Goal: Information Seeking & Learning: Check status

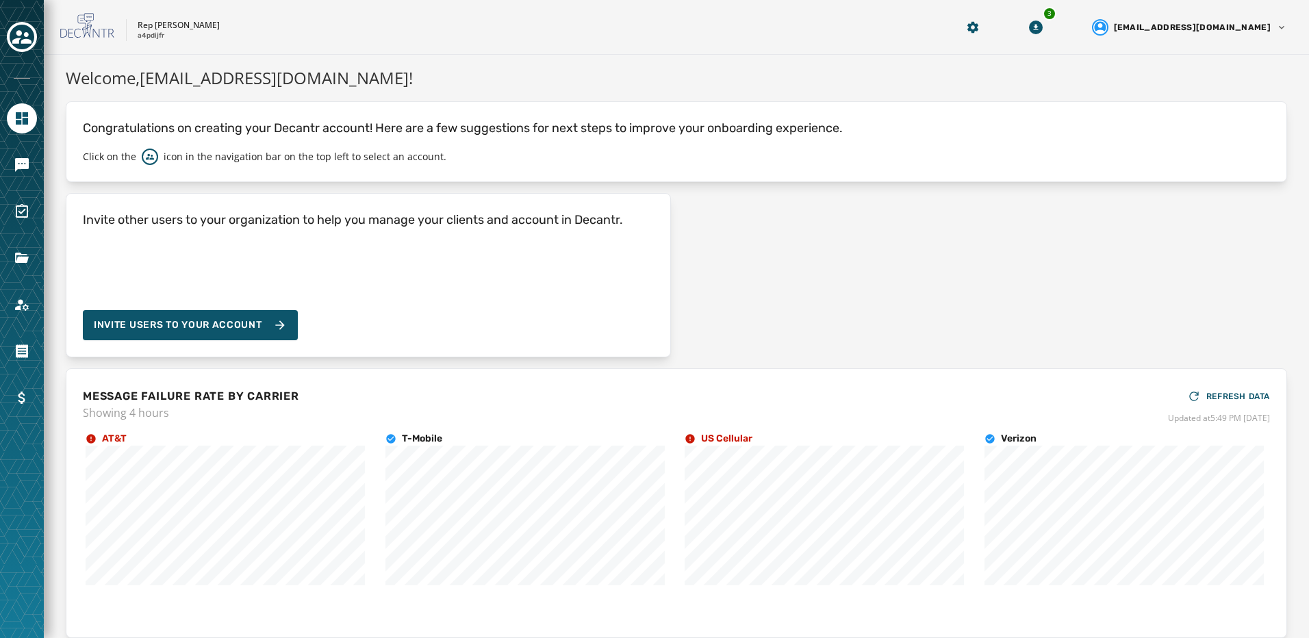
click at [23, 55] on div at bounding box center [22, 319] width 44 height 638
click at [22, 46] on icon "Toggle account select drawer" at bounding box center [21, 36] width 19 height 19
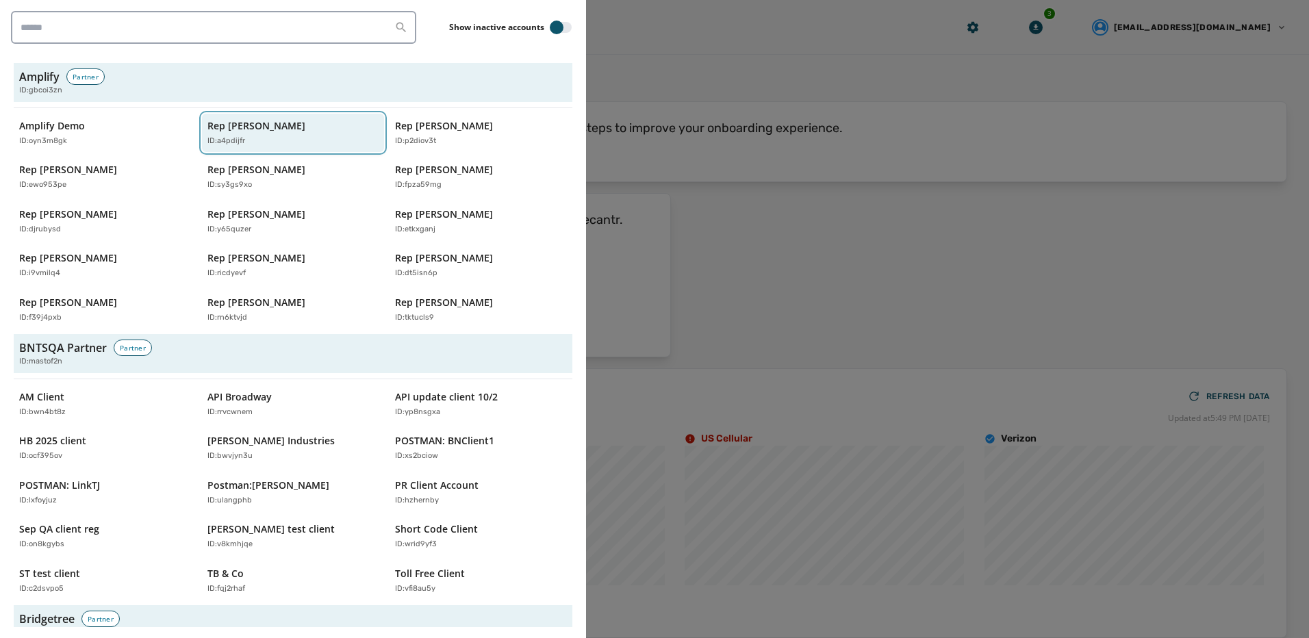
click at [305, 129] on p "Rep [PERSON_NAME]" at bounding box center [257, 126] width 98 height 14
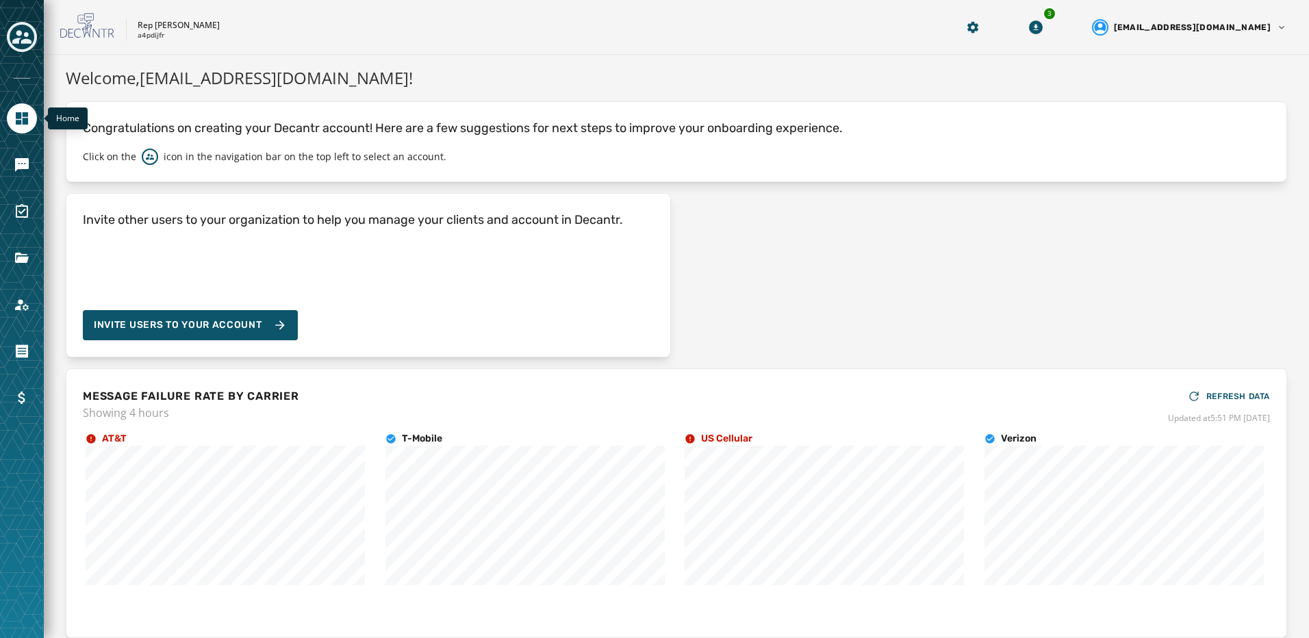
click at [8, 121] on link "Navigate to Home" at bounding box center [22, 118] width 30 height 30
click at [10, 121] on link "Navigate to Home" at bounding box center [22, 118] width 30 height 30
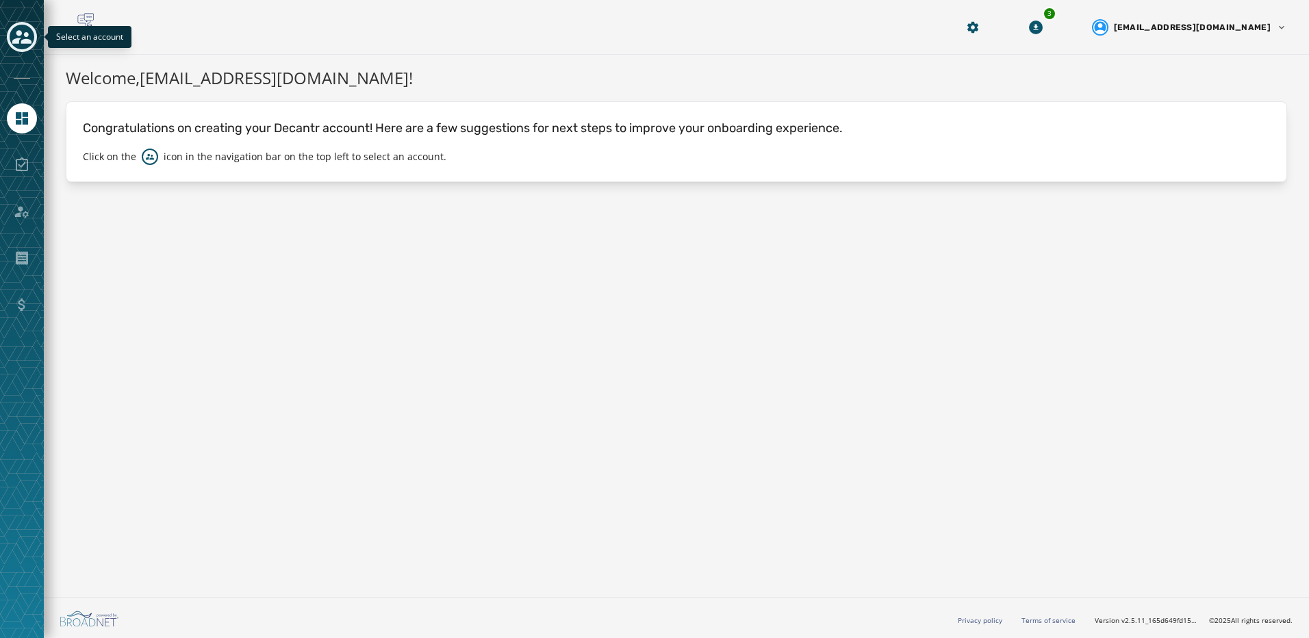
click at [20, 37] on icon "Toggle account select drawer" at bounding box center [21, 36] width 19 height 19
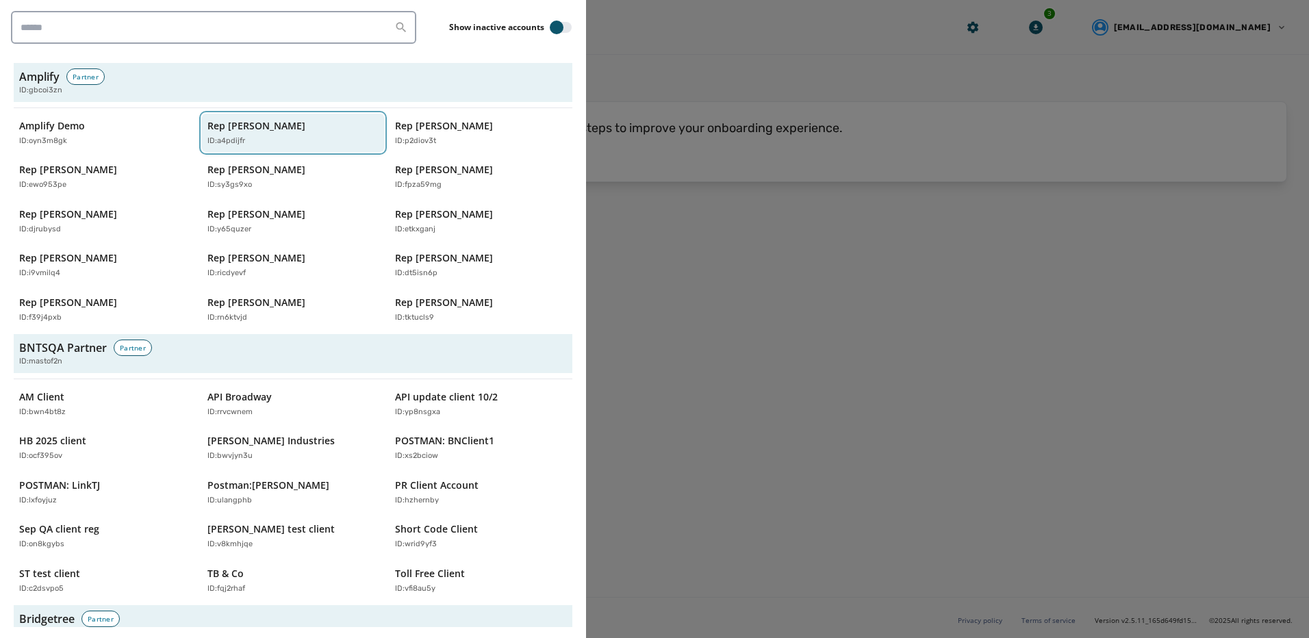
click at [325, 143] on div "ID: a4pdijfr" at bounding box center [287, 142] width 158 height 12
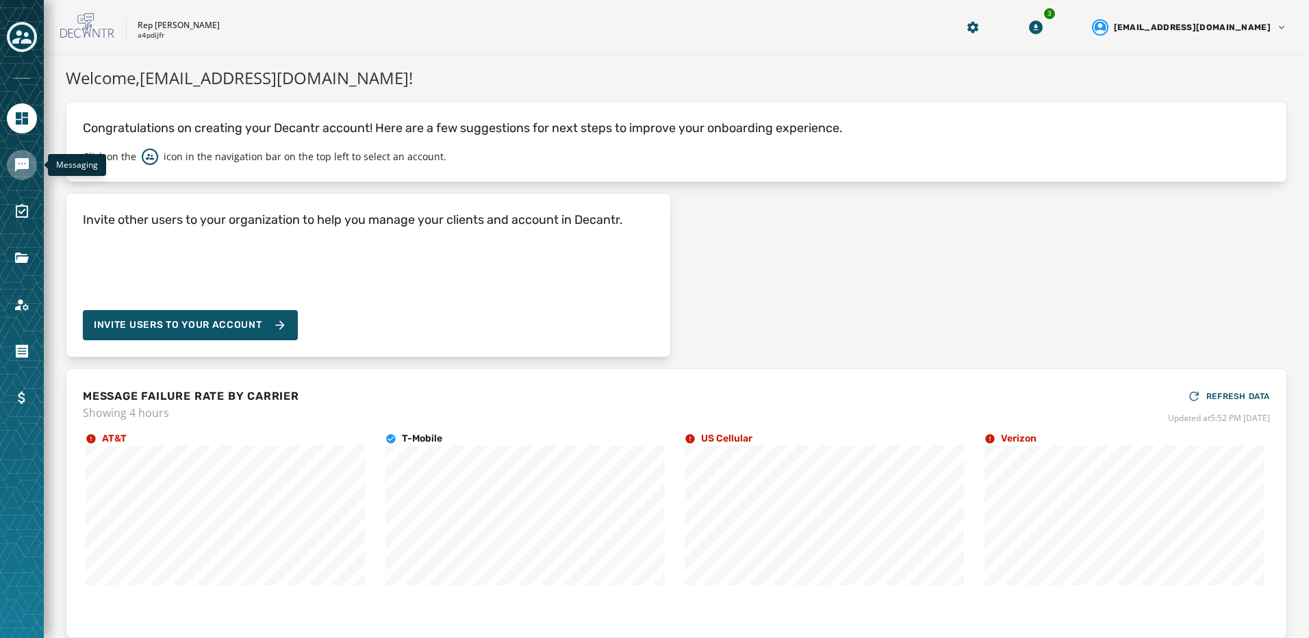
click at [23, 157] on icon "Navigate to Messaging" at bounding box center [22, 165] width 16 height 16
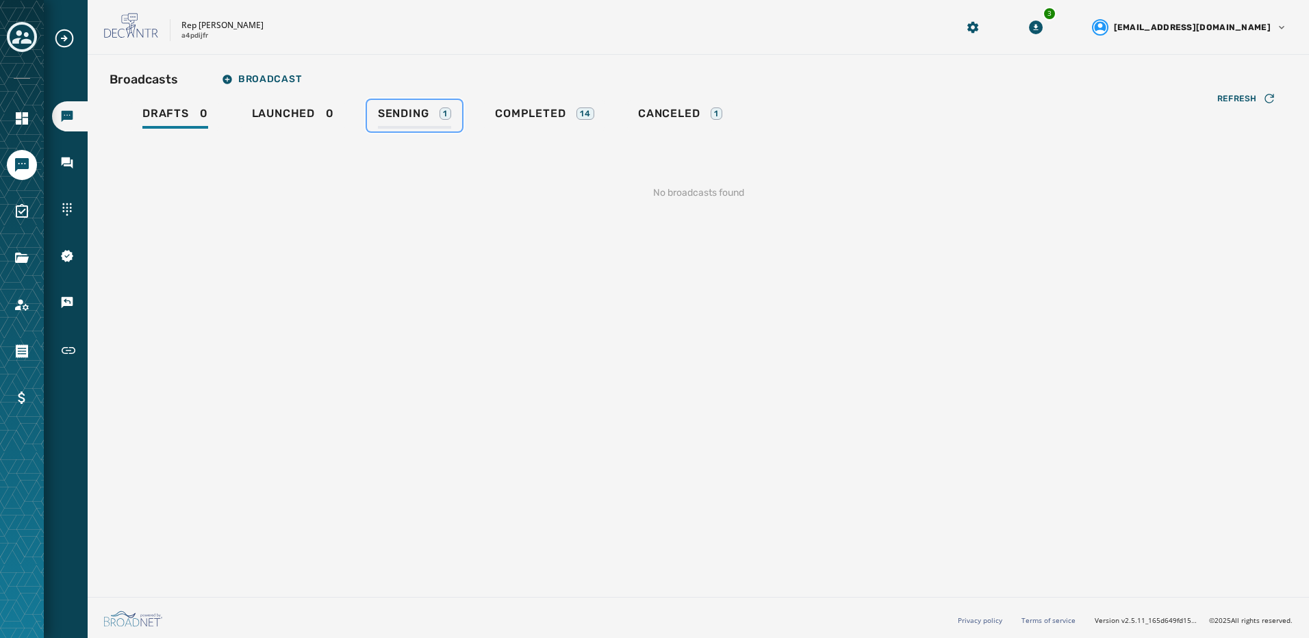
click at [414, 112] on span "Sending" at bounding box center [403, 114] width 51 height 14
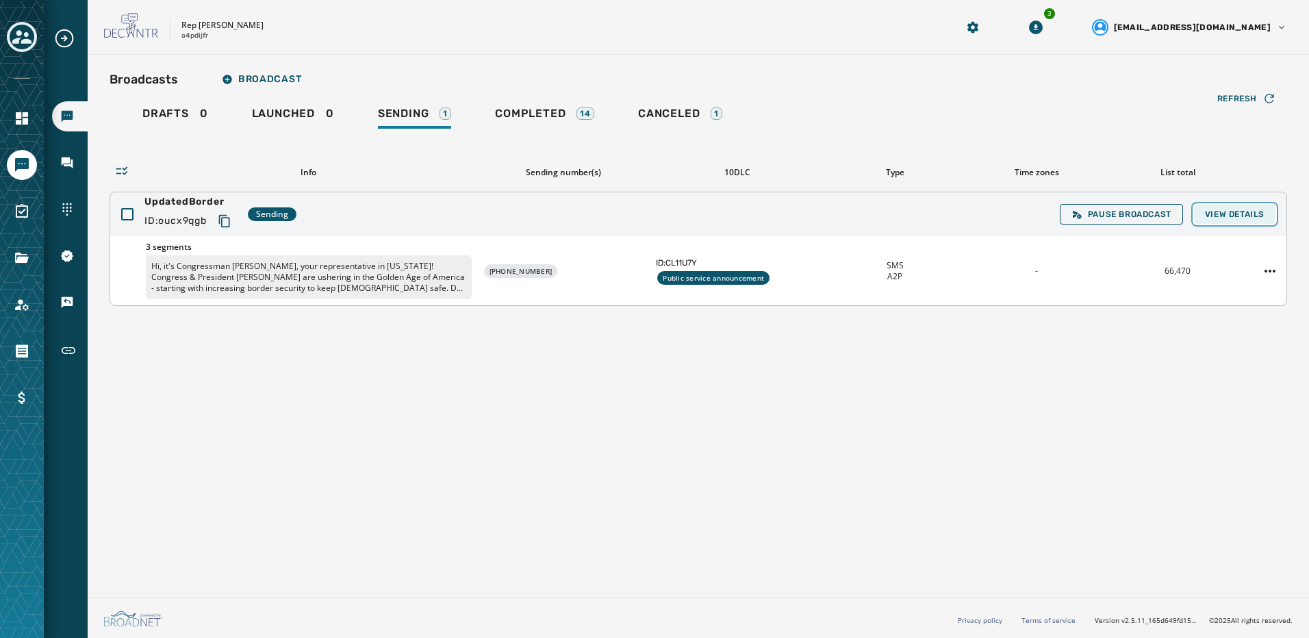
click at [1249, 218] on span "View Details" at bounding box center [1235, 214] width 60 height 11
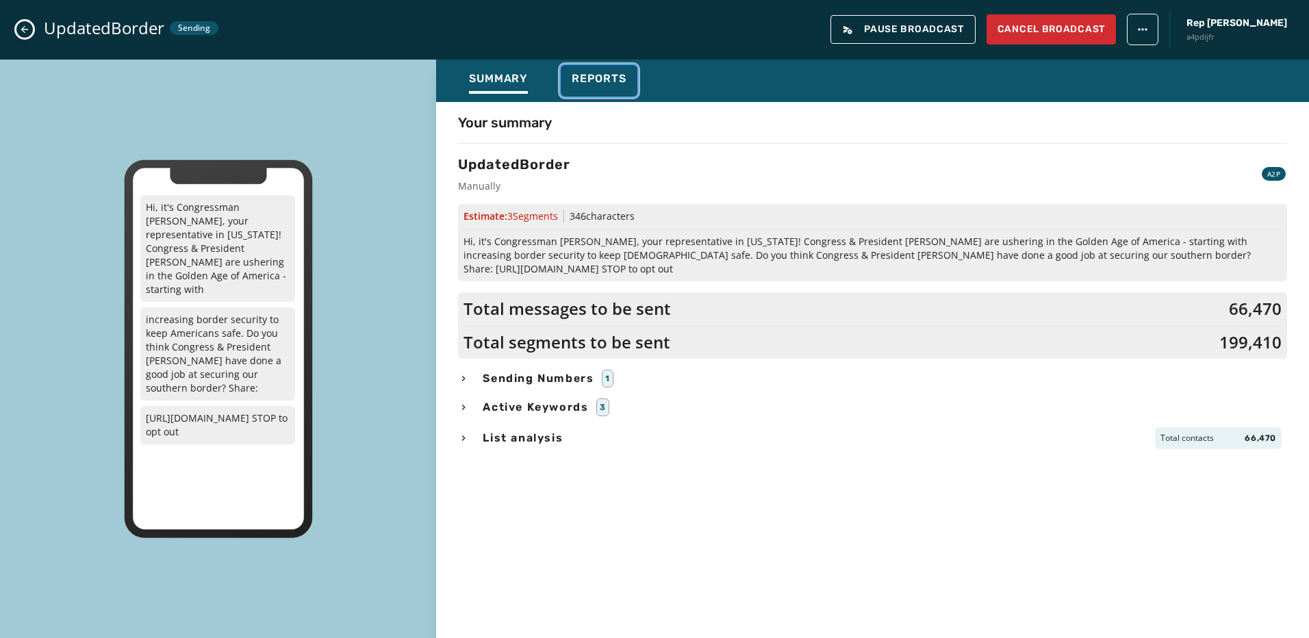
click at [625, 79] on span "Reports" at bounding box center [599, 79] width 55 height 14
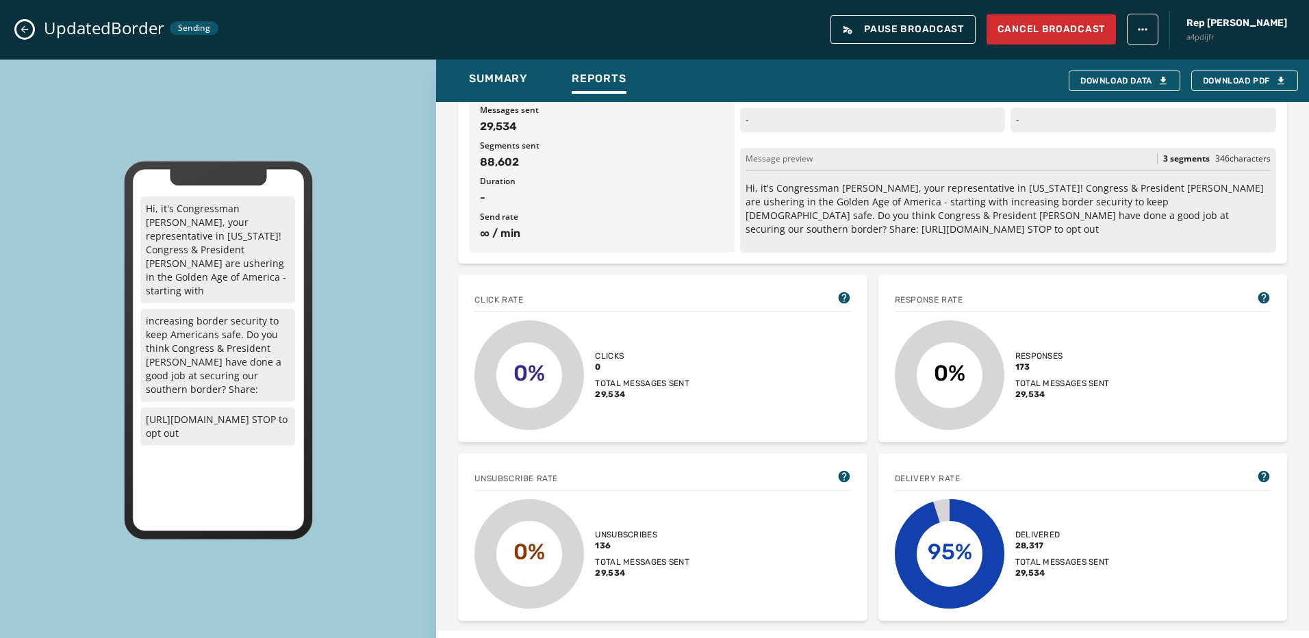
scroll to position [68, 0]
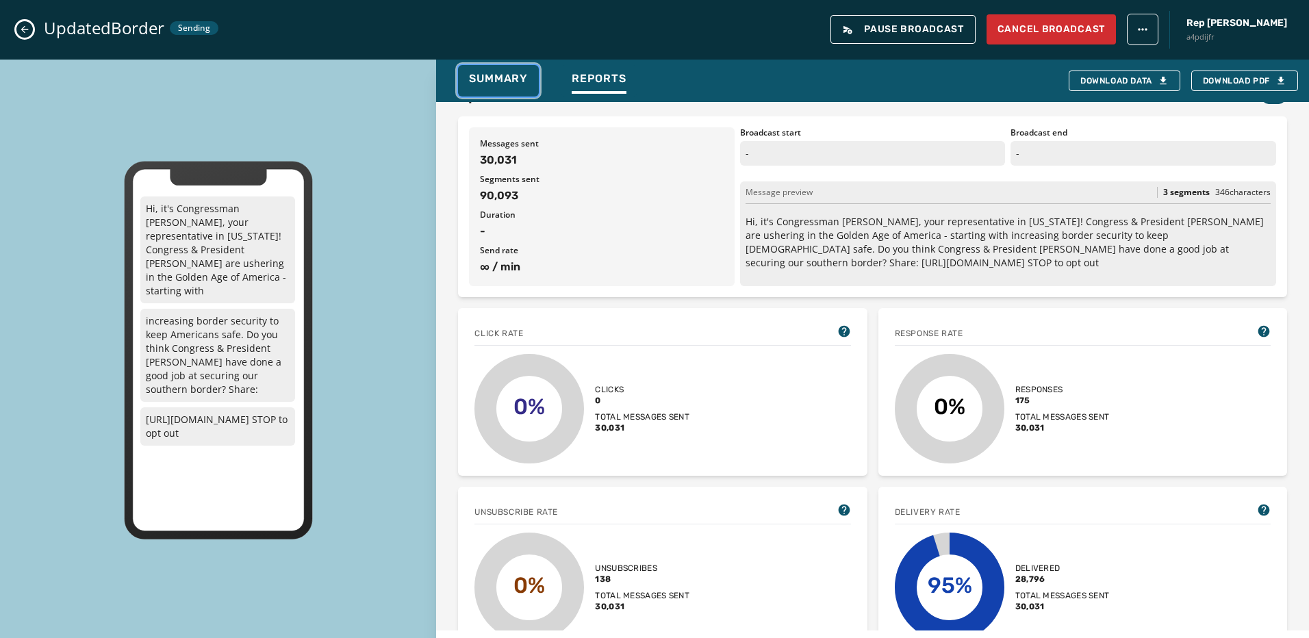
click at [503, 87] on div "Summary" at bounding box center [498, 83] width 59 height 22
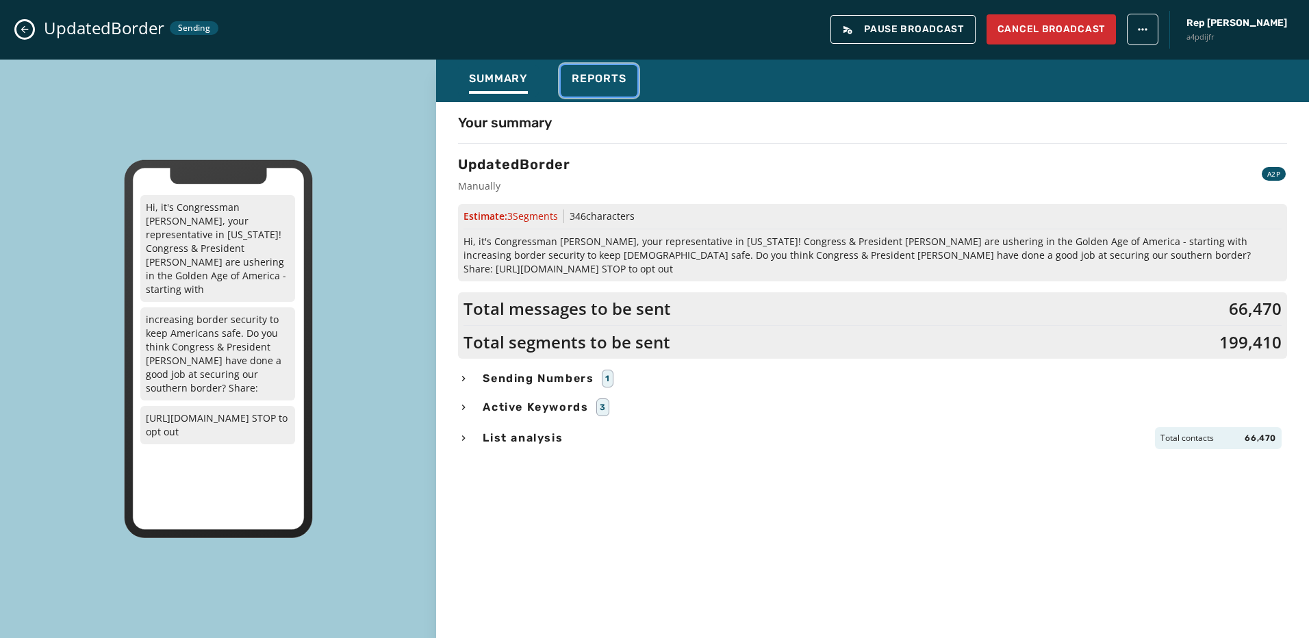
click at [588, 88] on div "Reports" at bounding box center [599, 83] width 55 height 22
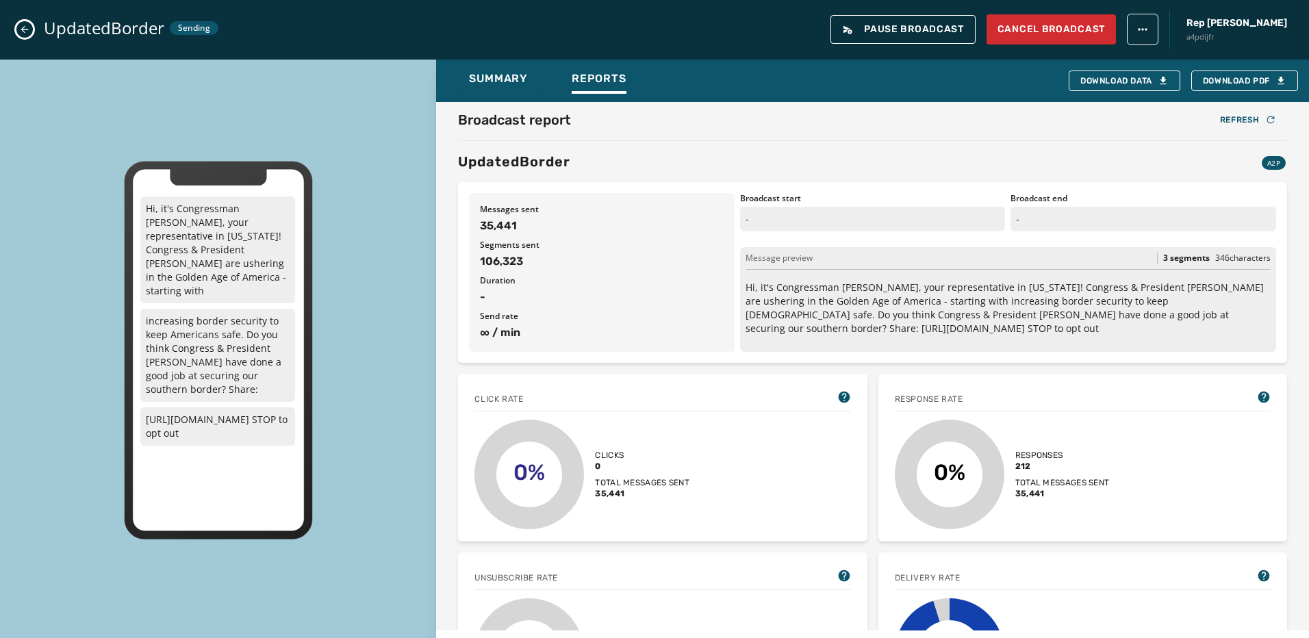
scroll to position [0, 0]
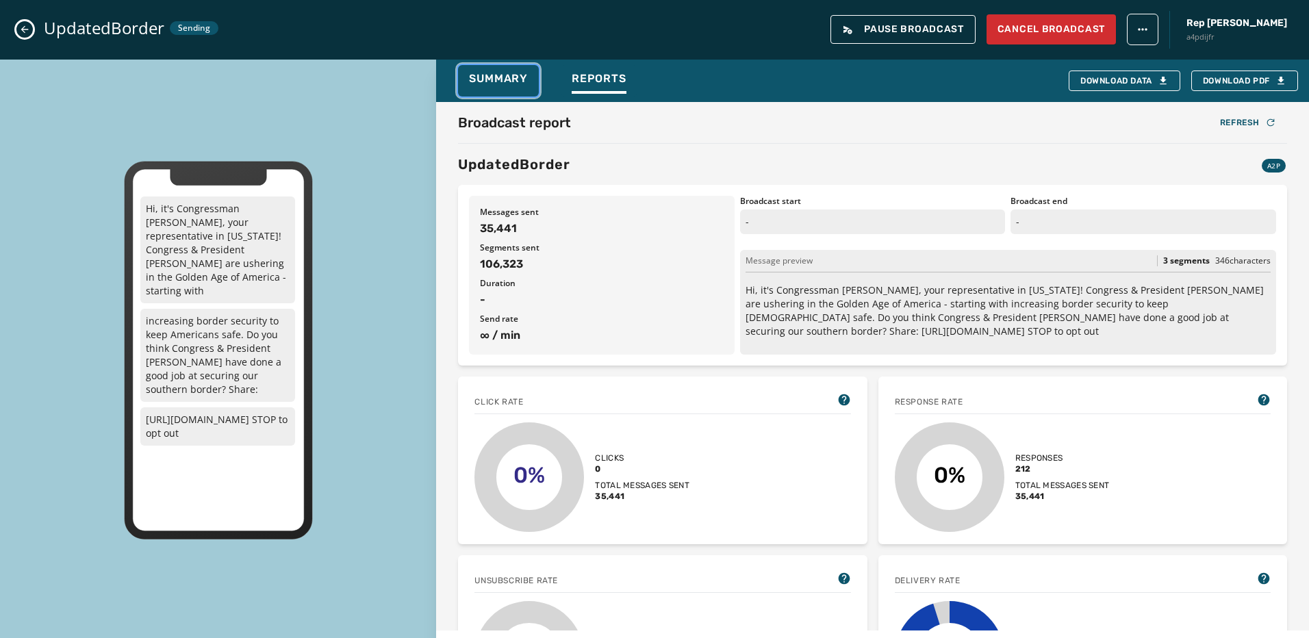
click at [492, 83] on span "Summary" at bounding box center [498, 79] width 59 height 14
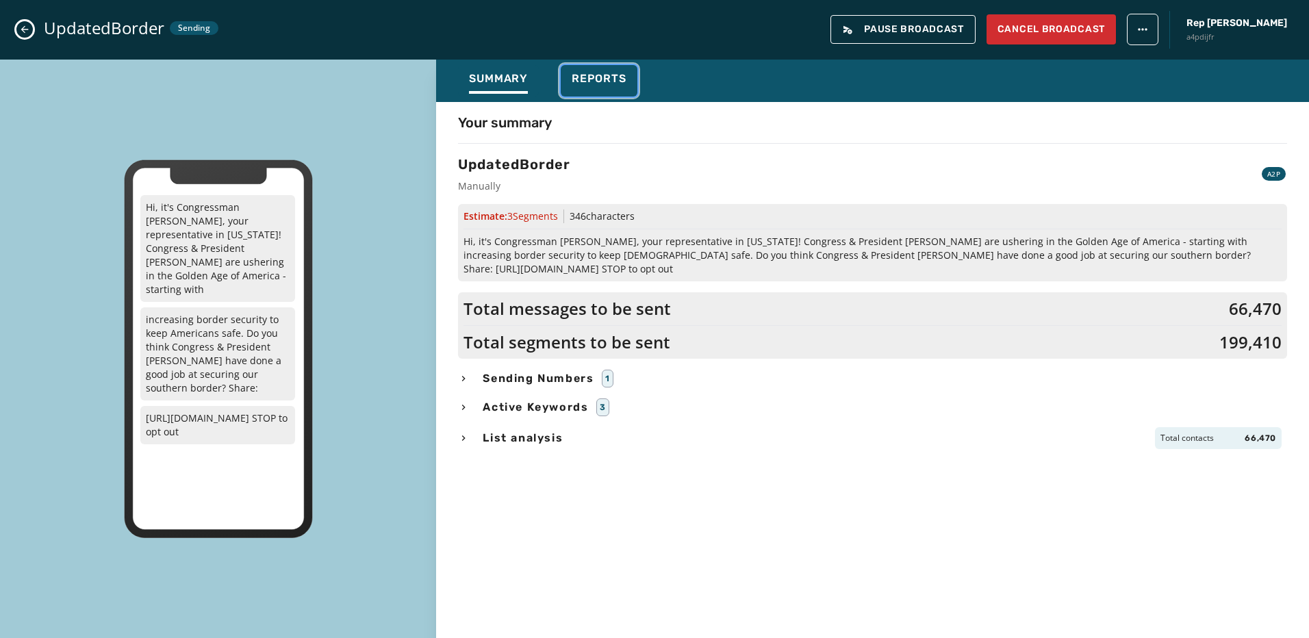
click at [606, 90] on div "Reports" at bounding box center [599, 83] width 55 height 22
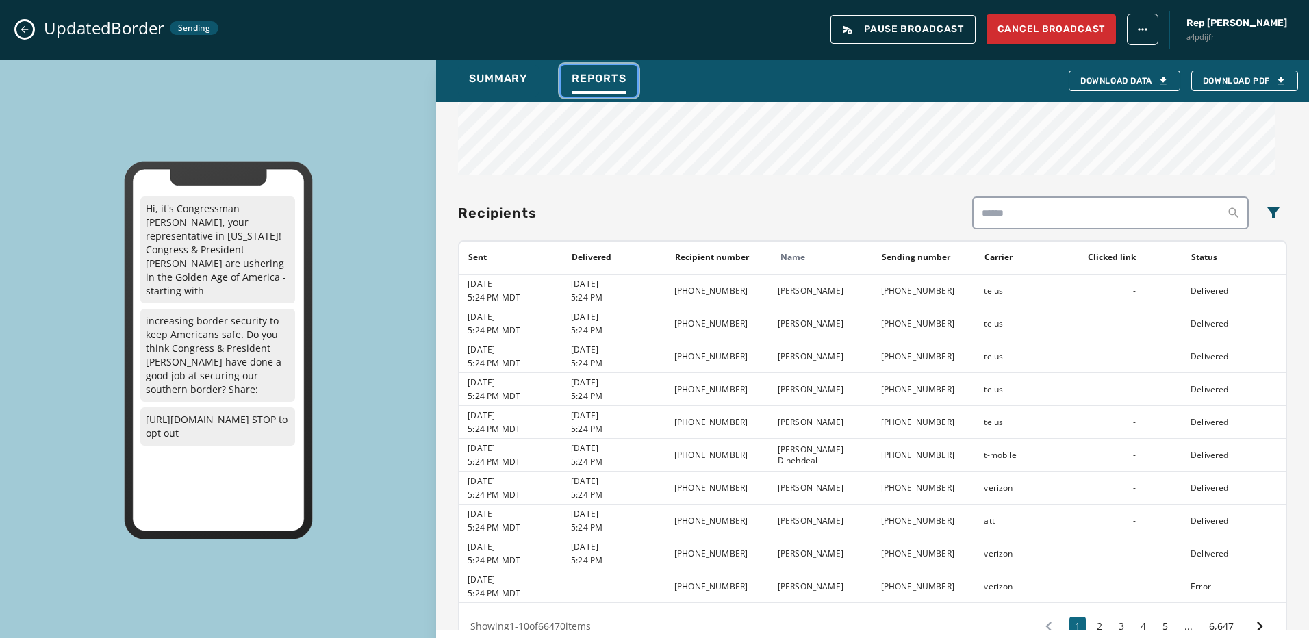
scroll to position [705, 0]
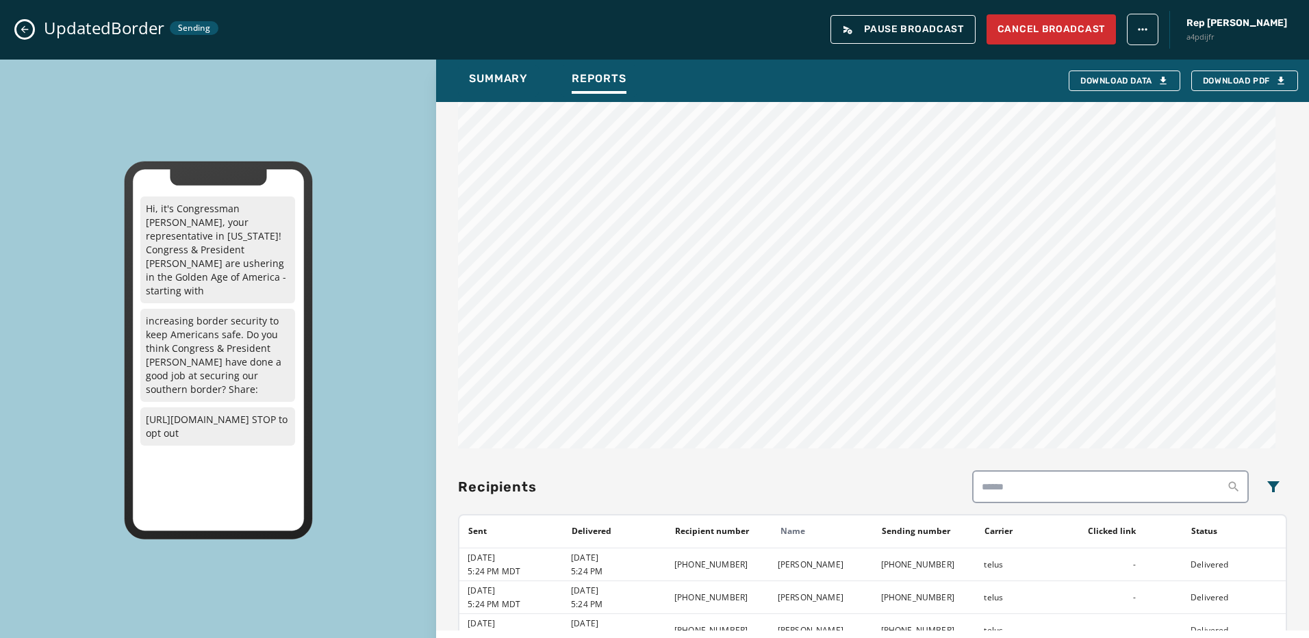
click at [29, 26] on icon "Close admin drawer" at bounding box center [24, 29] width 11 height 11
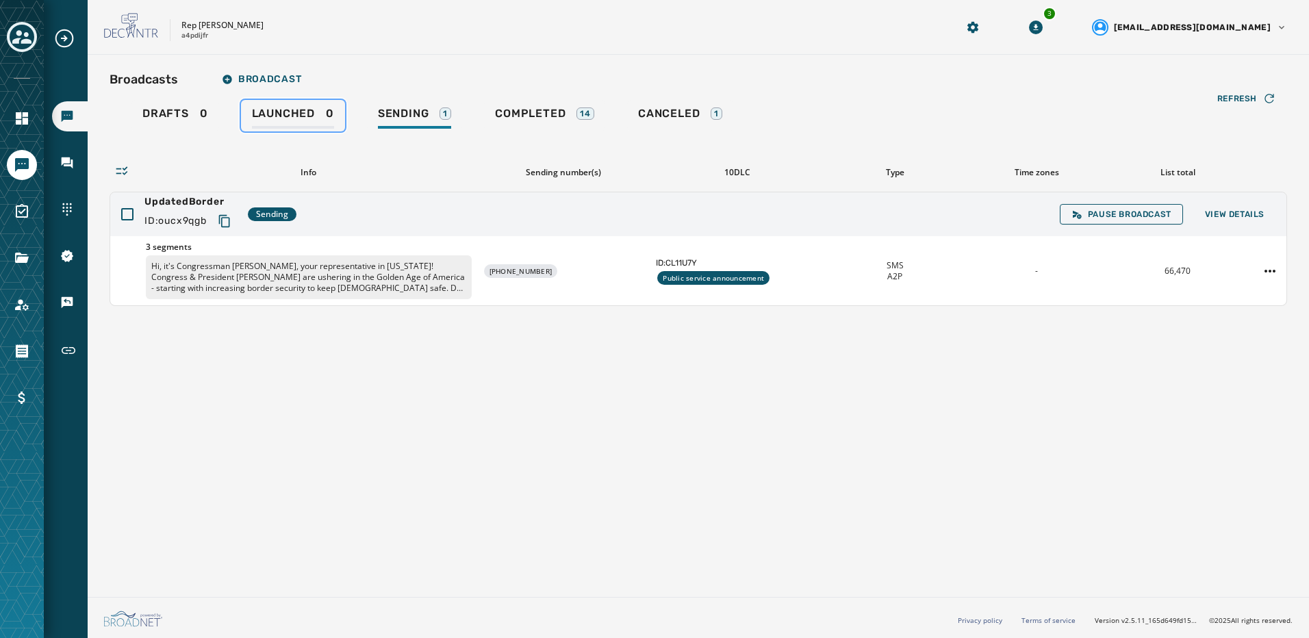
drag, startPoint x: 290, startPoint y: 119, endPoint x: 311, endPoint y: 122, distance: 21.4
click at [290, 119] on span "Launched" at bounding box center [283, 114] width 63 height 14
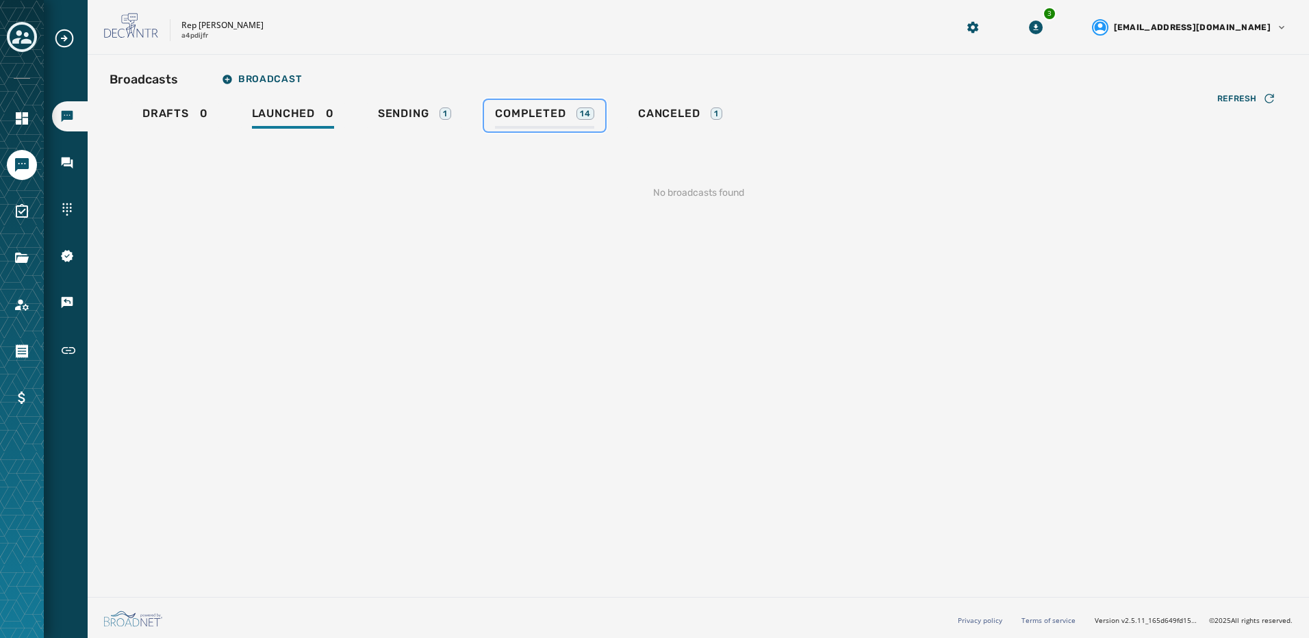
click at [531, 125] on div "Completed 14" at bounding box center [544, 118] width 99 height 22
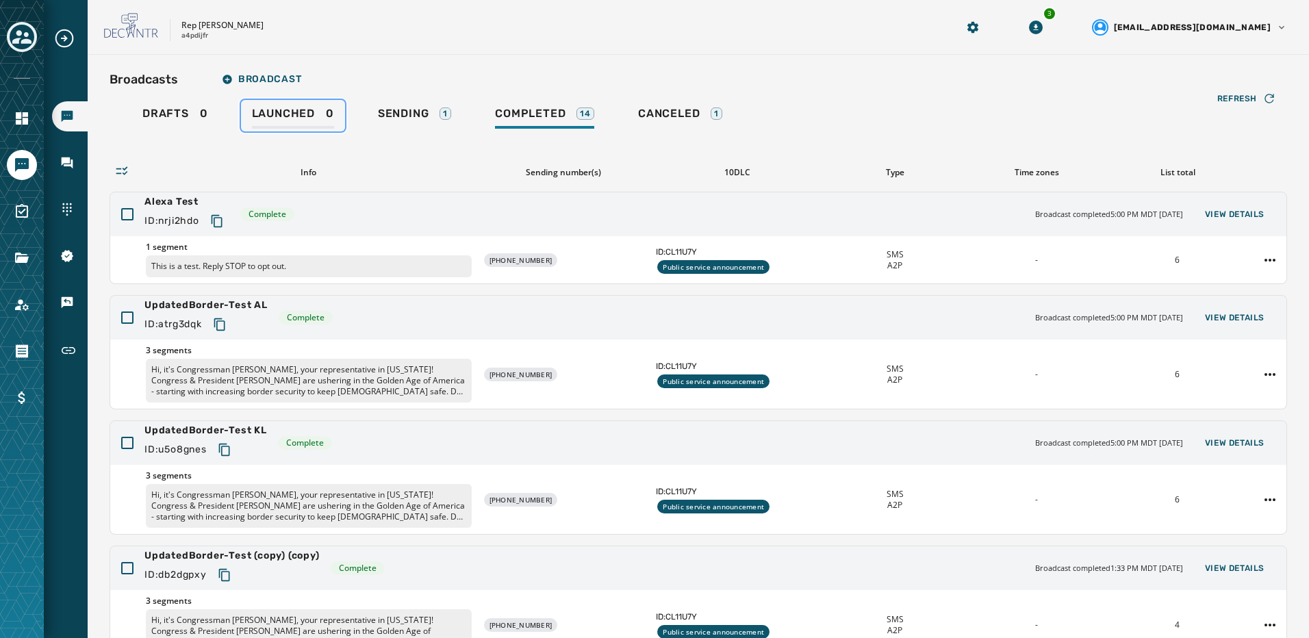
click at [244, 112] on link "Launched 0" at bounding box center [293, 116] width 104 height 32
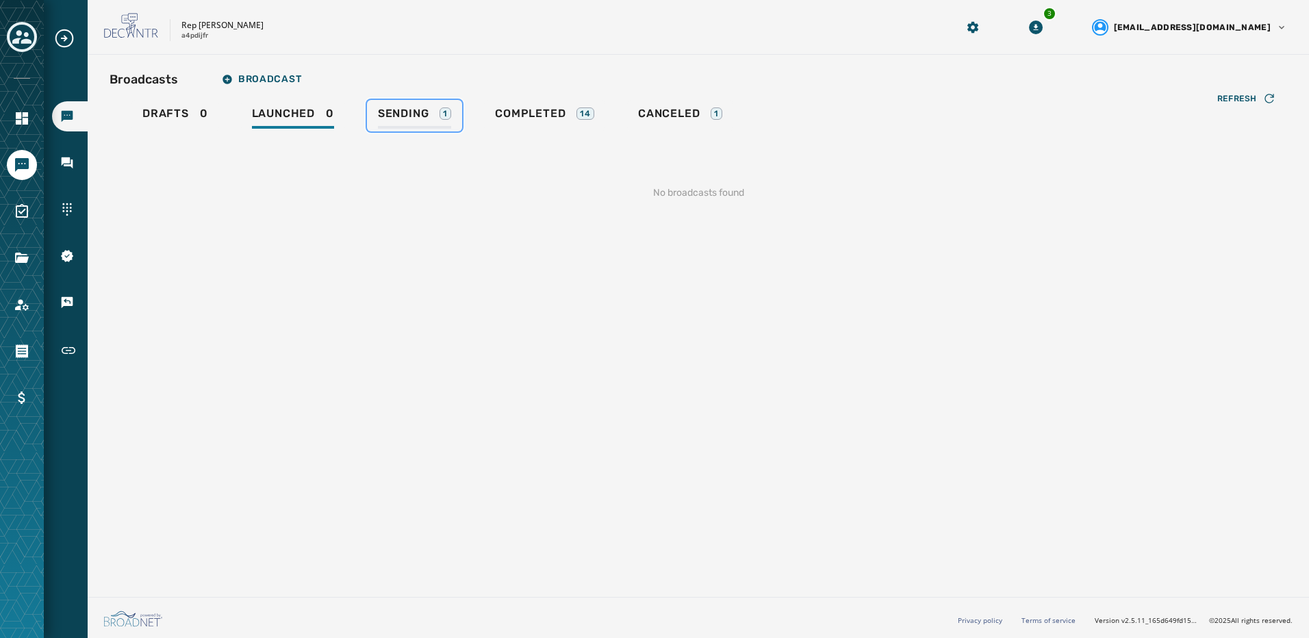
click at [386, 113] on span "Sending" at bounding box center [403, 114] width 51 height 14
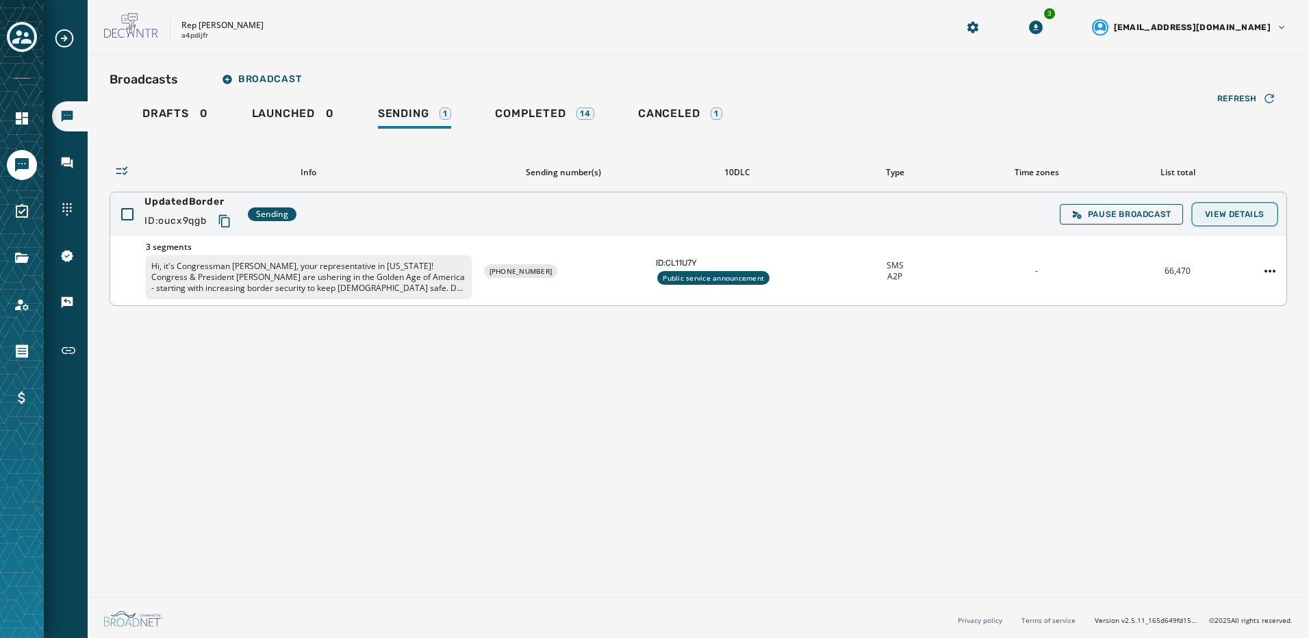
click at [1214, 211] on span "View Details" at bounding box center [1235, 214] width 60 height 11
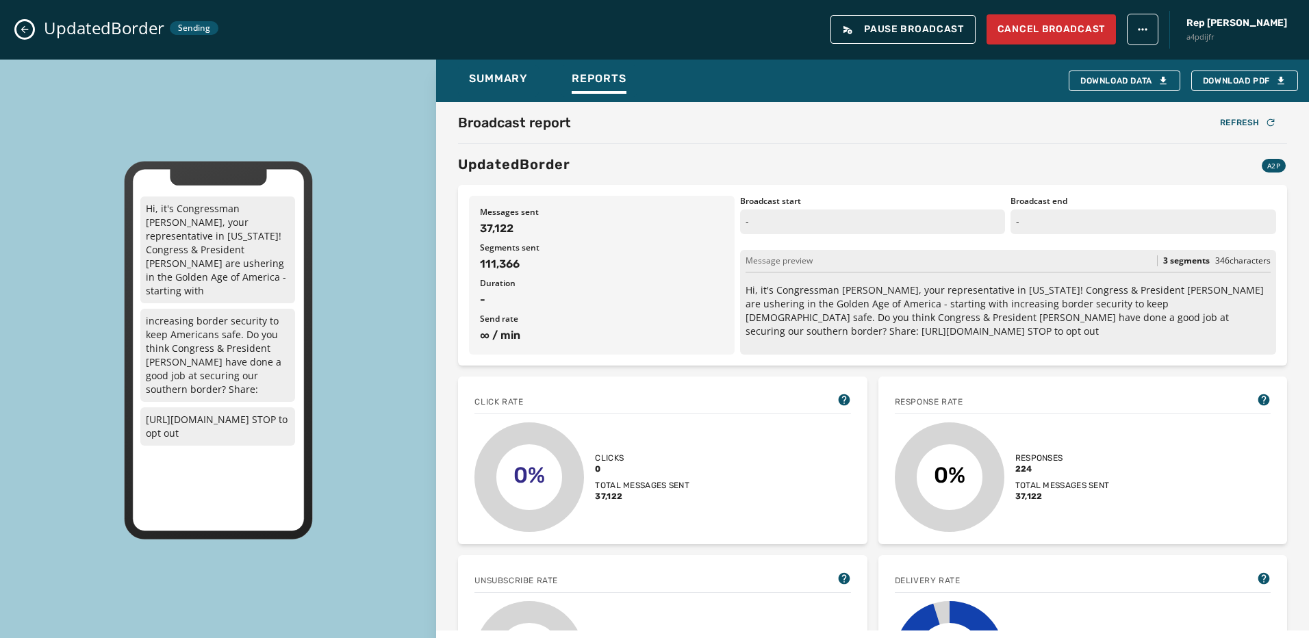
click at [27, 29] on icon "Close admin drawer" at bounding box center [24, 29] width 11 height 11
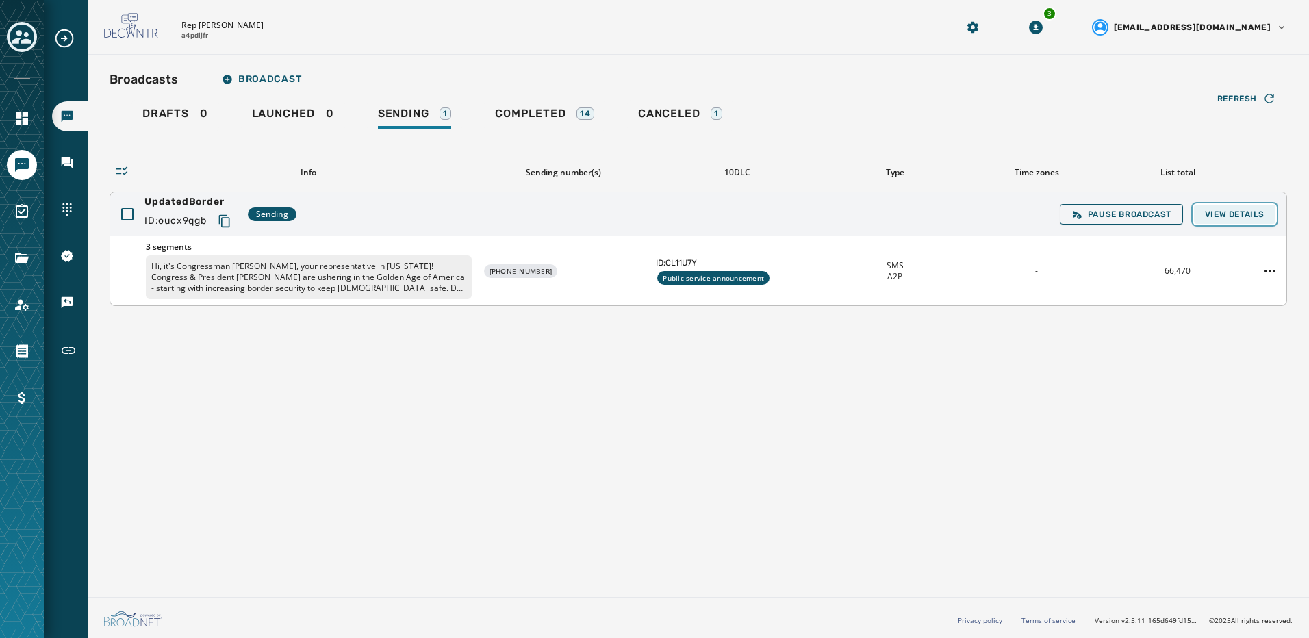
click at [1232, 214] on span "View Details" at bounding box center [1235, 214] width 60 height 11
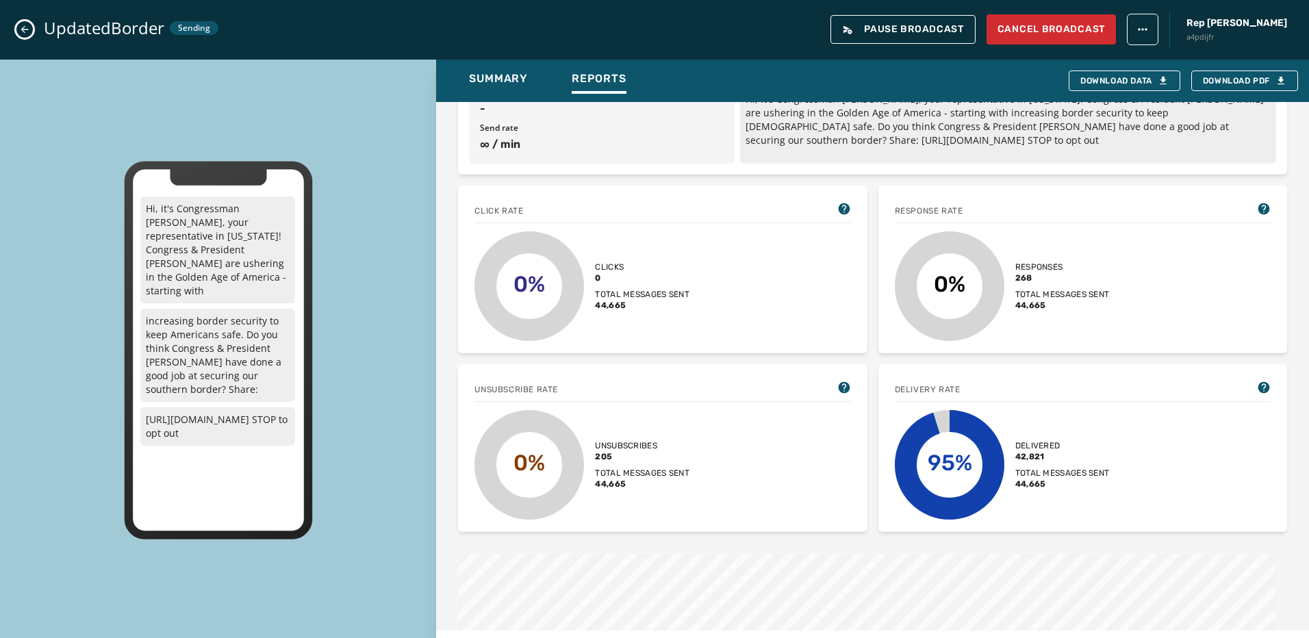
scroll to position [274, 0]
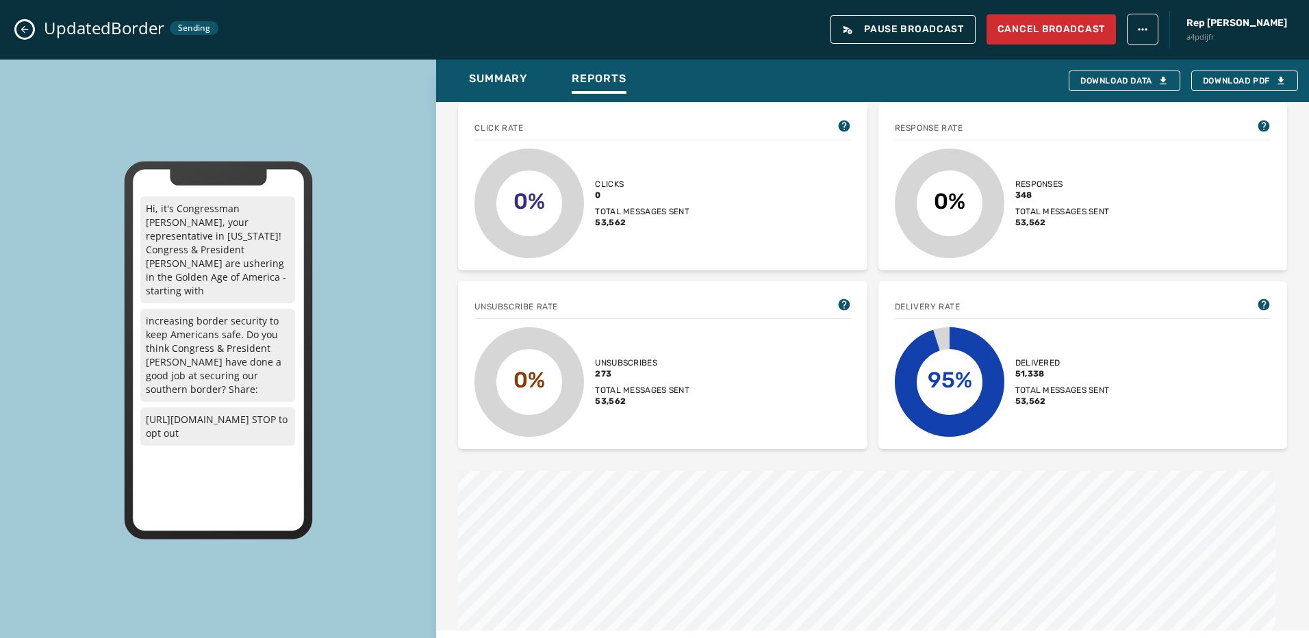
click at [25, 29] on icon "Close admin drawer" at bounding box center [25, 30] width 8 height 8
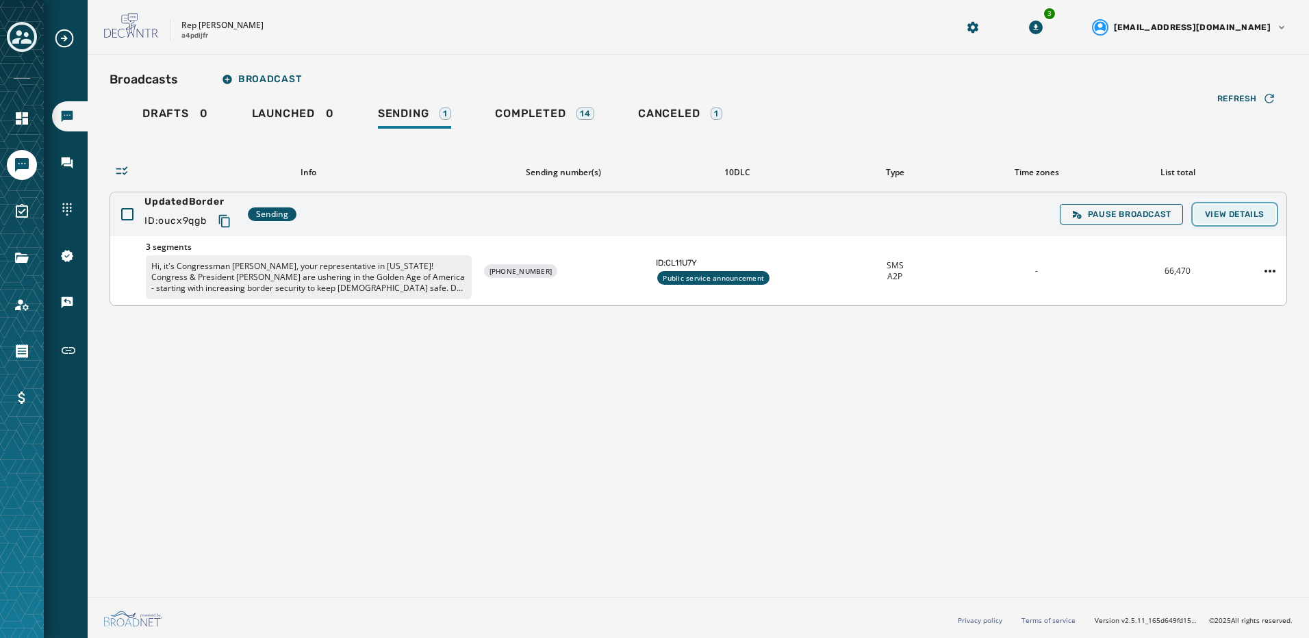
click at [1257, 221] on button "View Details" at bounding box center [1234, 214] width 81 height 19
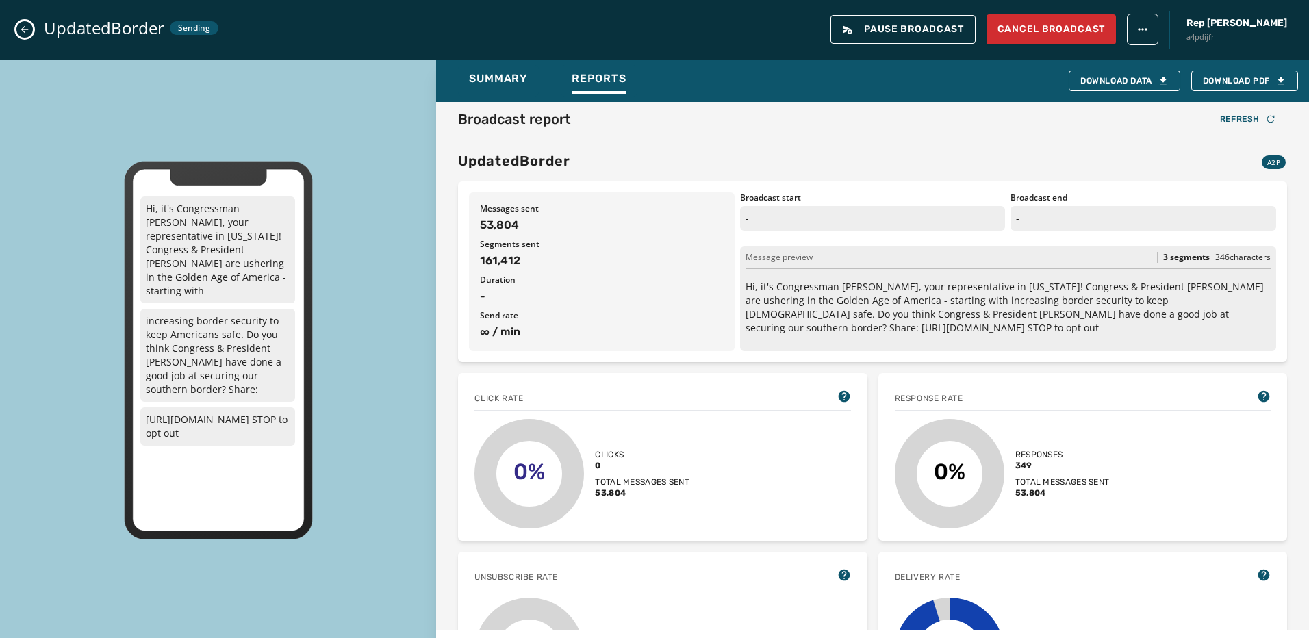
scroll to position [0, 0]
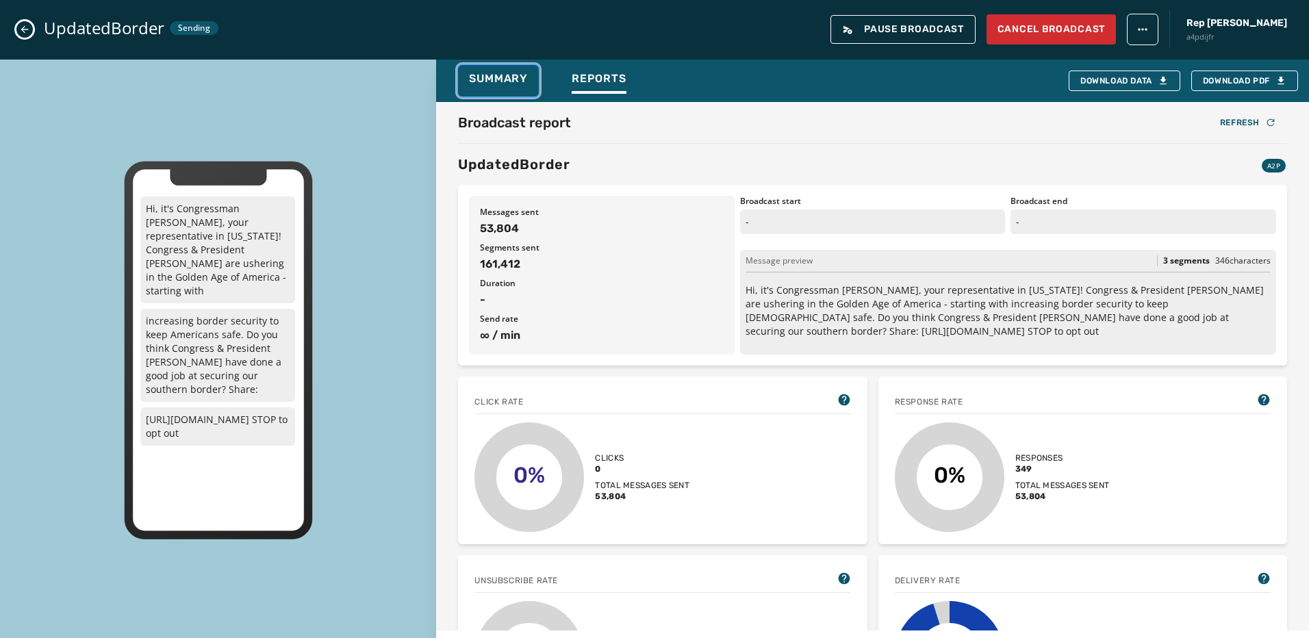
click at [514, 90] on div "Summary" at bounding box center [498, 83] width 59 height 22
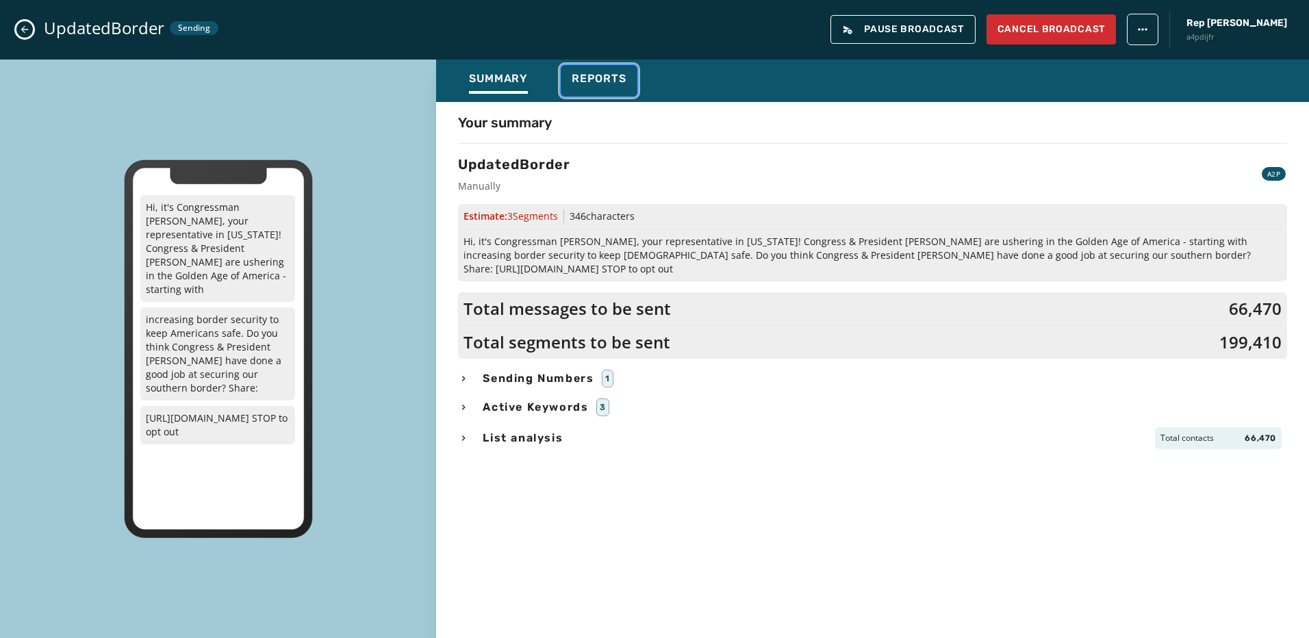
click at [601, 84] on span "Reports" at bounding box center [599, 79] width 55 height 14
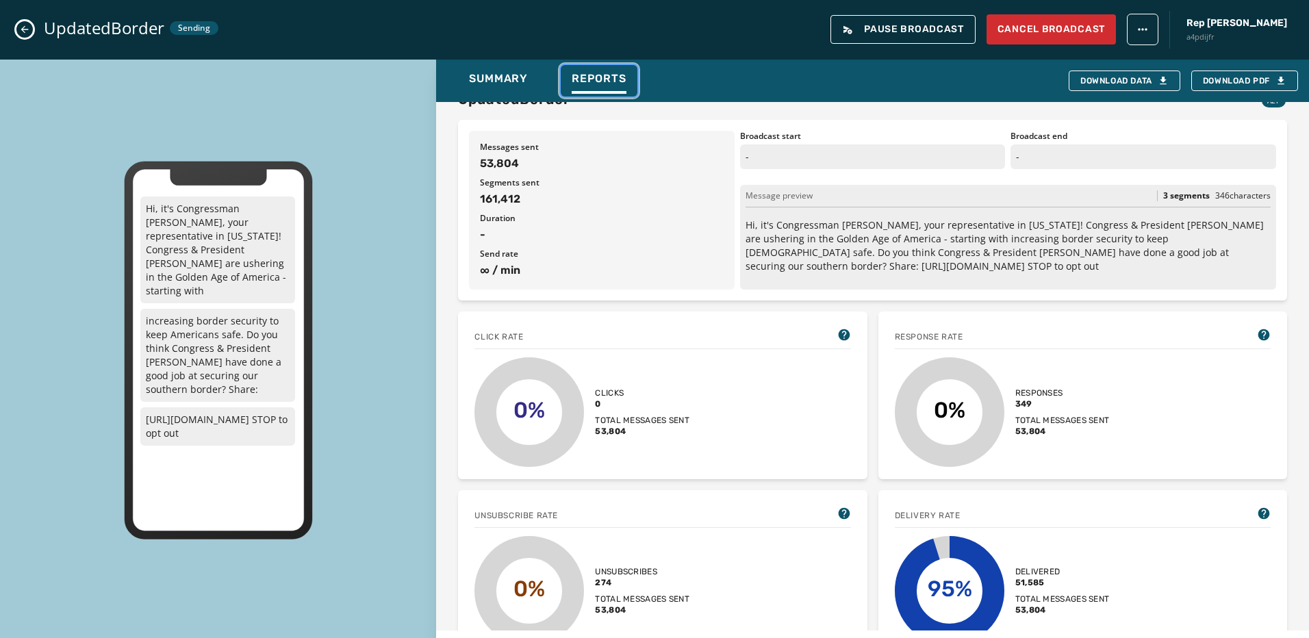
scroll to position [137, 0]
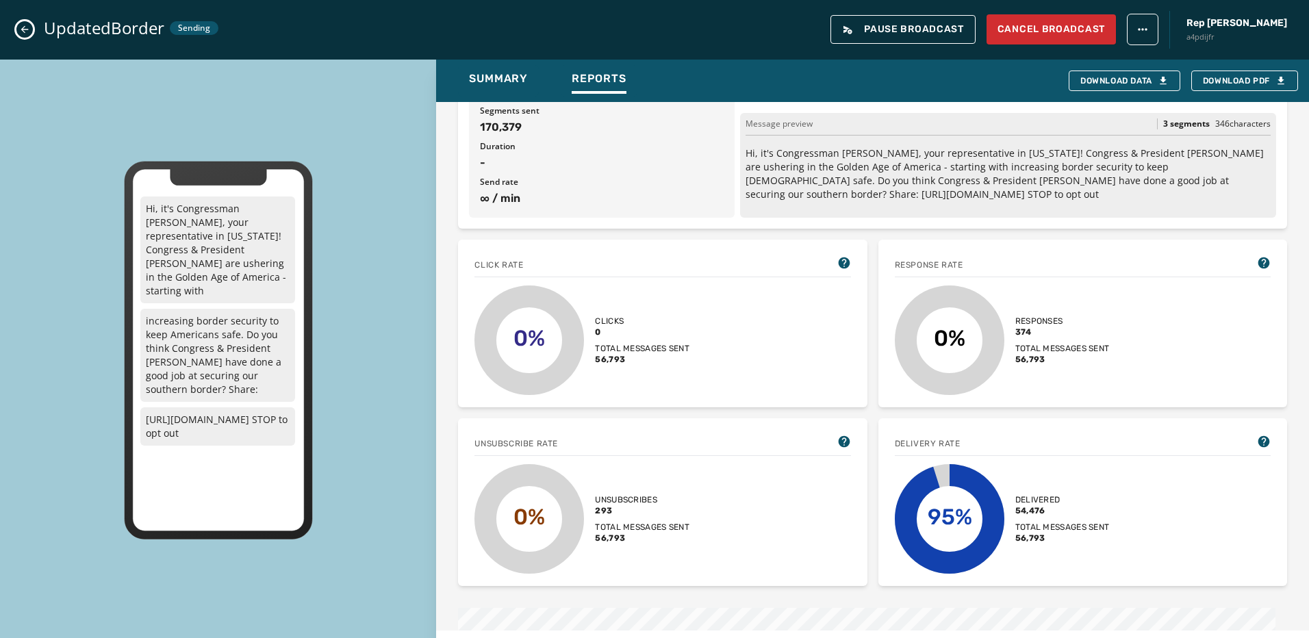
click at [25, 26] on icon "Close admin drawer" at bounding box center [25, 30] width 8 height 8
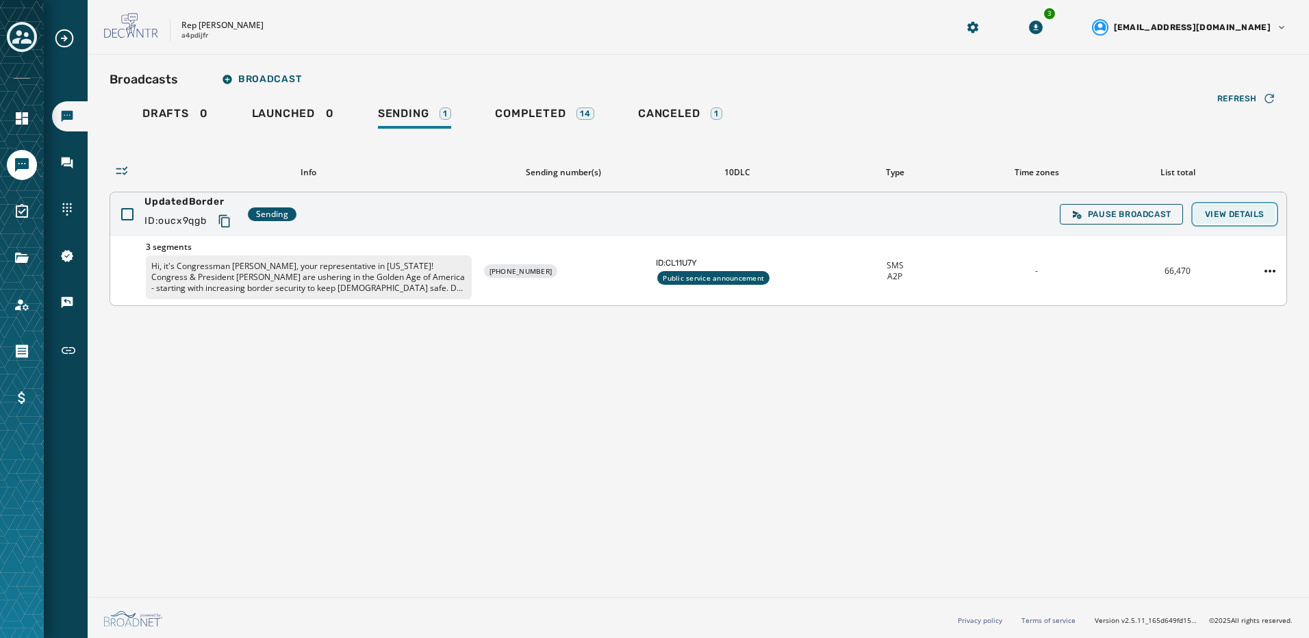
click at [1244, 218] on span "View Details" at bounding box center [1235, 214] width 60 height 11
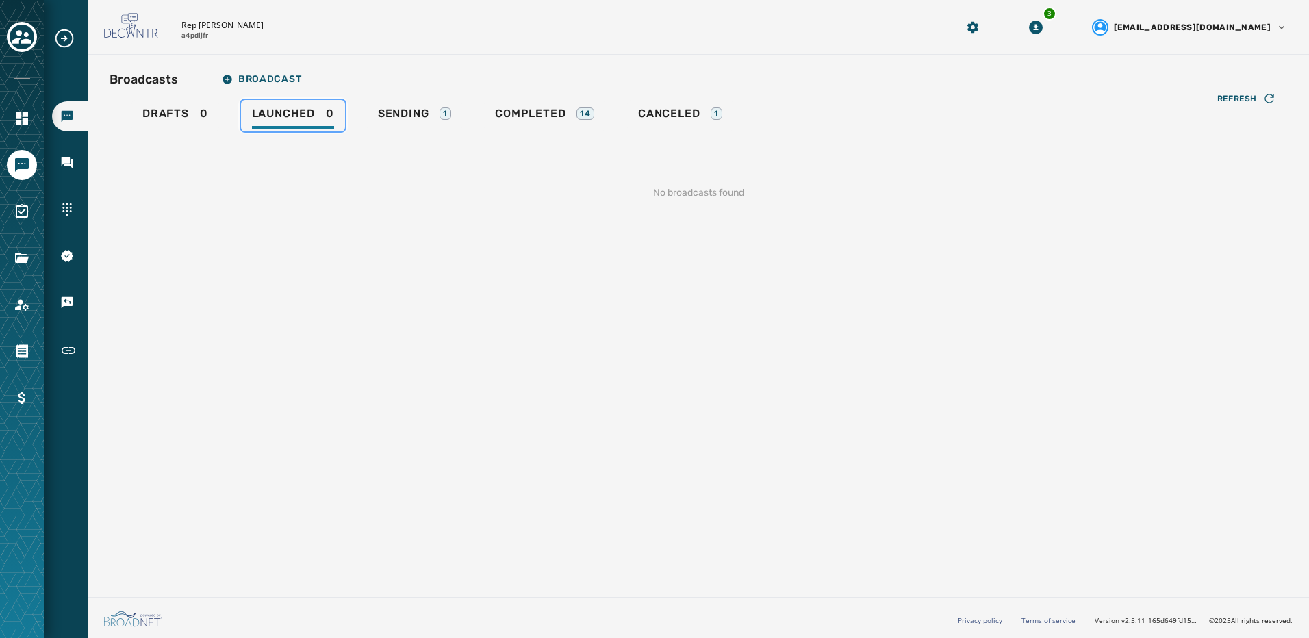
click at [273, 114] on span "Launched" at bounding box center [283, 114] width 63 height 14
click at [421, 110] on span "Sending" at bounding box center [403, 114] width 51 height 14
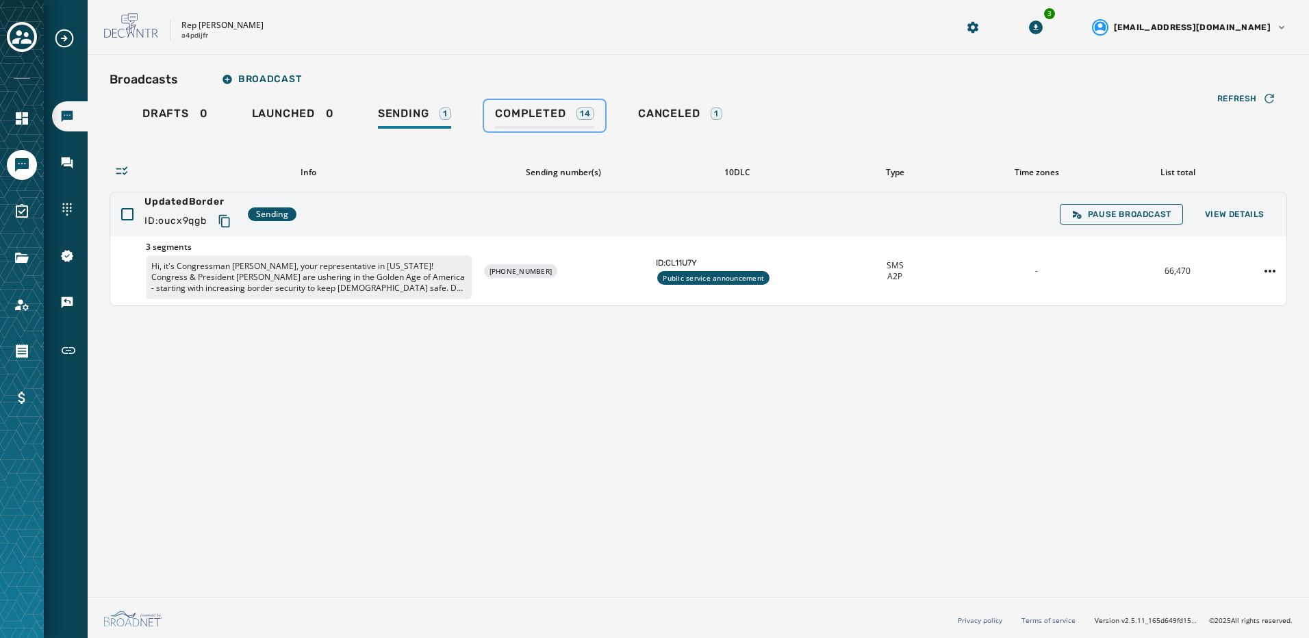
click at [581, 110] on div "14" at bounding box center [586, 114] width 18 height 12
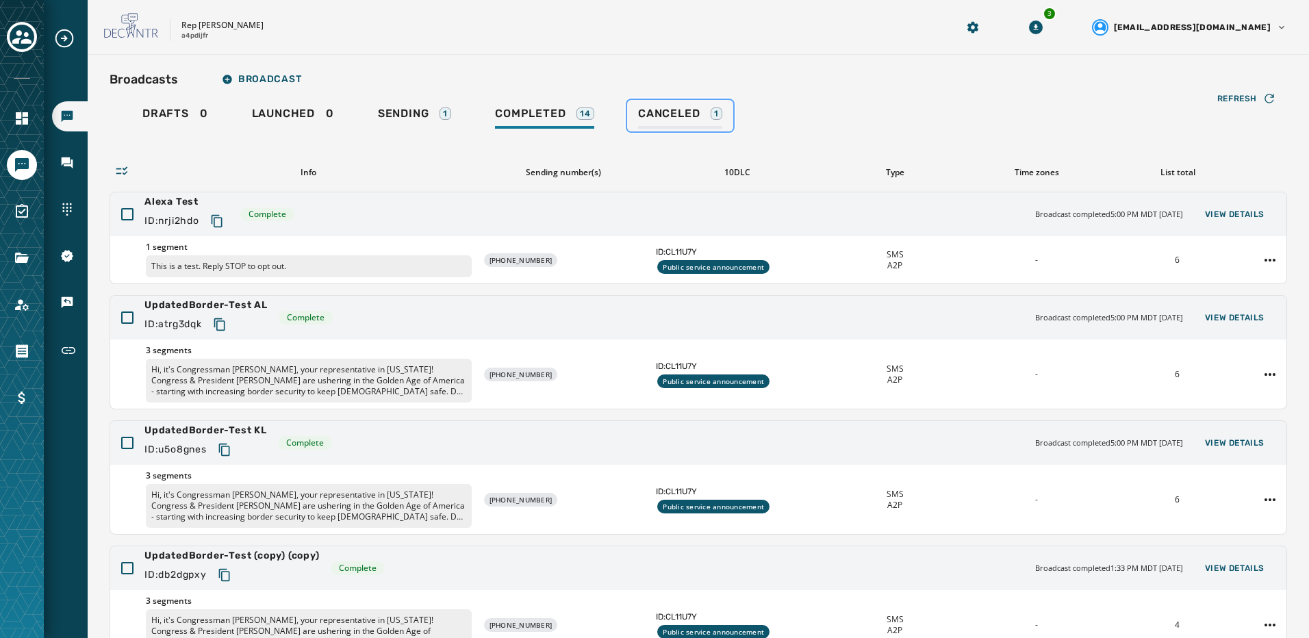
click at [672, 108] on span "Canceled" at bounding box center [669, 114] width 62 height 14
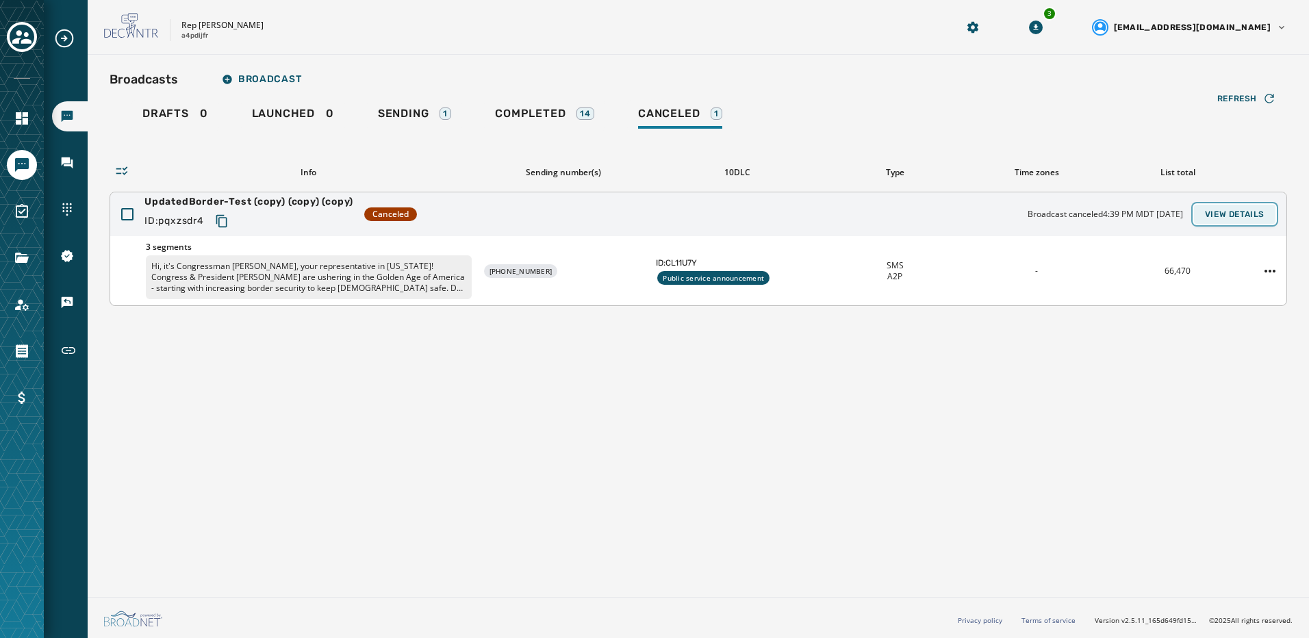
click at [1248, 214] on span "View Details" at bounding box center [1235, 214] width 60 height 11
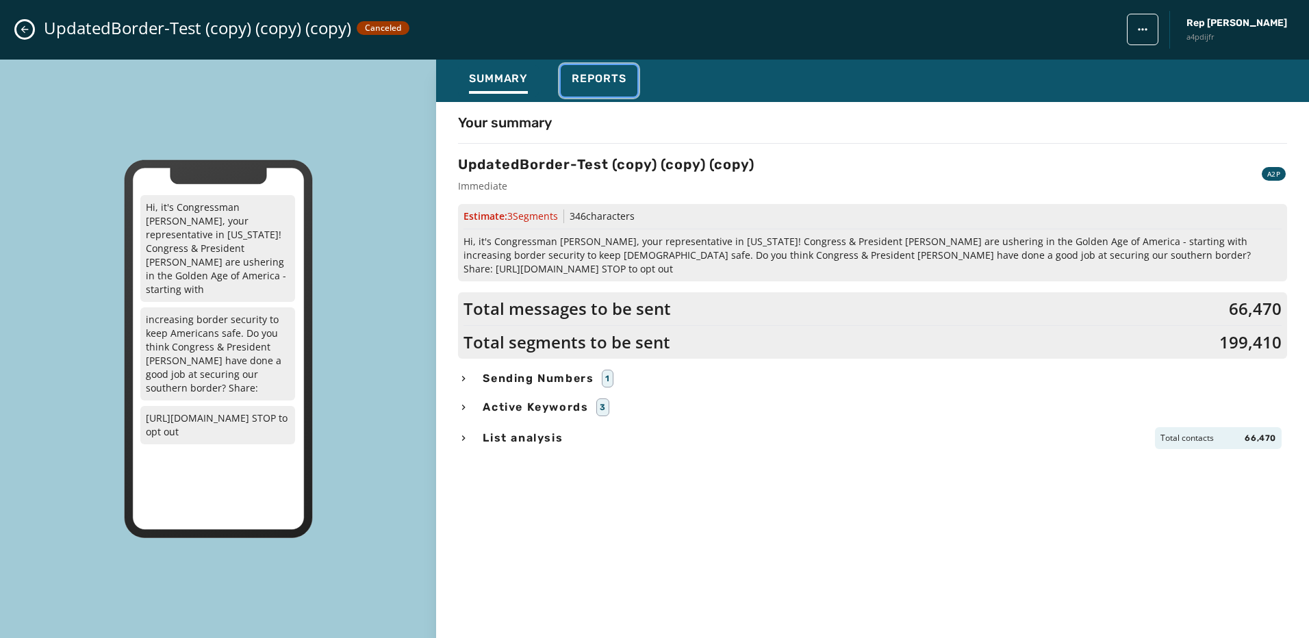
click at [601, 78] on span "Reports" at bounding box center [599, 79] width 55 height 14
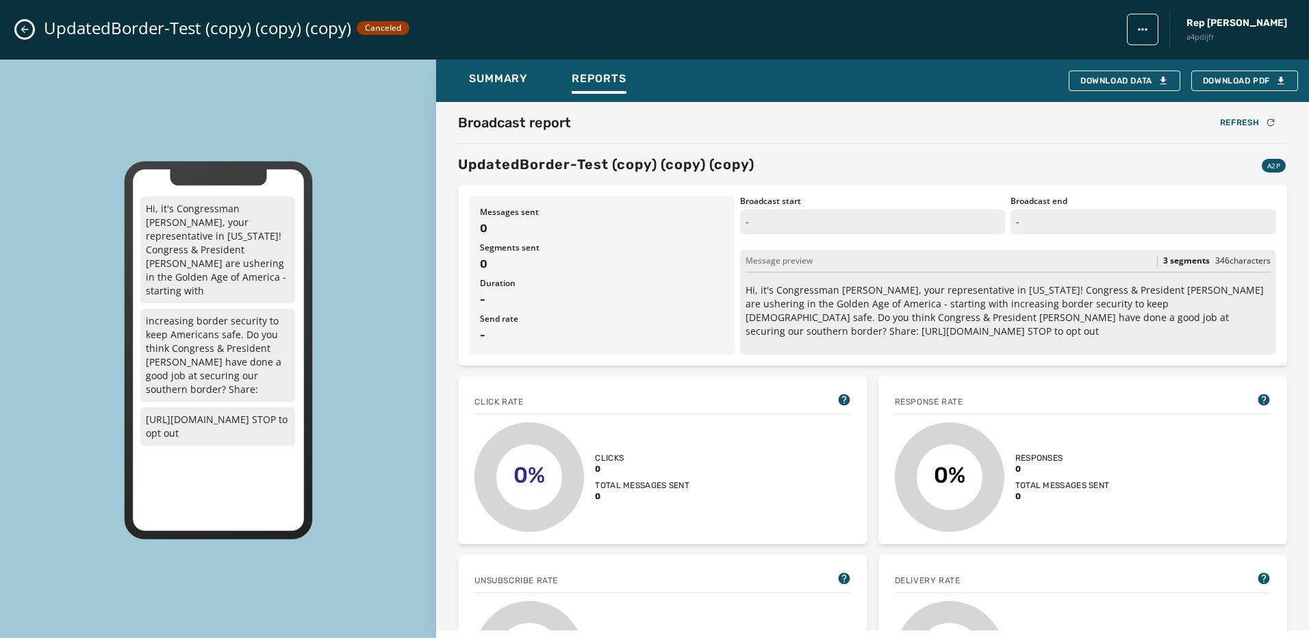
click at [23, 28] on icon "Close admin drawer" at bounding box center [25, 30] width 8 height 8
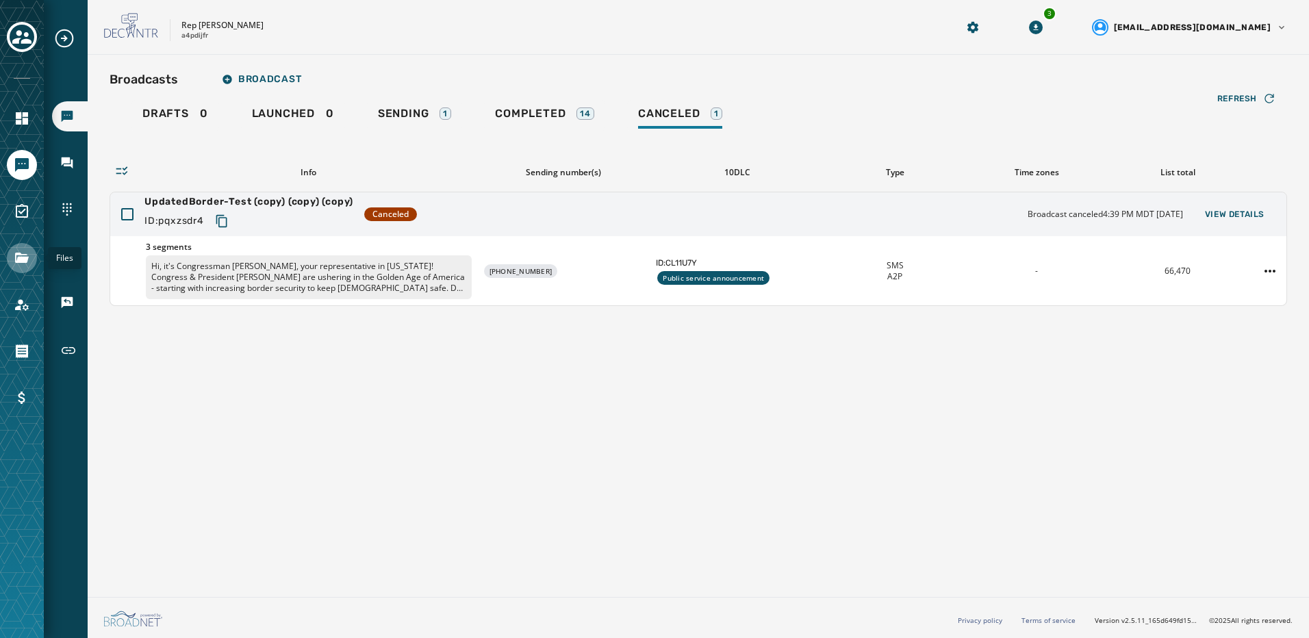
click at [14, 260] on icon "Navigate to Files" at bounding box center [22, 258] width 16 height 16
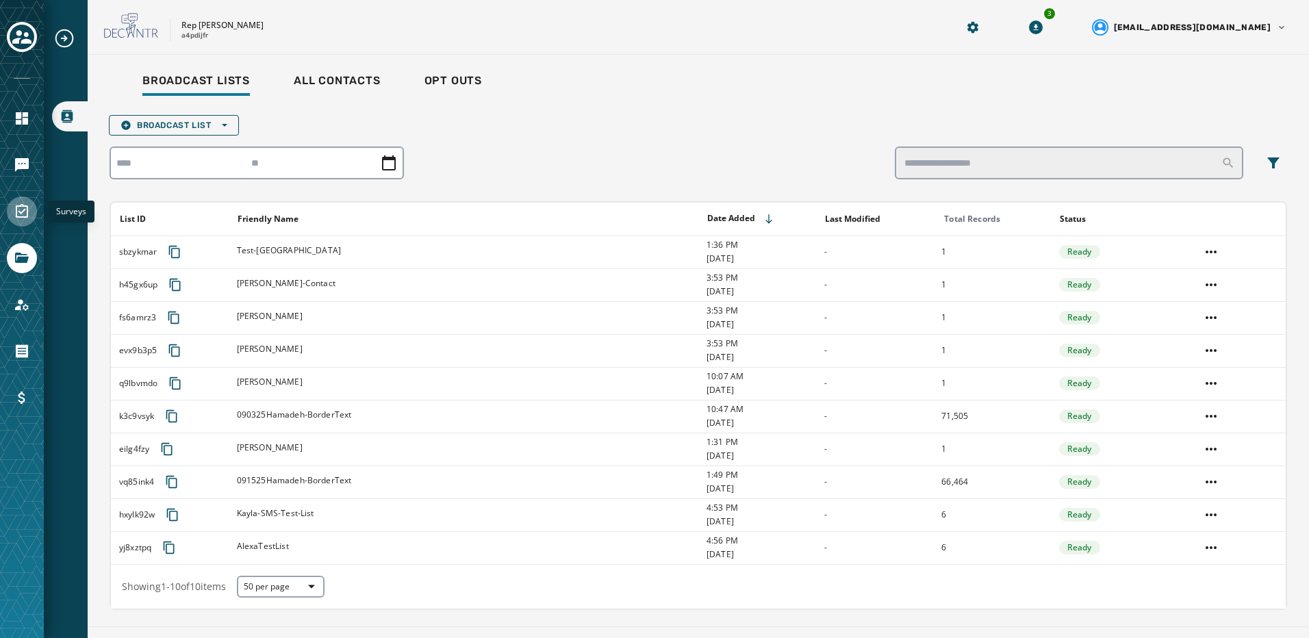
click at [23, 217] on icon "Navigate to Surveys" at bounding box center [22, 211] width 12 height 14
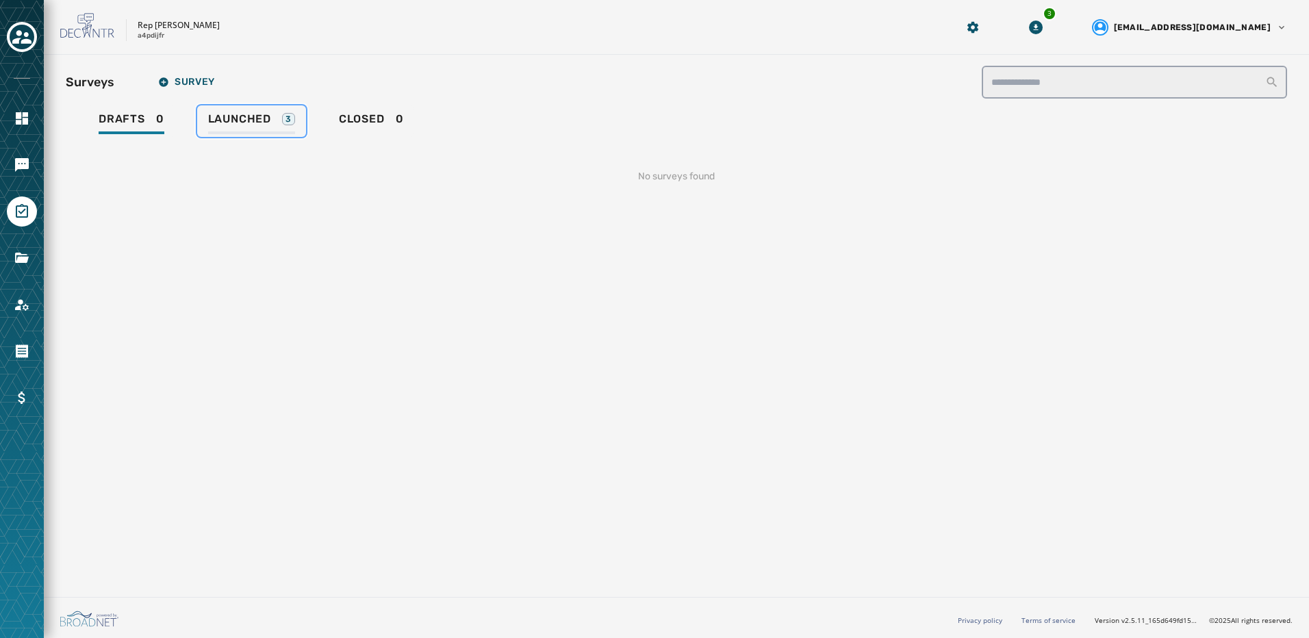
click at [231, 120] on span "Launched" at bounding box center [239, 119] width 63 height 14
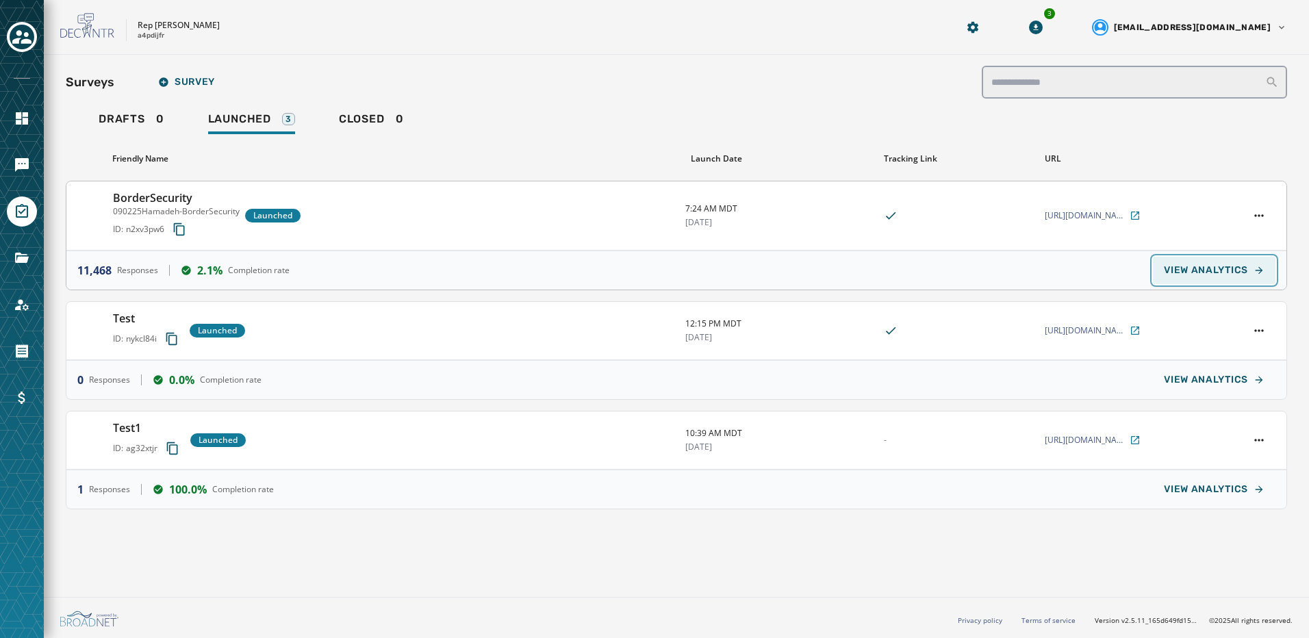
click at [1168, 275] on span "VIEW ANALYTICS" at bounding box center [1206, 270] width 84 height 11
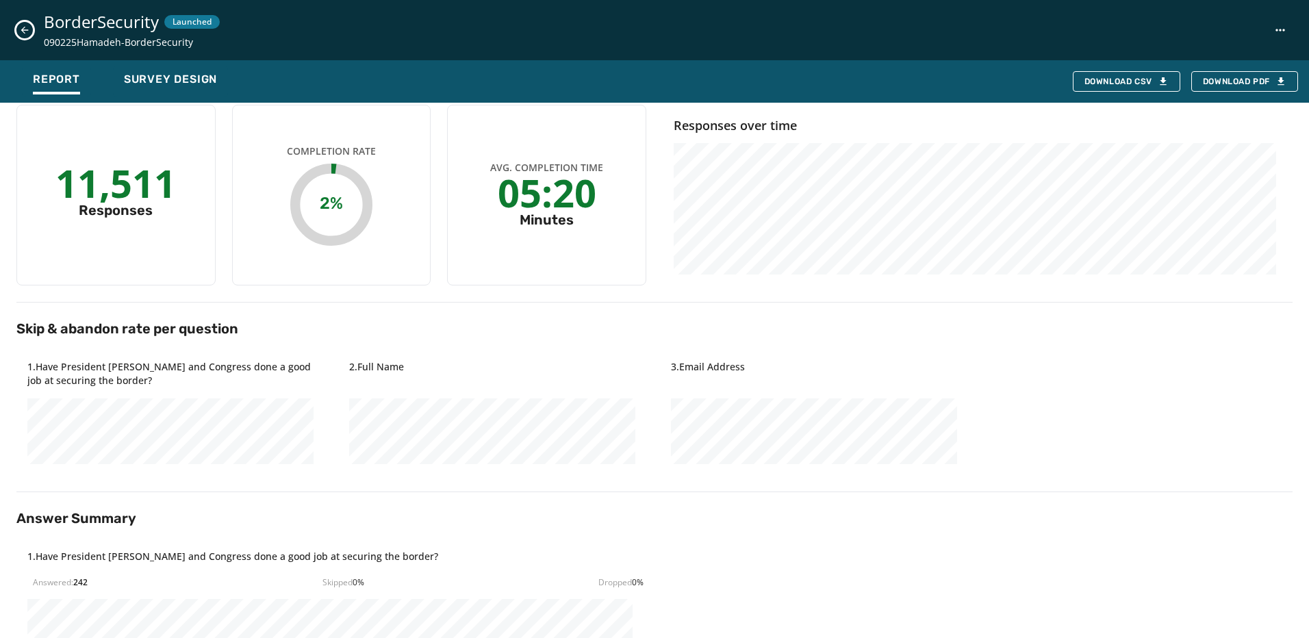
scroll to position [58, 0]
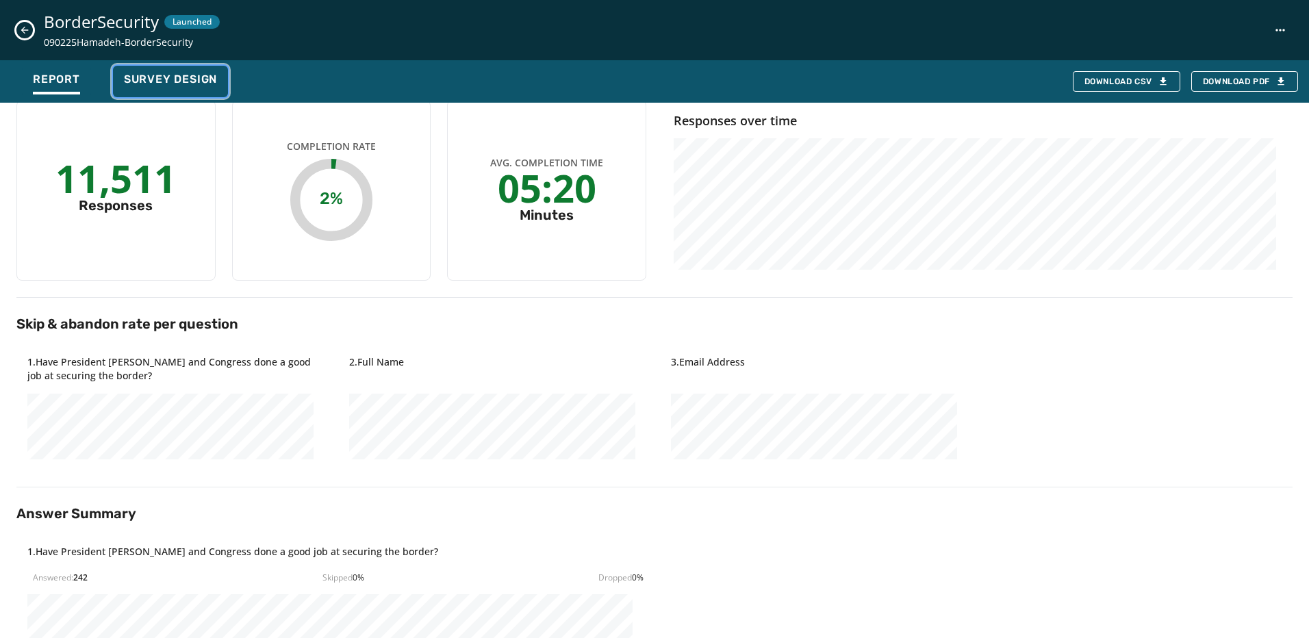
click at [165, 77] on span "Survey Design" at bounding box center [170, 80] width 93 height 14
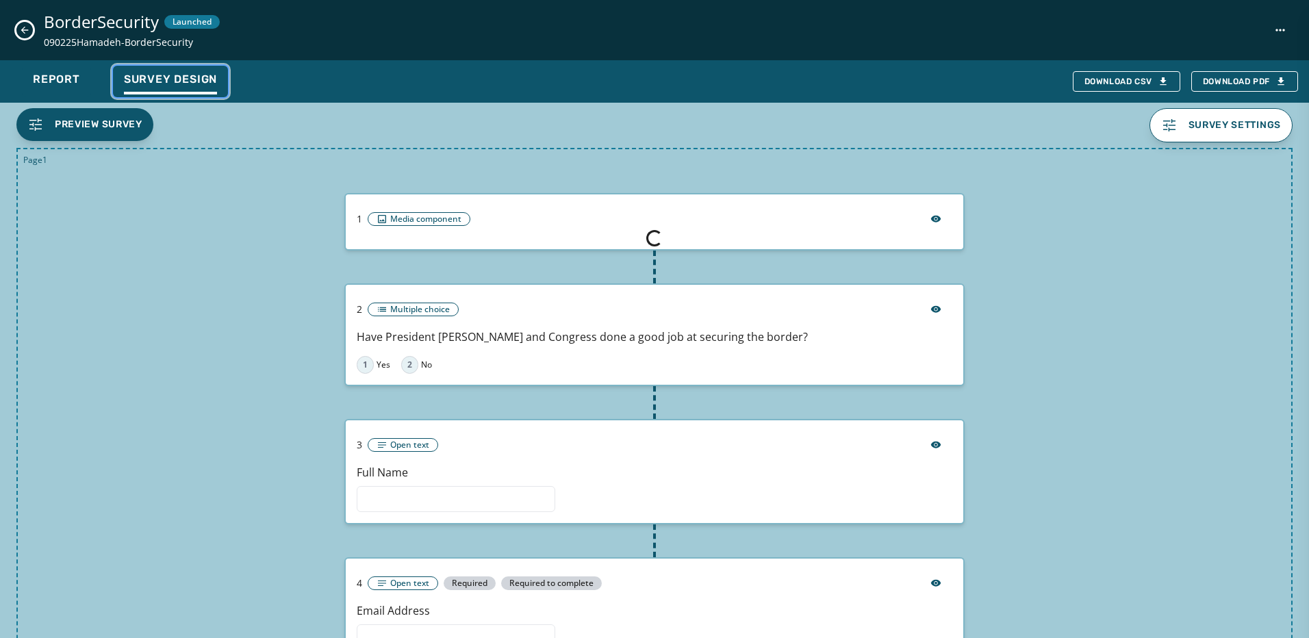
scroll to position [0, 0]
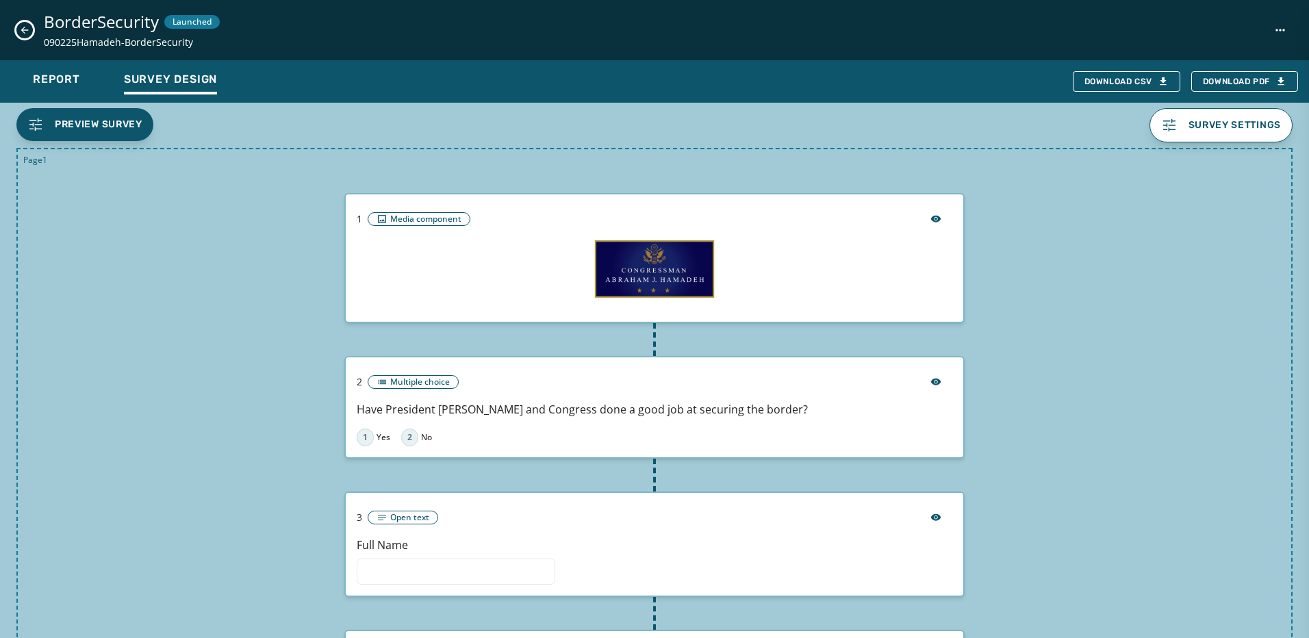
click at [26, 32] on icon "Close survey details drawer" at bounding box center [24, 30] width 11 height 11
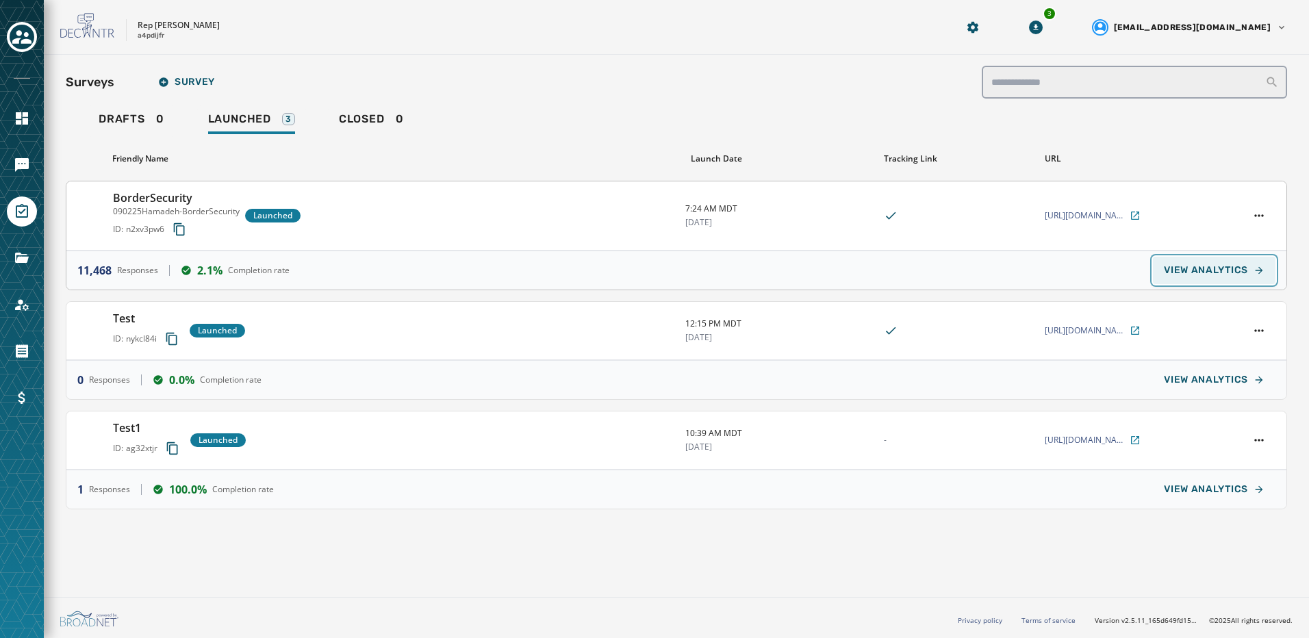
click at [1210, 266] on span "VIEW ANALYTICS" at bounding box center [1206, 270] width 84 height 11
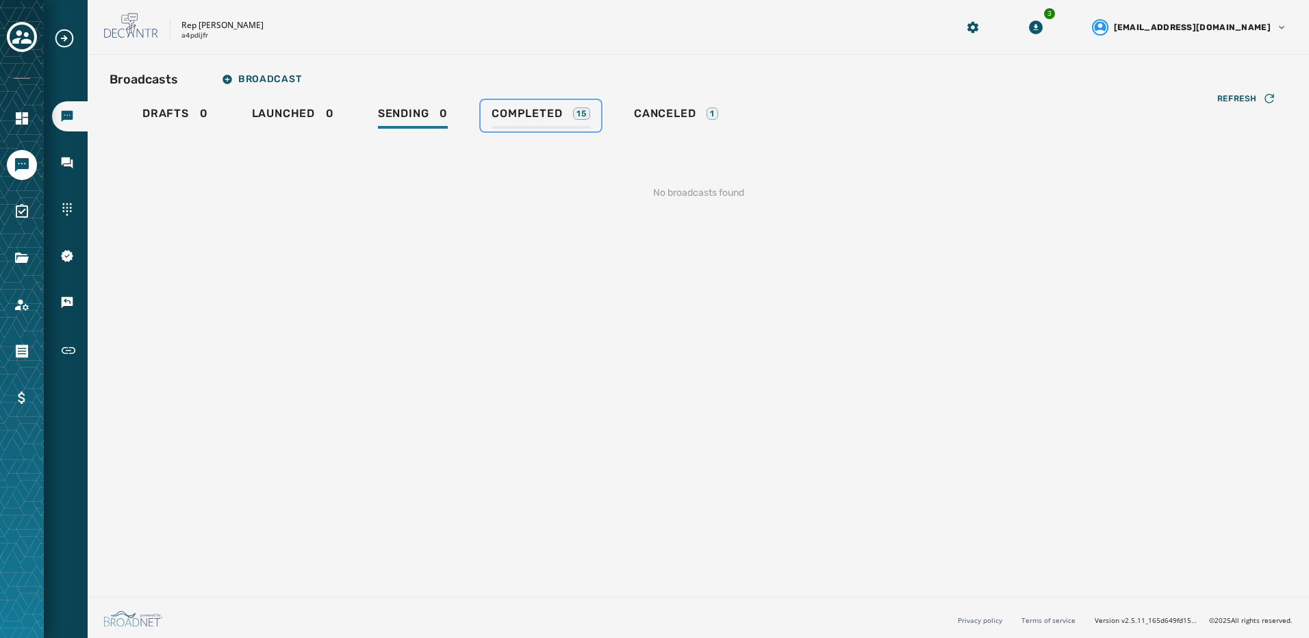
click at [527, 110] on span "Completed" at bounding box center [527, 114] width 71 height 14
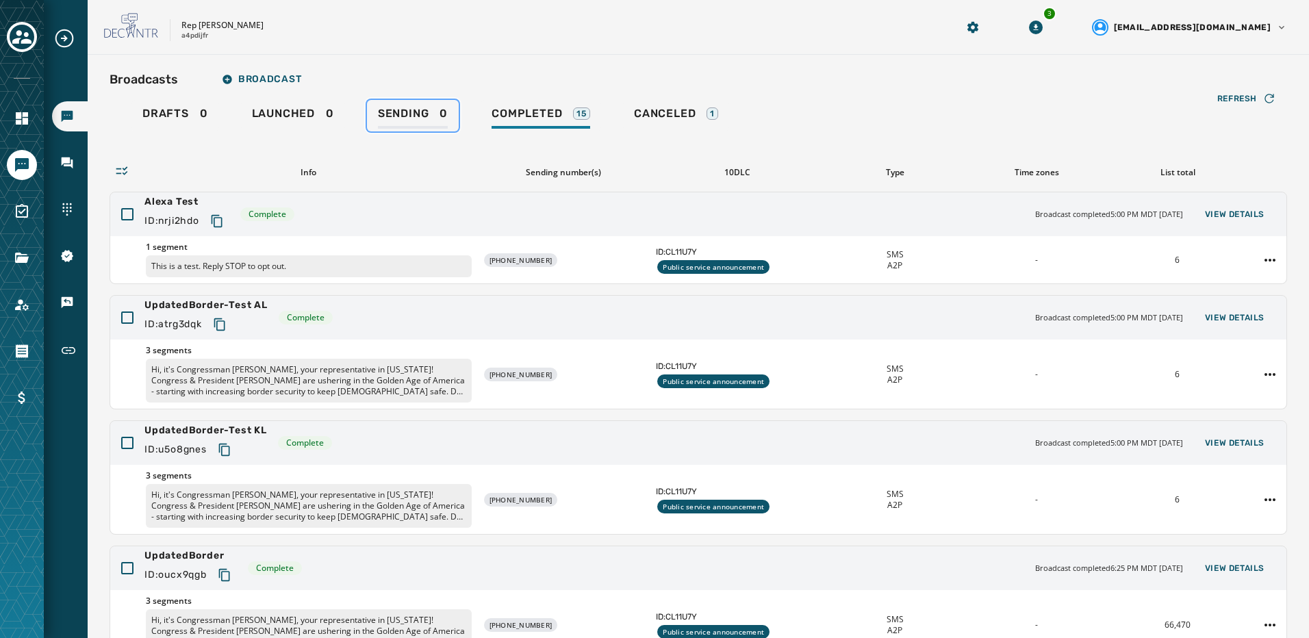
click at [389, 119] on span "Sending" at bounding box center [403, 114] width 51 height 14
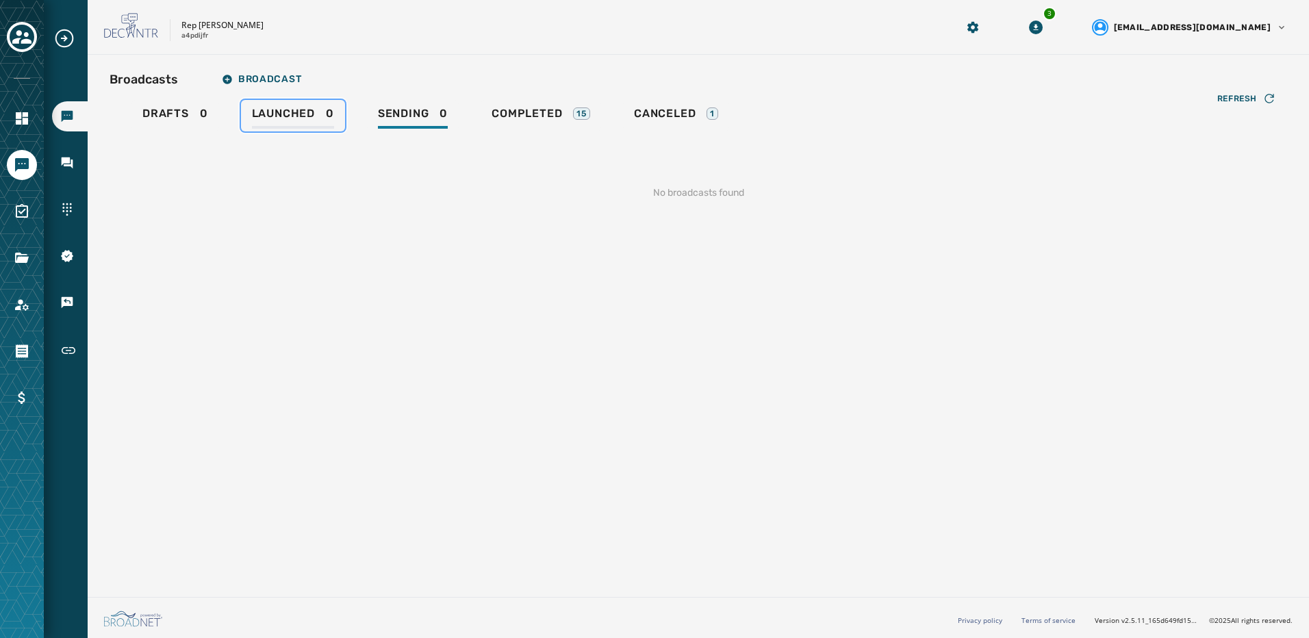
click at [272, 119] on span "Launched" at bounding box center [283, 114] width 63 height 14
click at [493, 108] on span "Completed" at bounding box center [527, 114] width 71 height 14
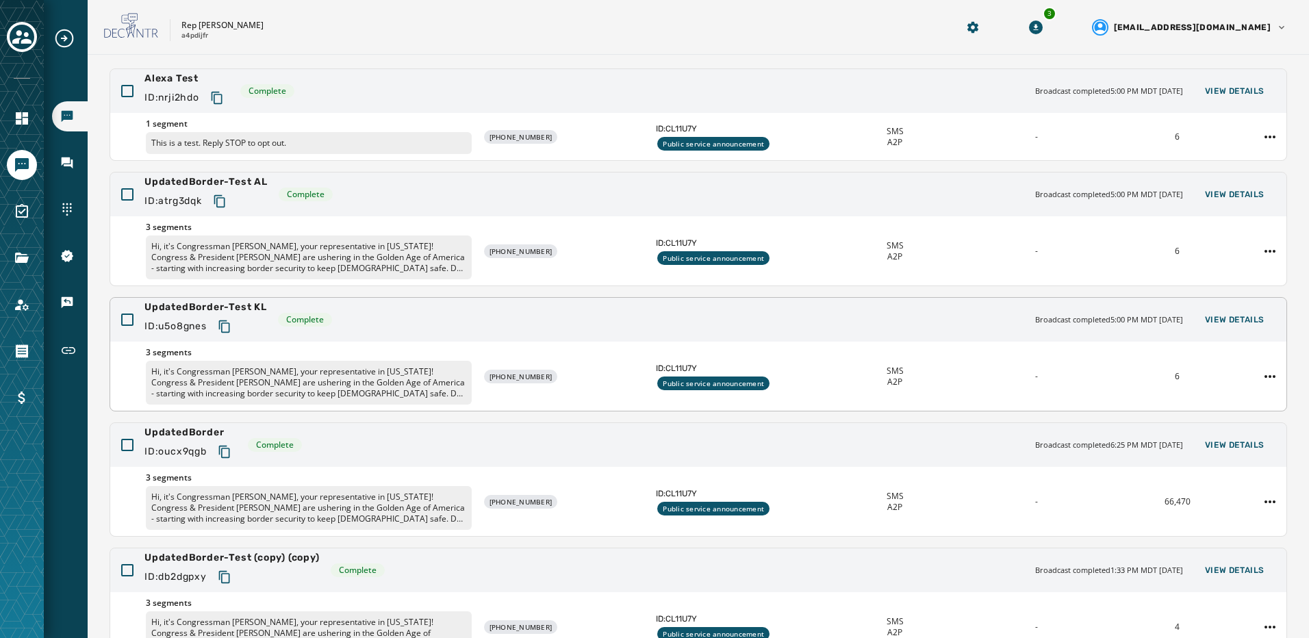
scroll to position [257, 0]
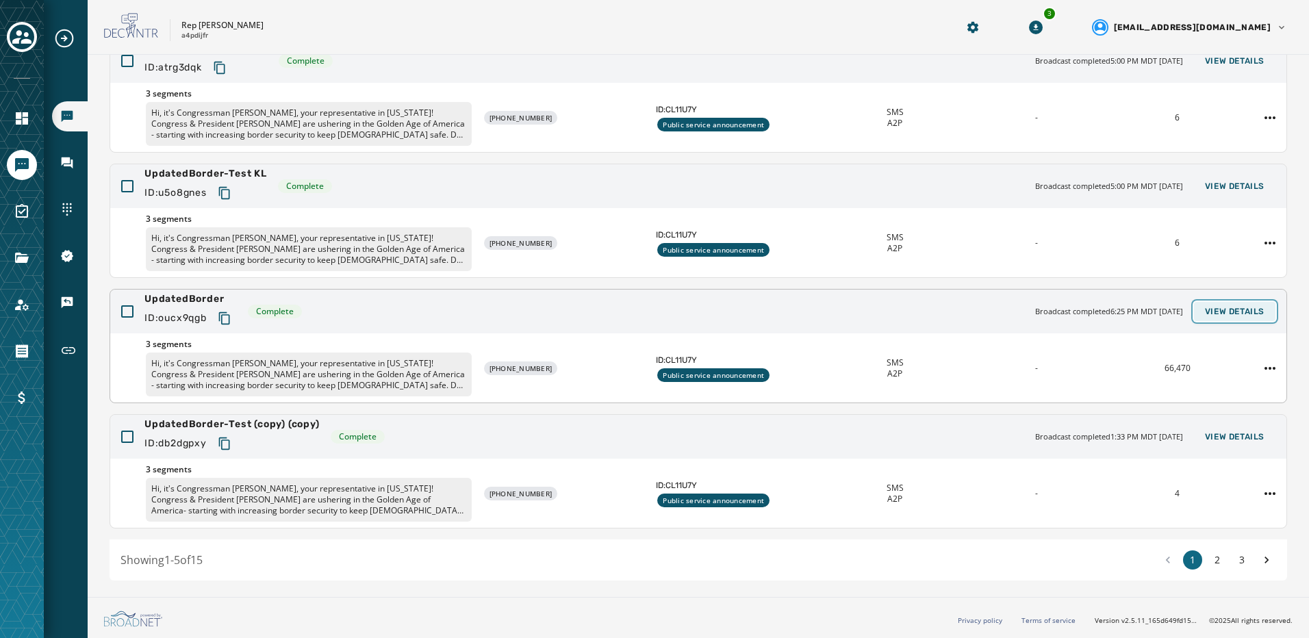
click at [1237, 312] on span "View Details" at bounding box center [1235, 311] width 60 height 11
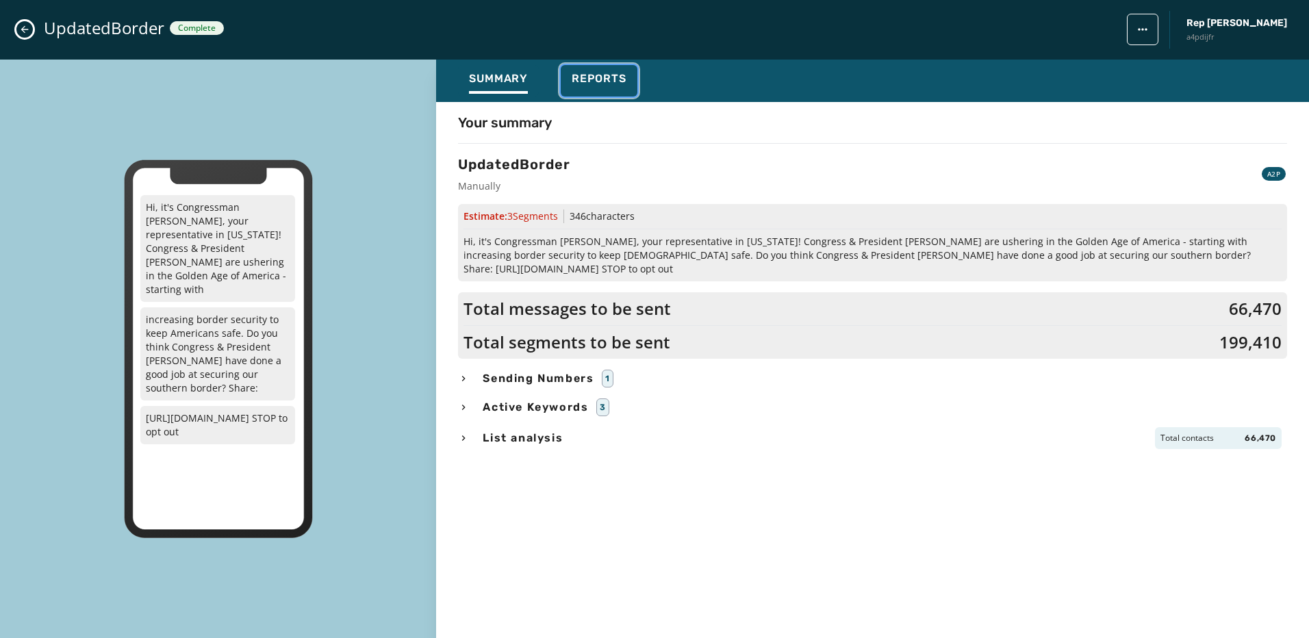
click at [583, 82] on span "Reports" at bounding box center [599, 79] width 55 height 14
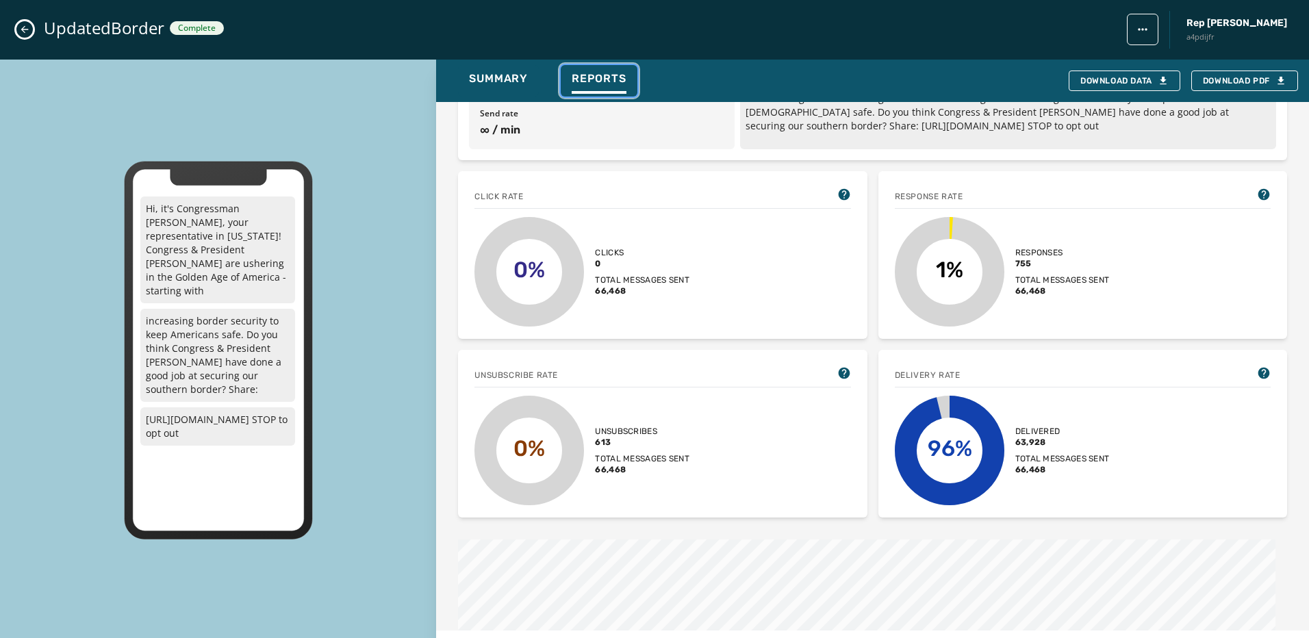
scroll to position [0, 0]
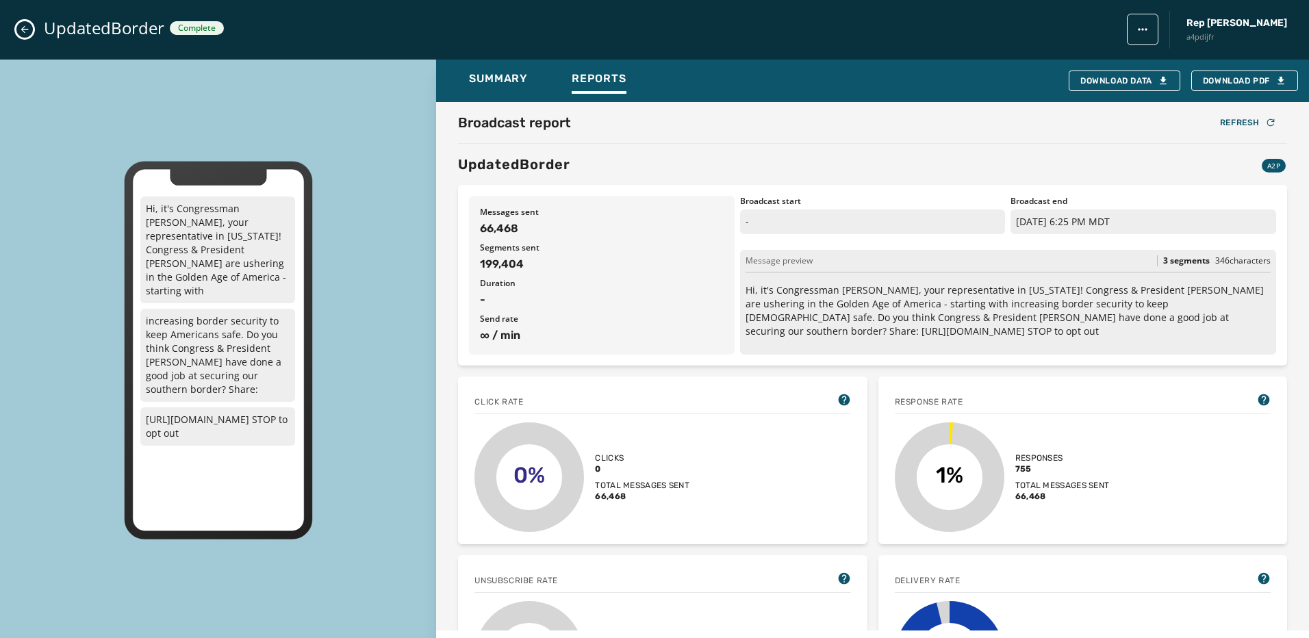
click at [24, 28] on icon "Close admin drawer" at bounding box center [24, 29] width 11 height 11
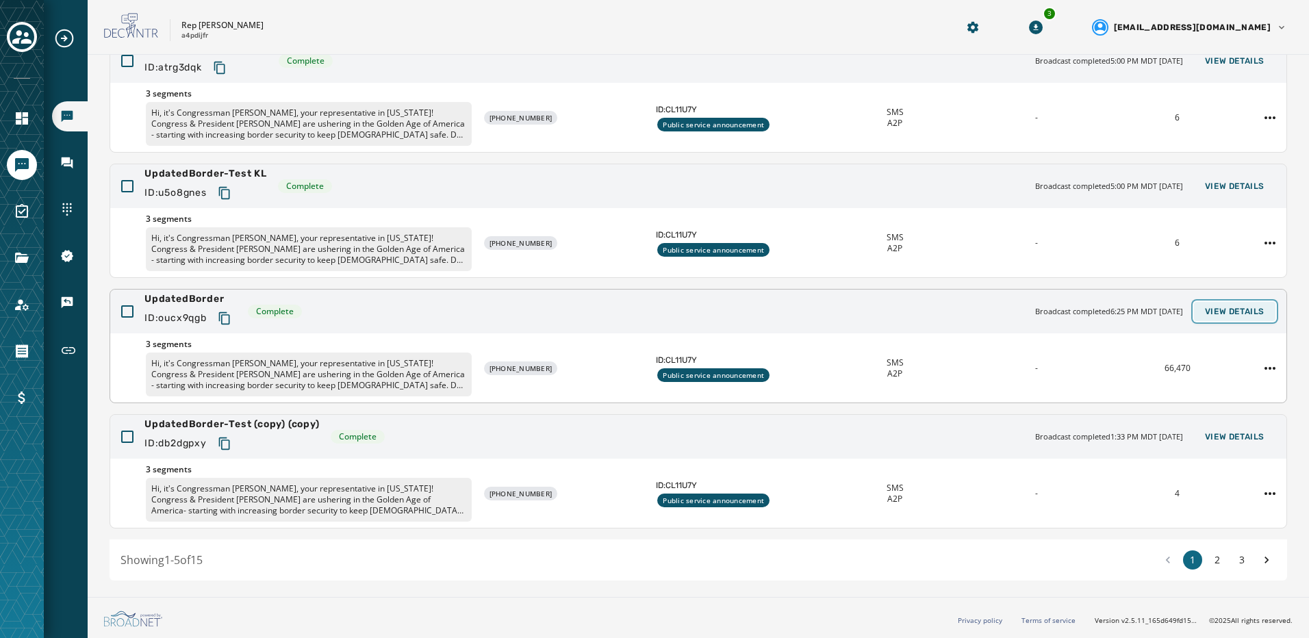
click at [1238, 314] on span "View Details" at bounding box center [1235, 311] width 60 height 11
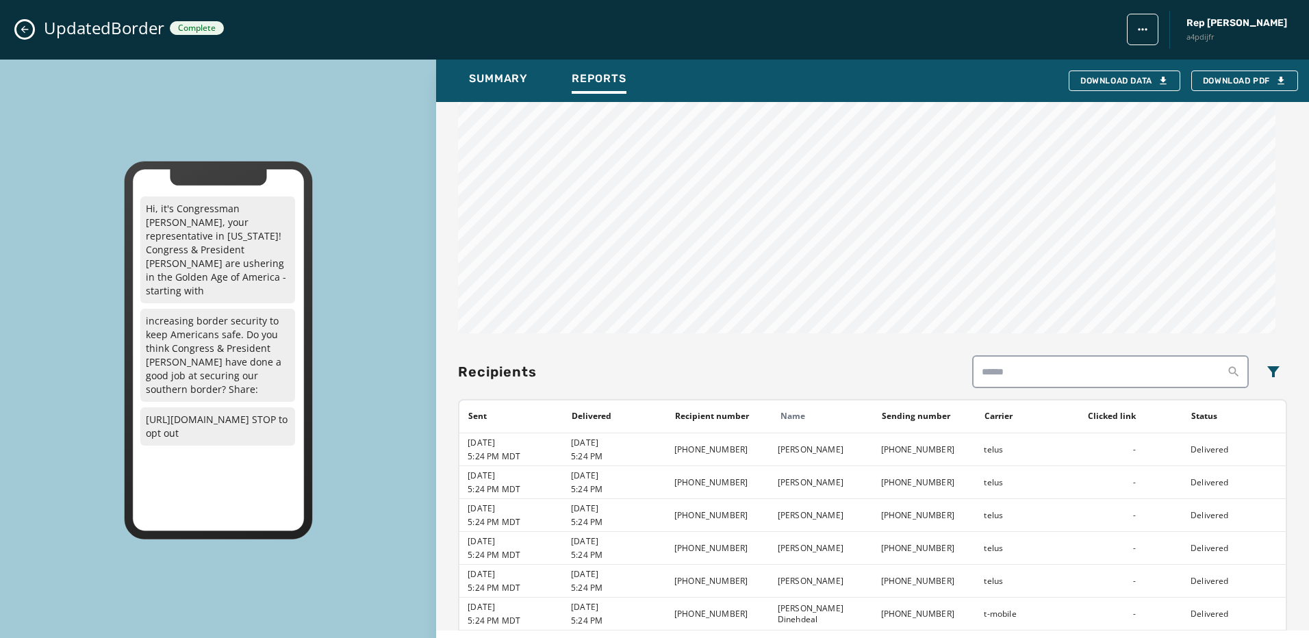
scroll to position [822, 0]
click at [27, 27] on icon "Close admin drawer" at bounding box center [24, 29] width 11 height 11
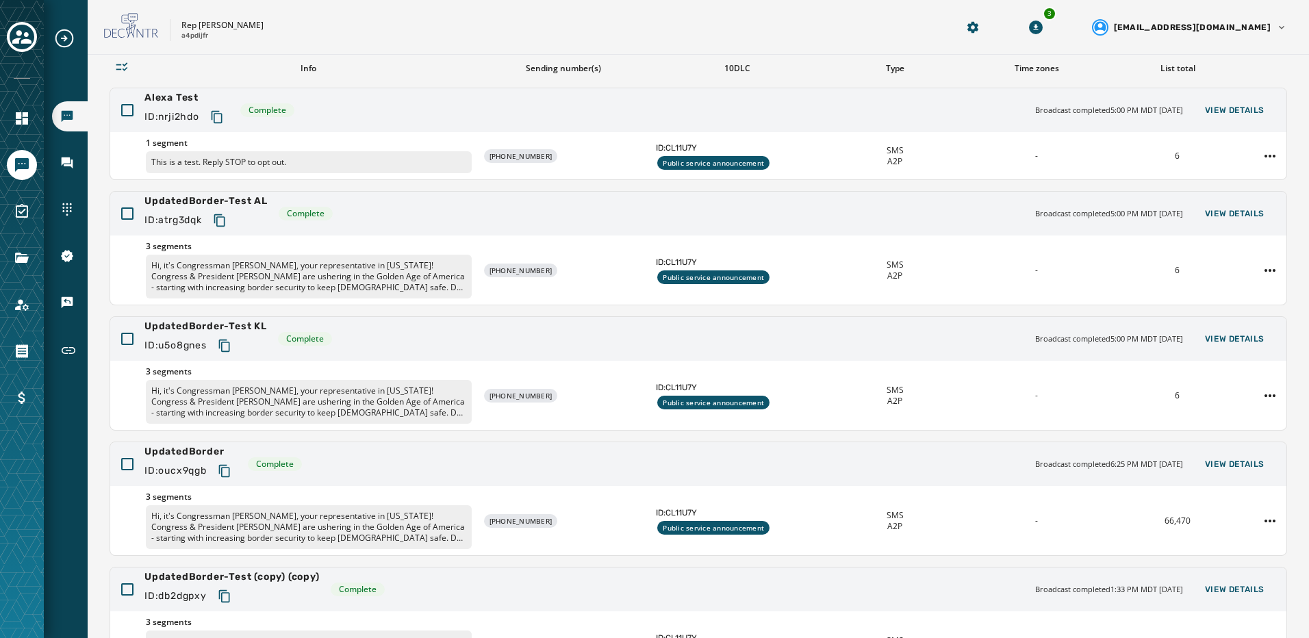
scroll to position [0, 0]
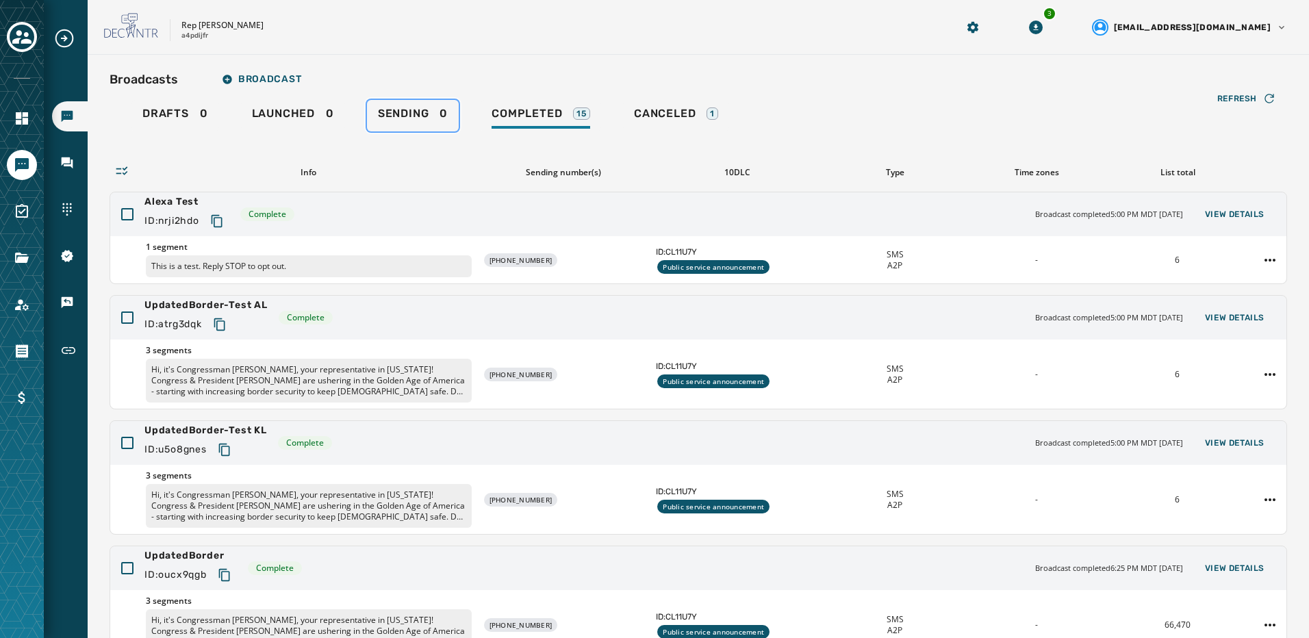
drag, startPoint x: 377, startPoint y: 114, endPoint x: 364, endPoint y: 115, distance: 13.7
click at [378, 114] on span "Sending" at bounding box center [403, 114] width 51 height 14
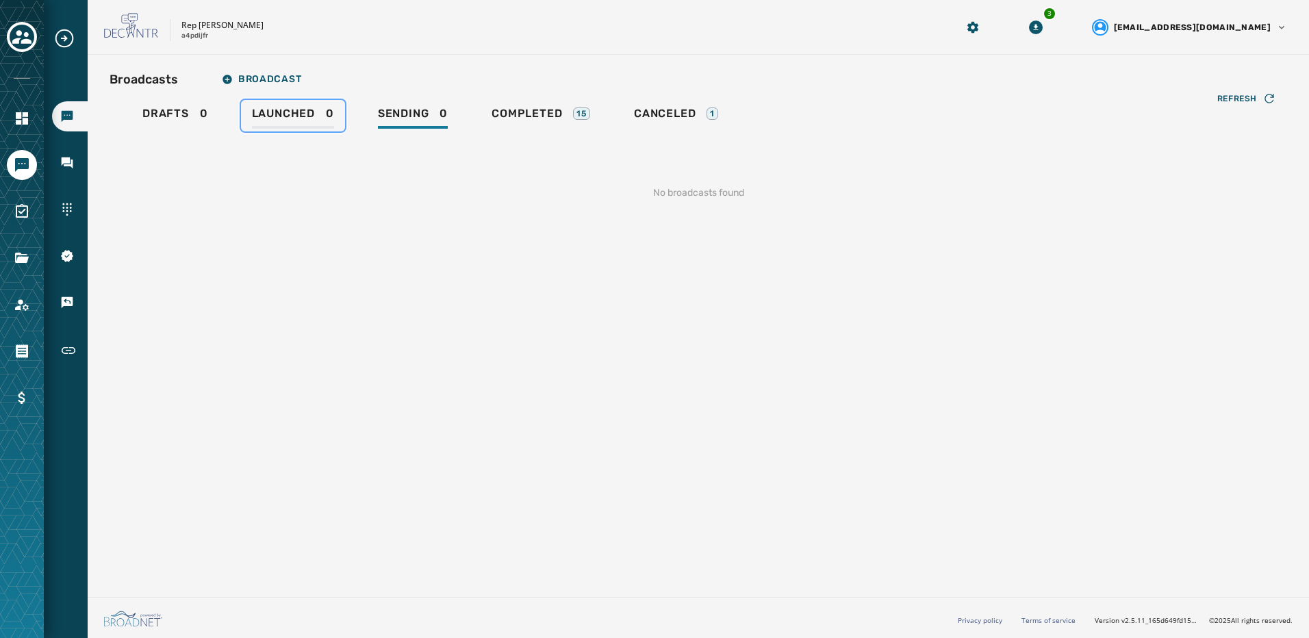
click at [281, 118] on span "Launched" at bounding box center [283, 114] width 63 height 14
click at [523, 114] on span "Completed" at bounding box center [527, 114] width 71 height 14
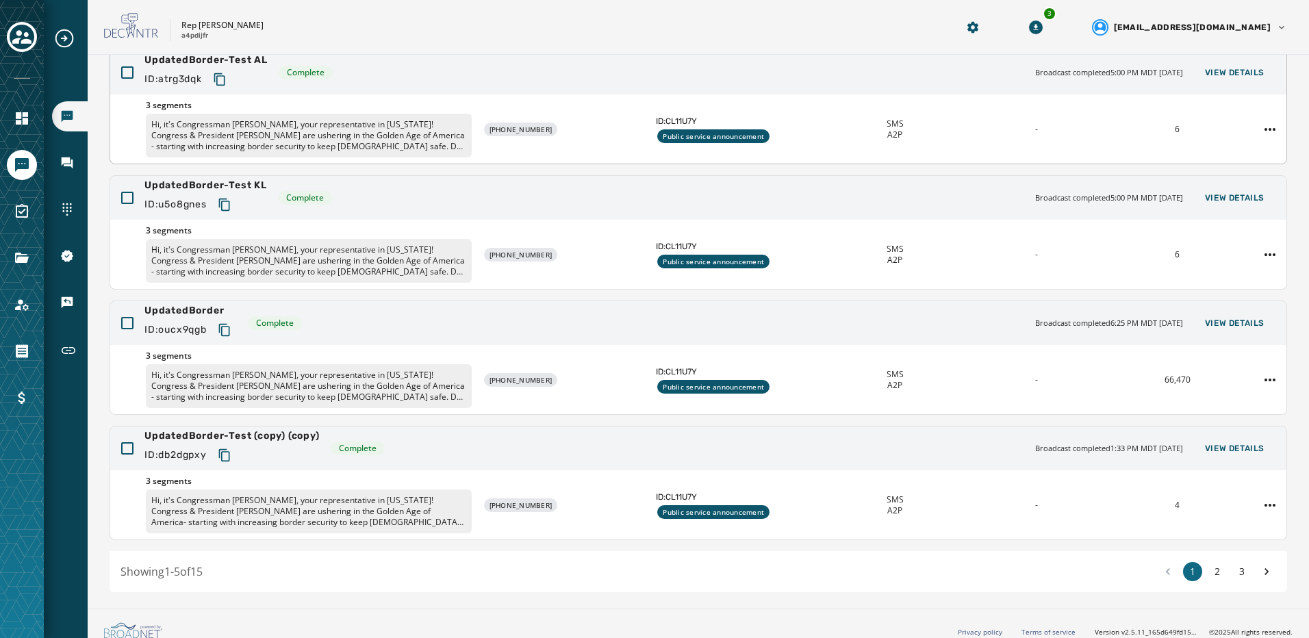
scroll to position [257, 0]
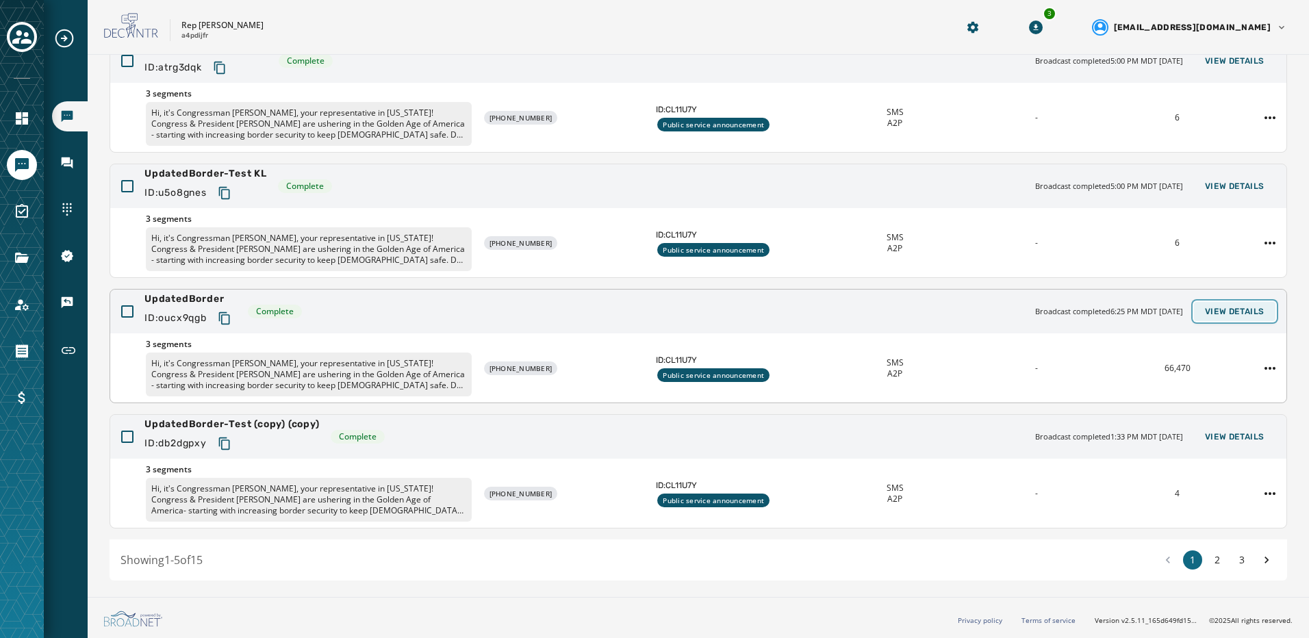
click at [1217, 314] on span "View Details" at bounding box center [1235, 311] width 60 height 11
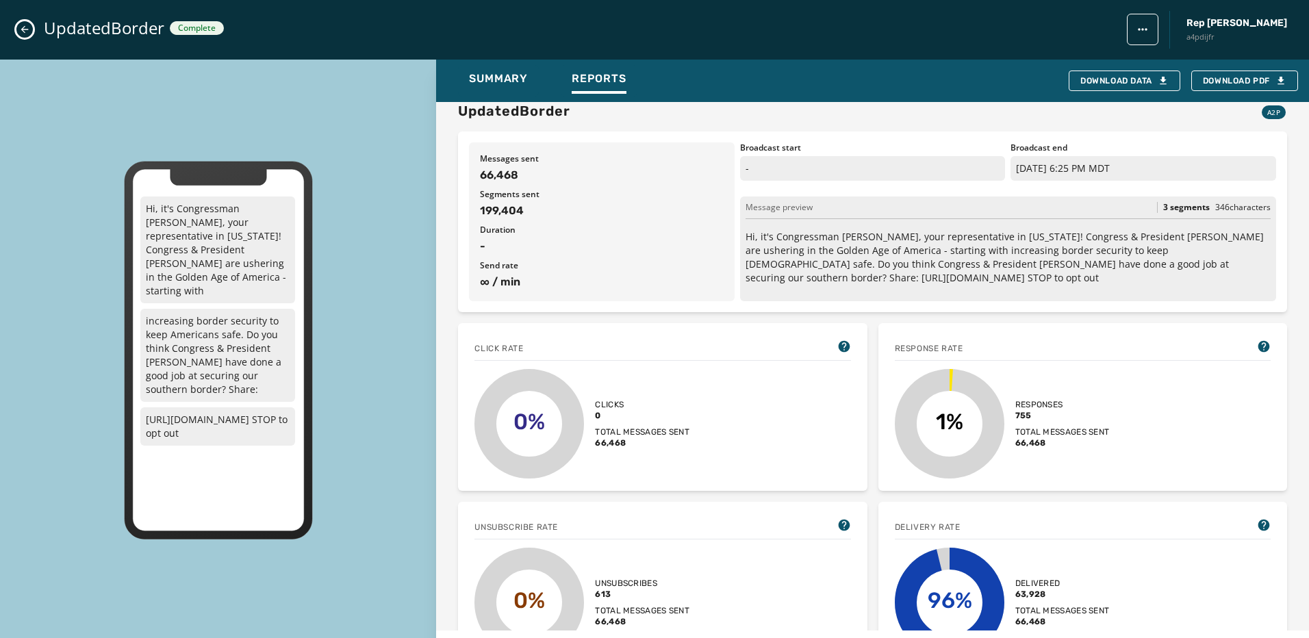
scroll to position [0, 0]
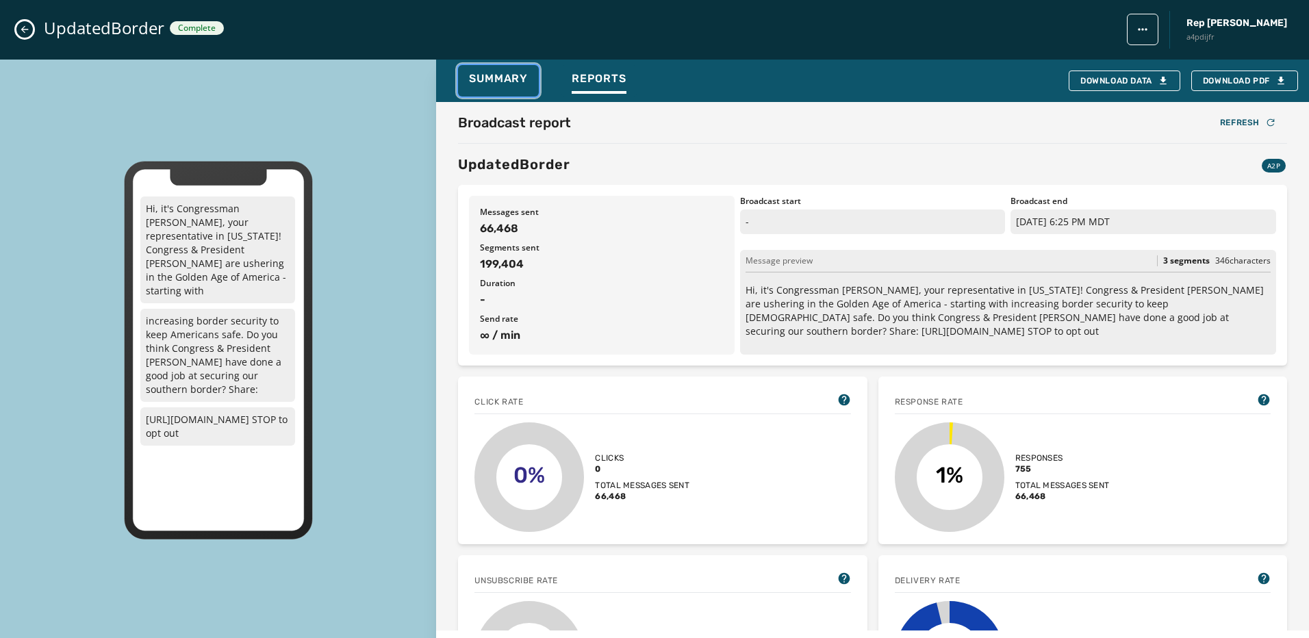
click at [531, 85] on button "Summary" at bounding box center [498, 81] width 81 height 32
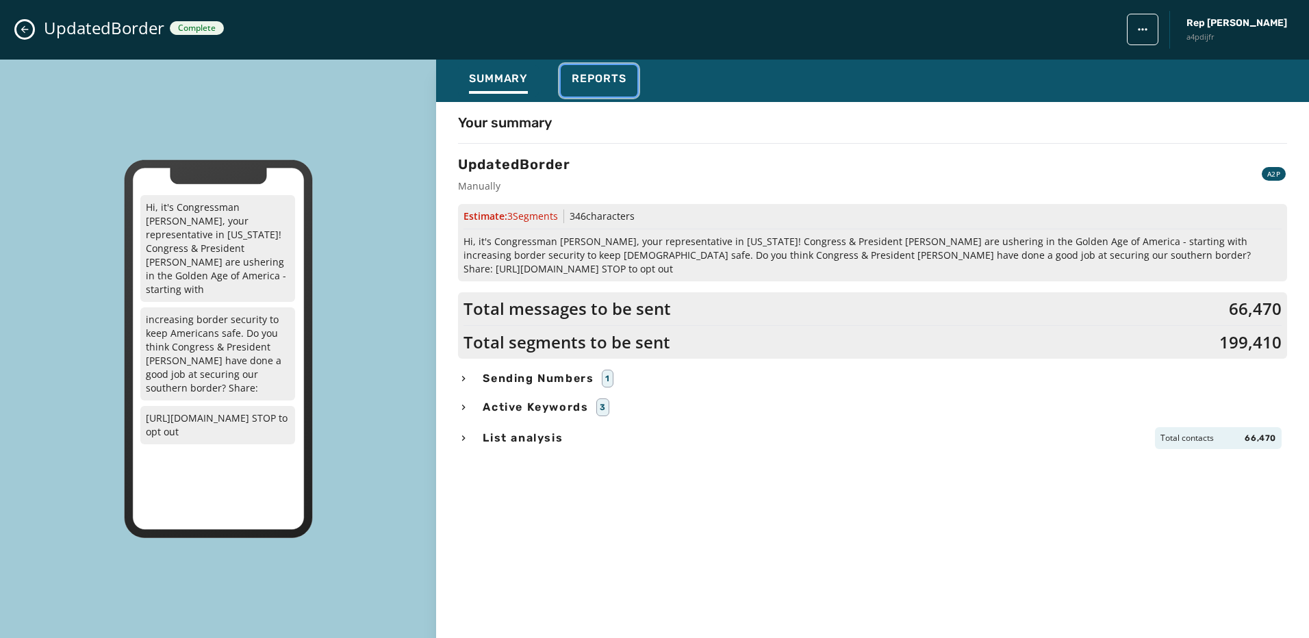
click at [564, 90] on button "Reports" at bounding box center [599, 81] width 77 height 32
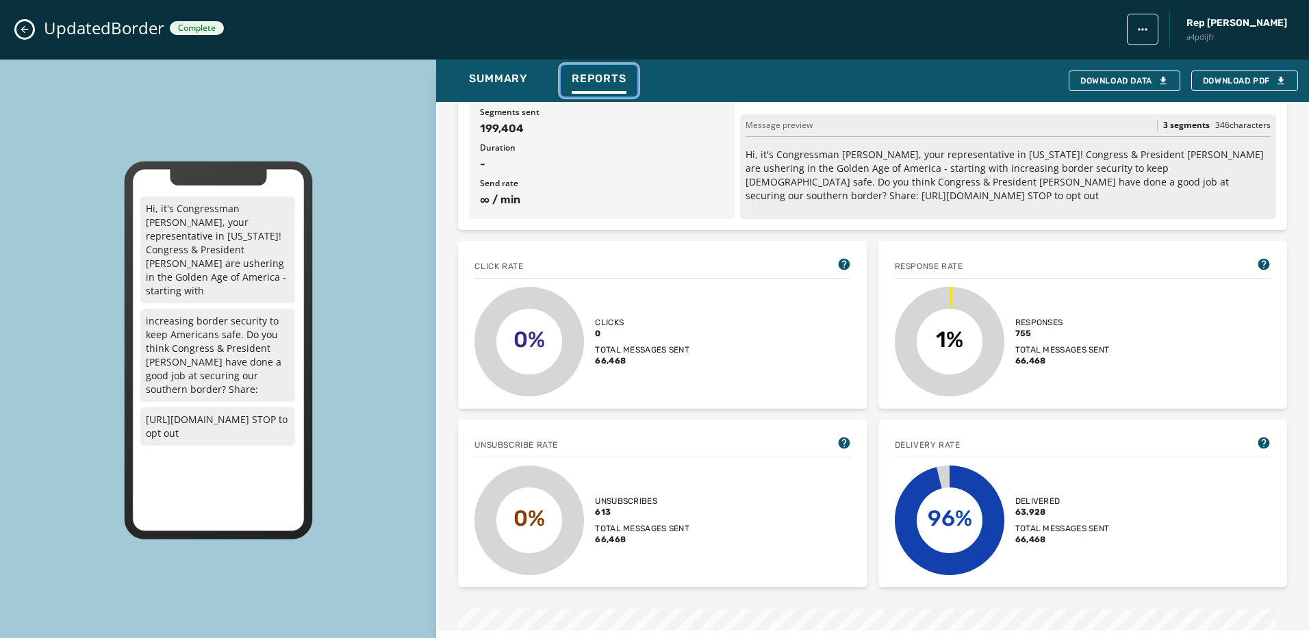
scroll to position [137, 0]
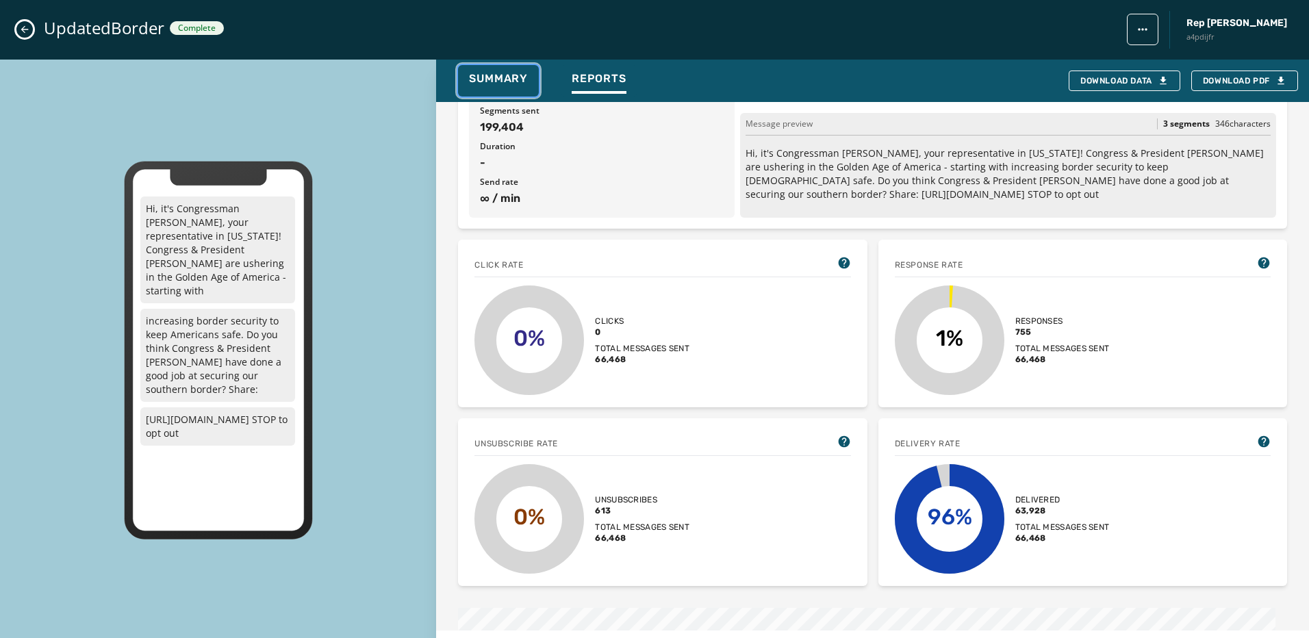
click at [492, 81] on span "Summary" at bounding box center [498, 79] width 59 height 14
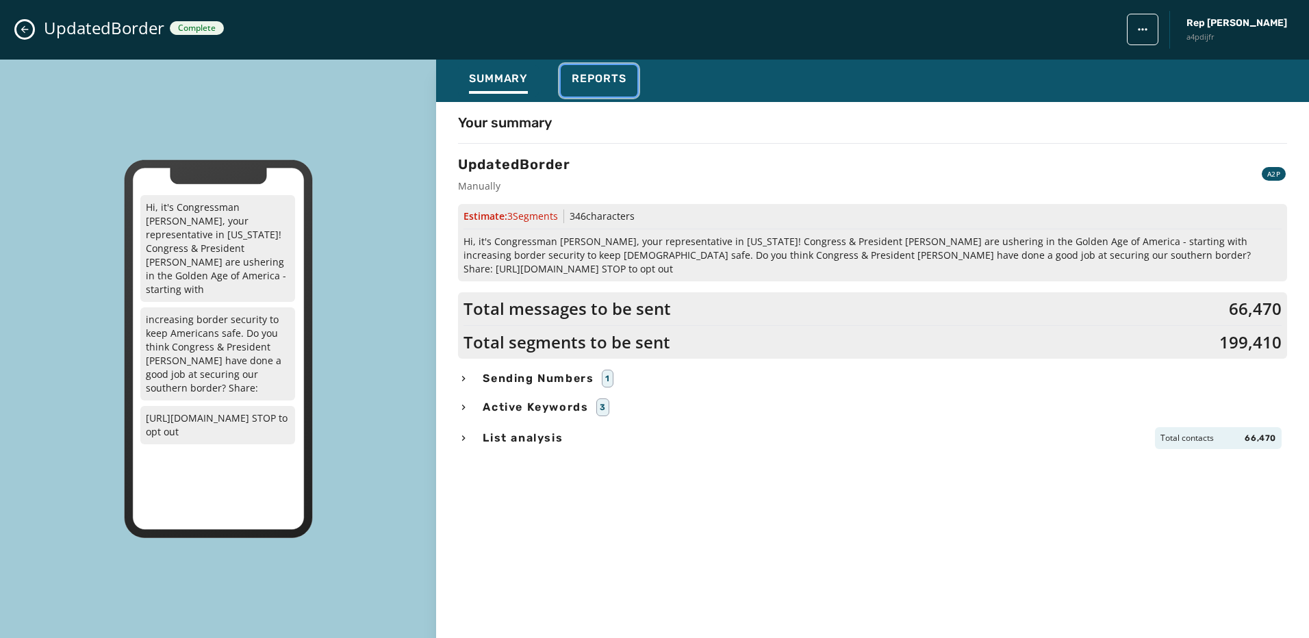
click at [604, 84] on span "Reports" at bounding box center [599, 79] width 55 height 14
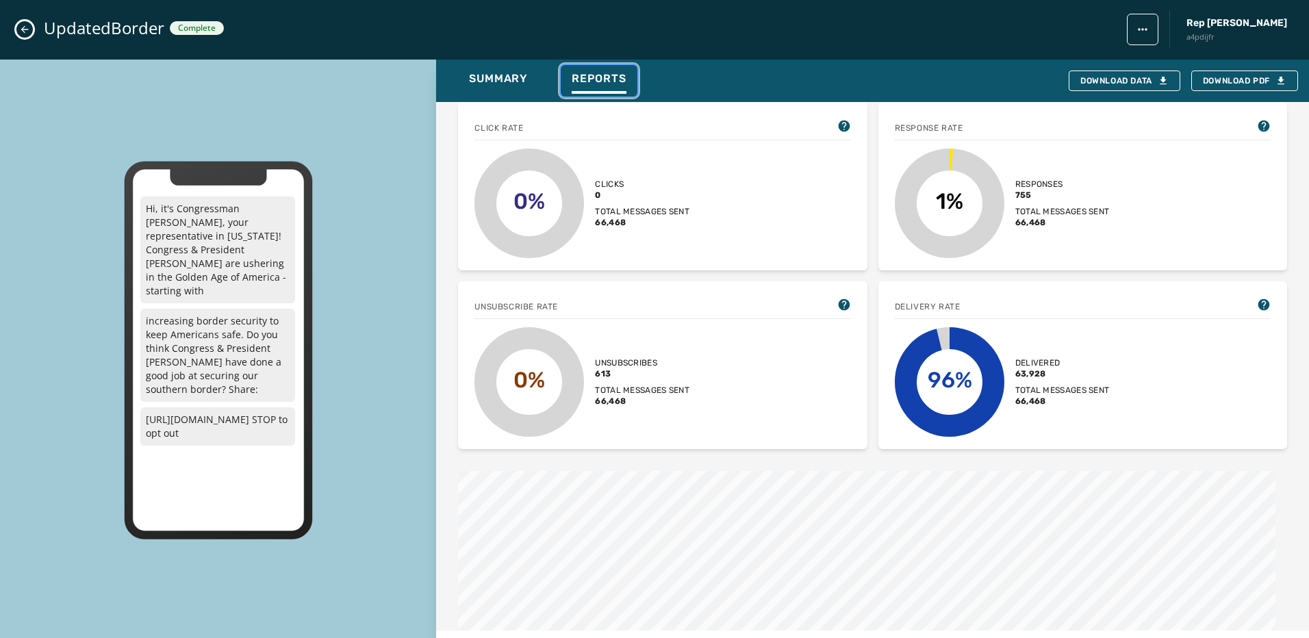
scroll to position [0, 0]
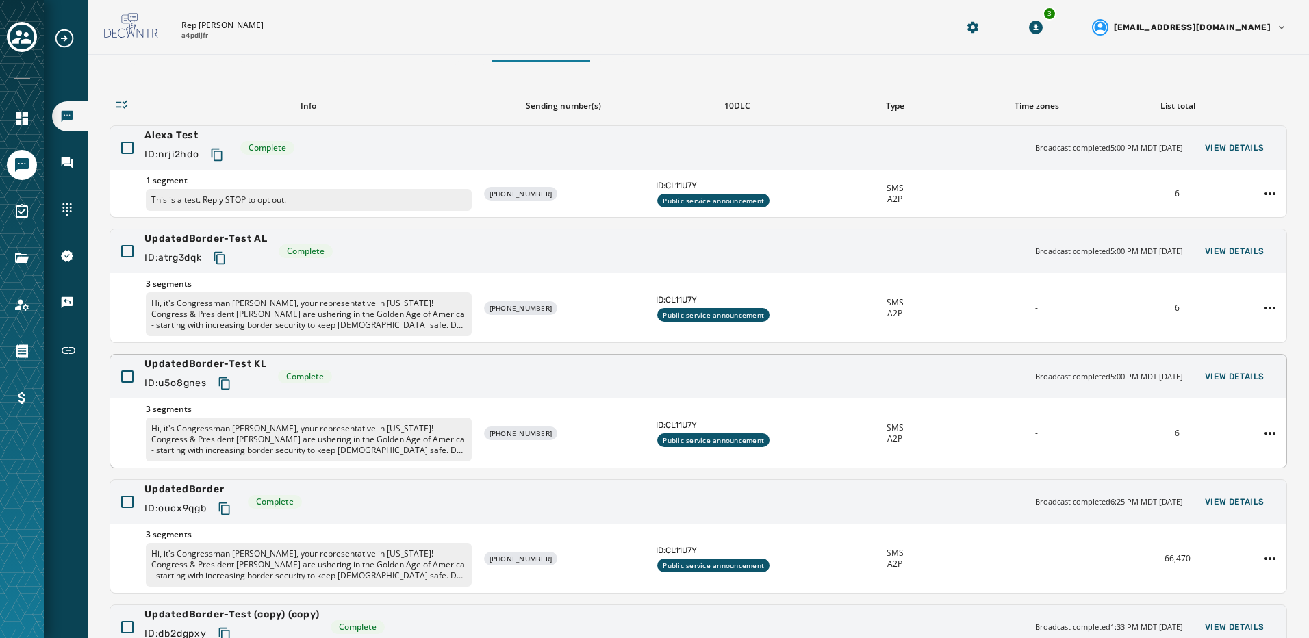
scroll to position [205, 0]
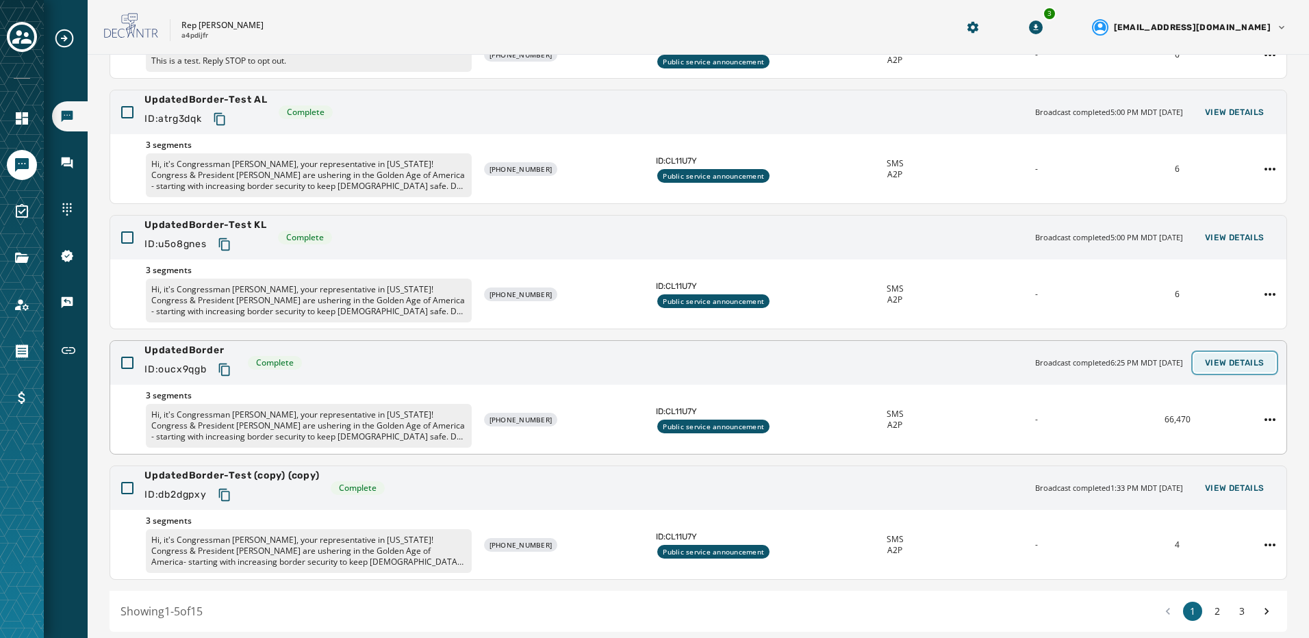
click at [1232, 366] on span "View Details" at bounding box center [1235, 362] width 60 height 11
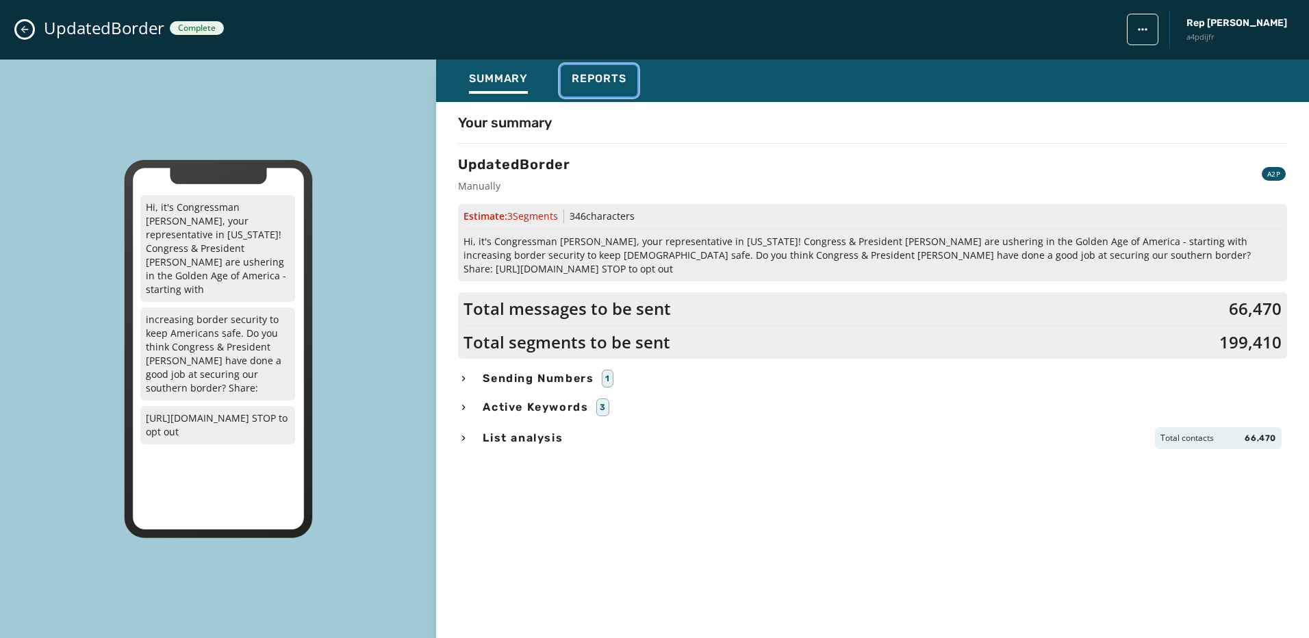
click at [576, 77] on span "Reports" at bounding box center [599, 79] width 55 height 14
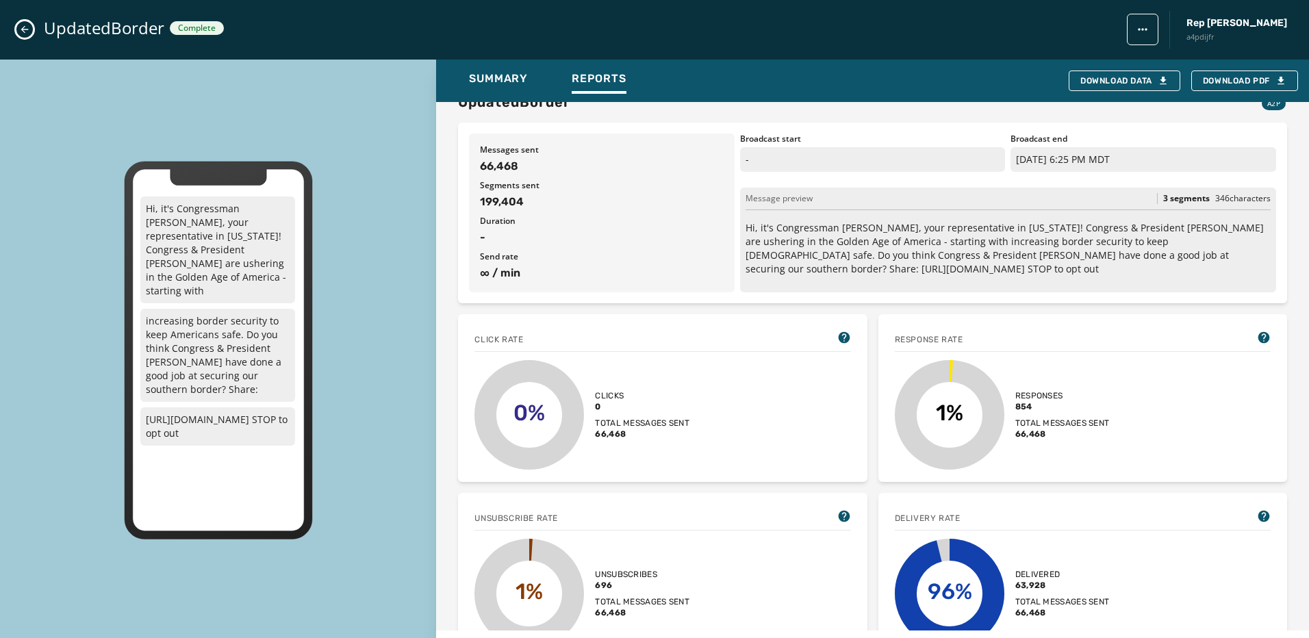
scroll to position [137, 0]
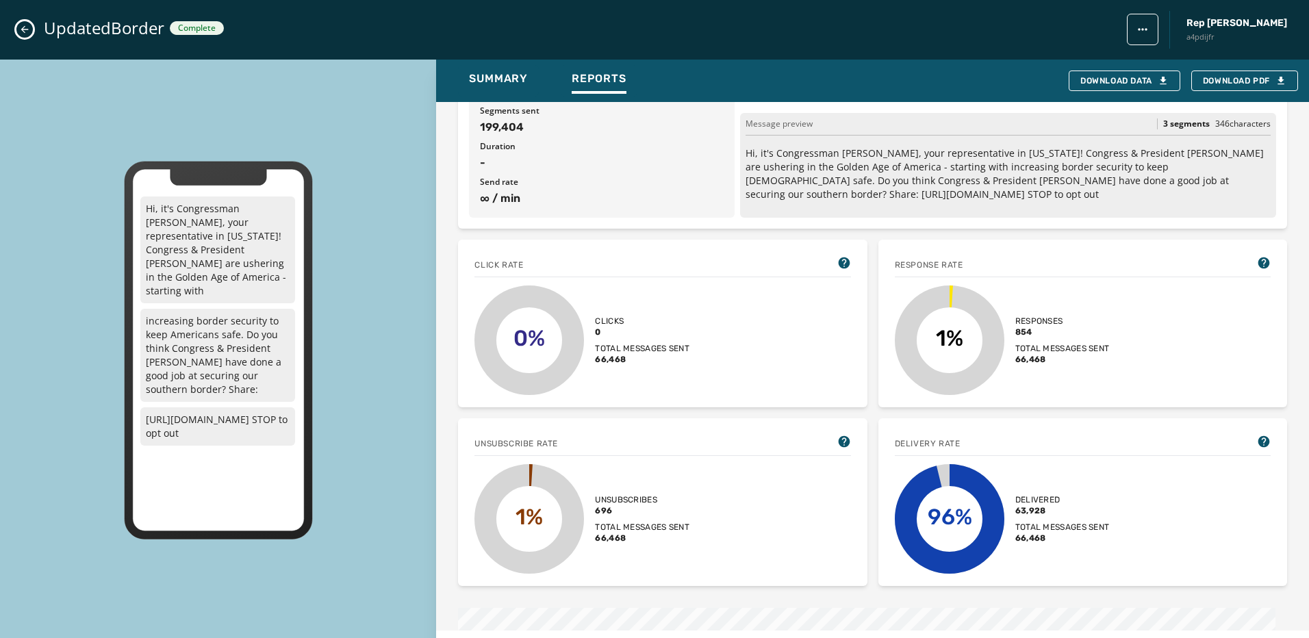
click at [1257, 435] on icon at bounding box center [1264, 442] width 14 height 14
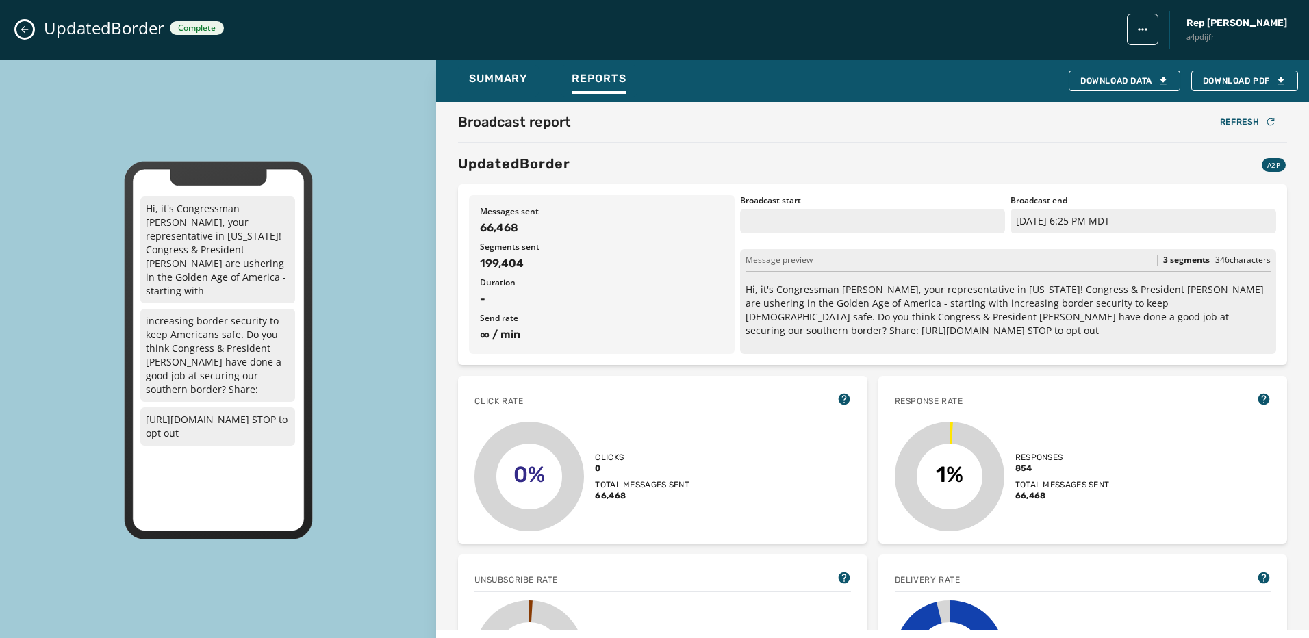
scroll to position [0, 0]
click at [1237, 125] on div "Refresh" at bounding box center [1248, 122] width 56 height 11
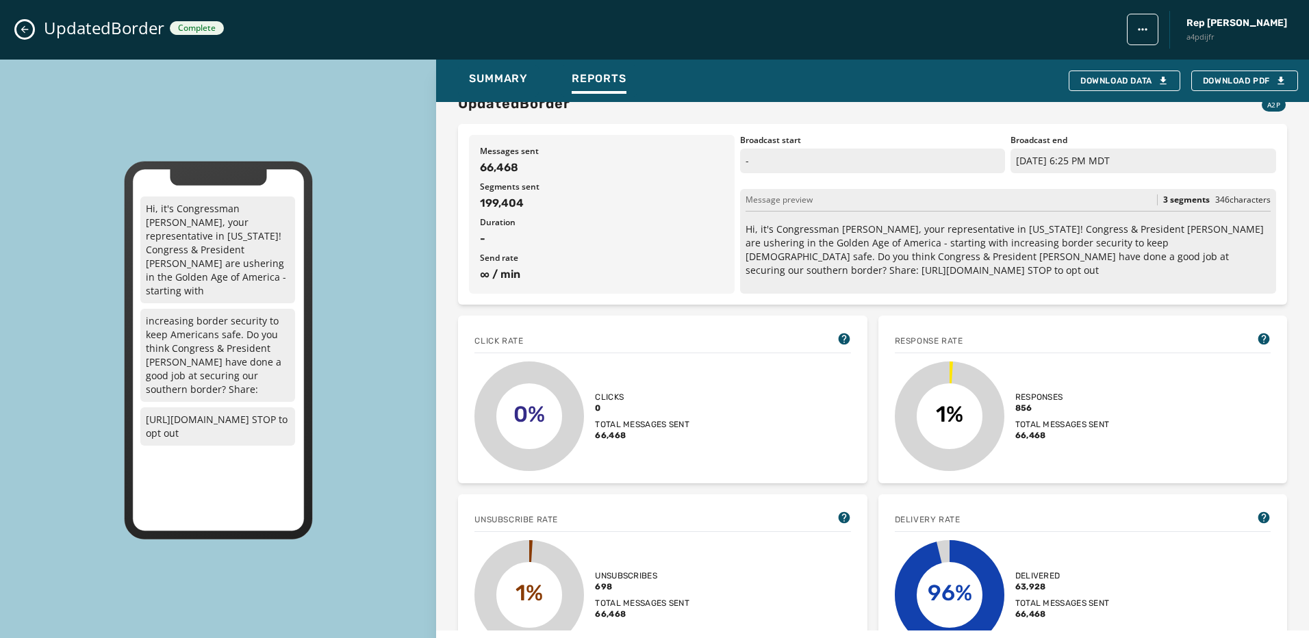
scroll to position [137, 0]
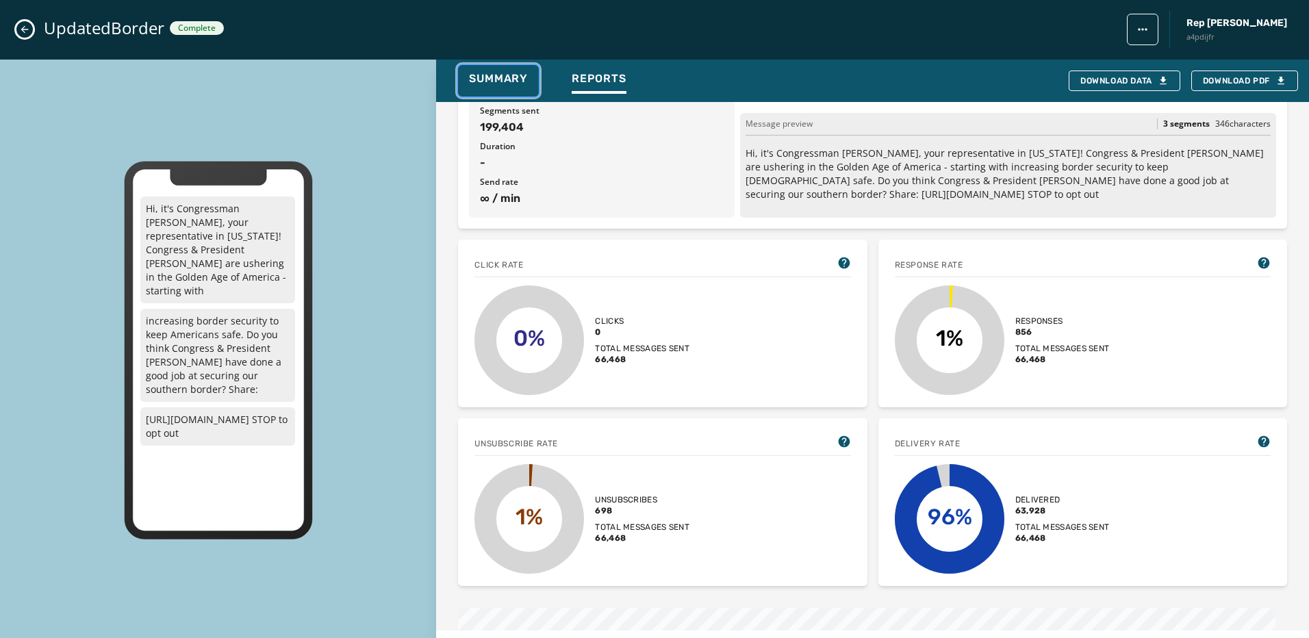
click at [520, 84] on span "Summary" at bounding box center [498, 79] width 59 height 14
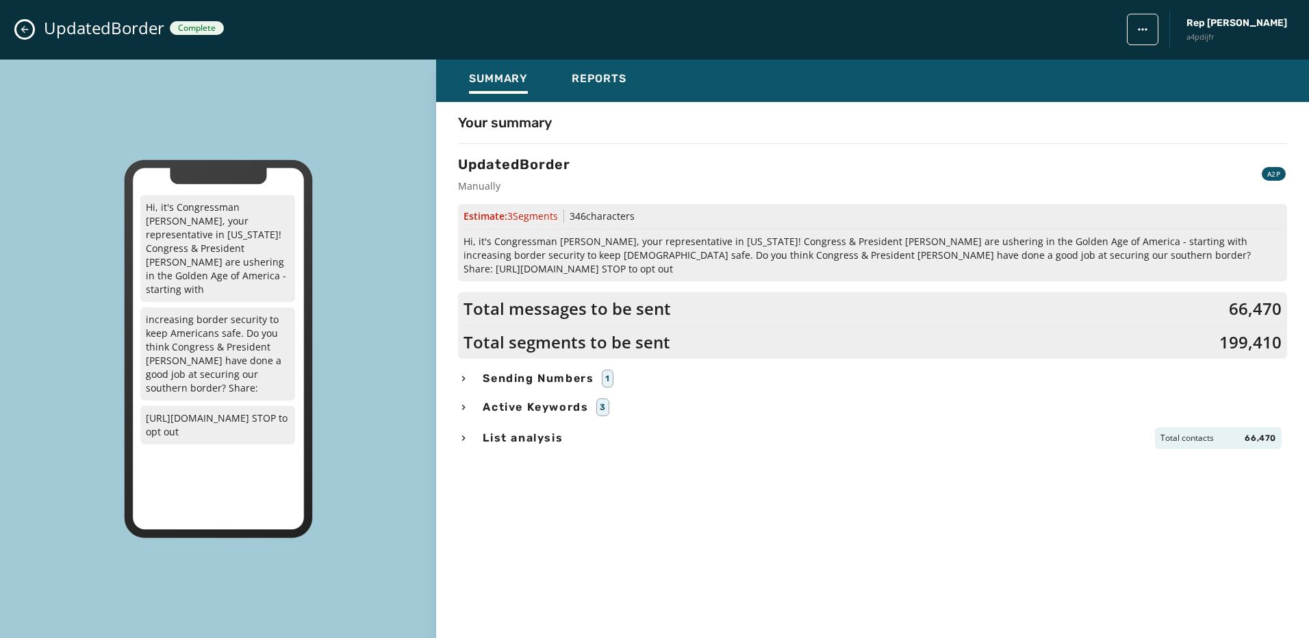
click at [610, 427] on div "List analysis Total contacts 66,470" at bounding box center [872, 438] width 829 height 22
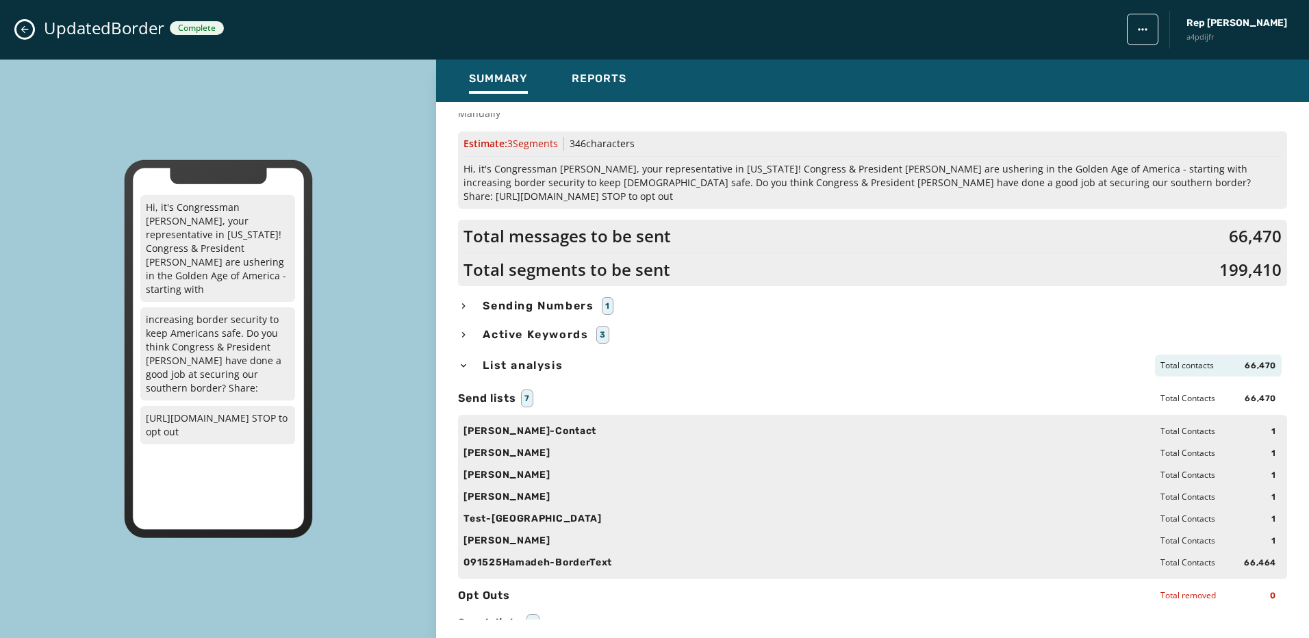
scroll to position [73, 0]
click at [470, 354] on div "List analysis Total contacts 66,470" at bounding box center [872, 365] width 829 height 22
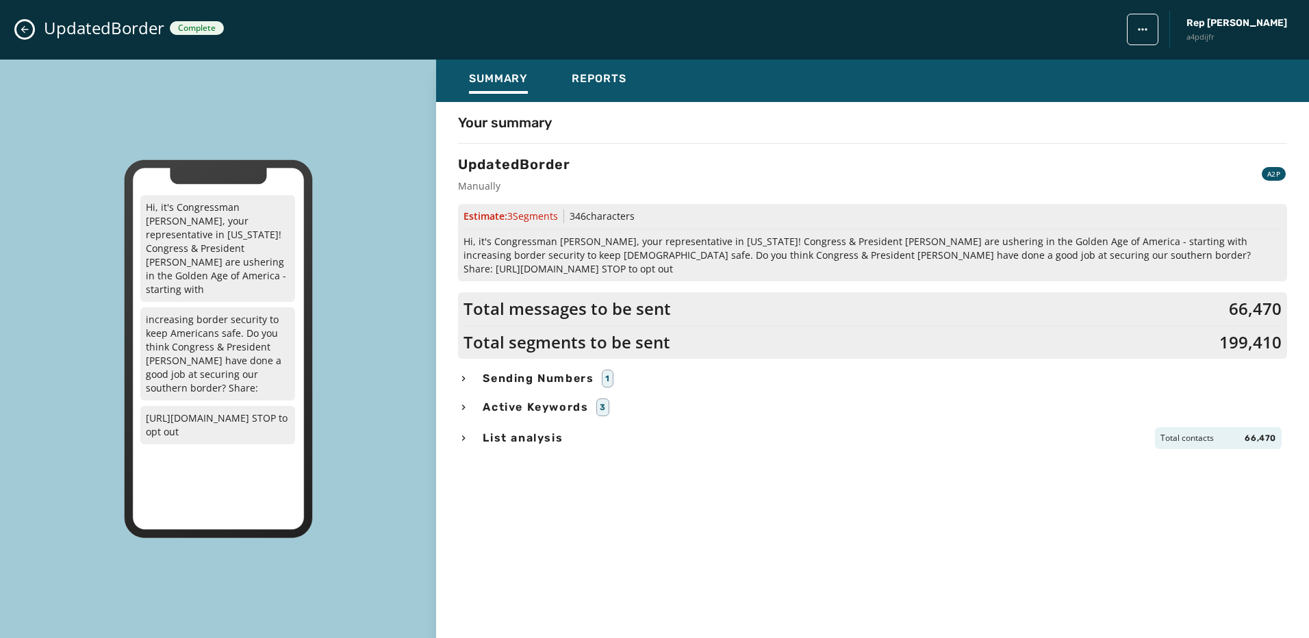
scroll to position [0, 0]
click at [600, 88] on div "Reports" at bounding box center [599, 83] width 55 height 22
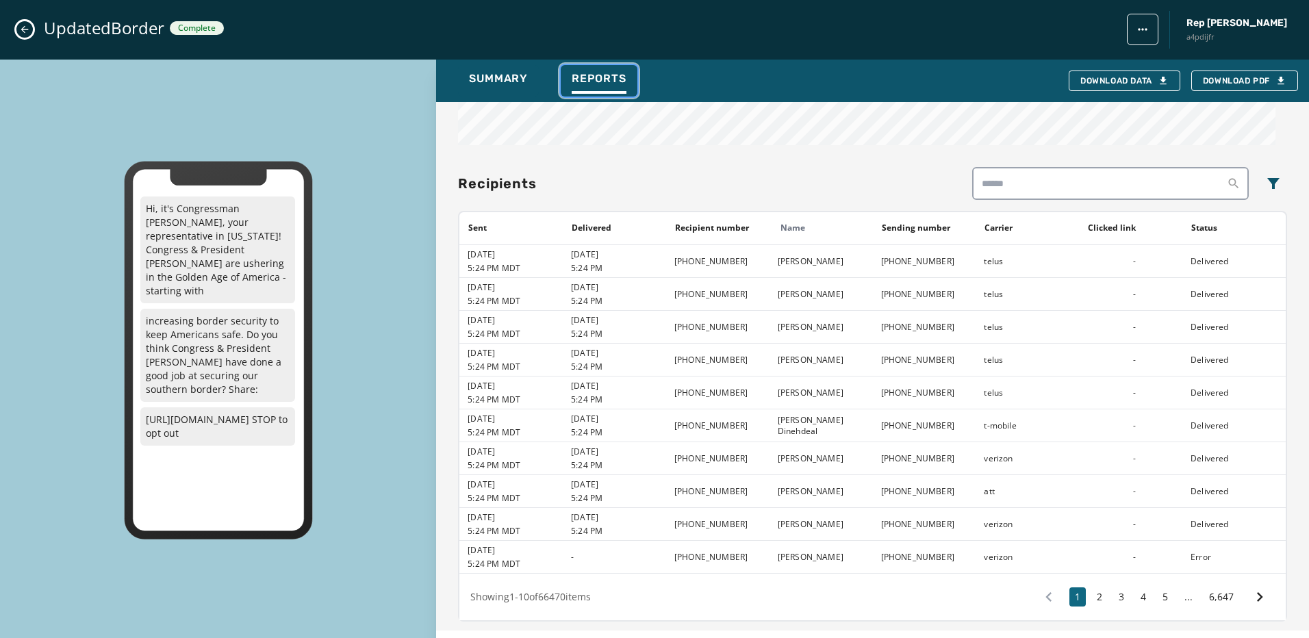
scroll to position [1011, 0]
click at [512, 70] on button "Summary" at bounding box center [498, 81] width 81 height 32
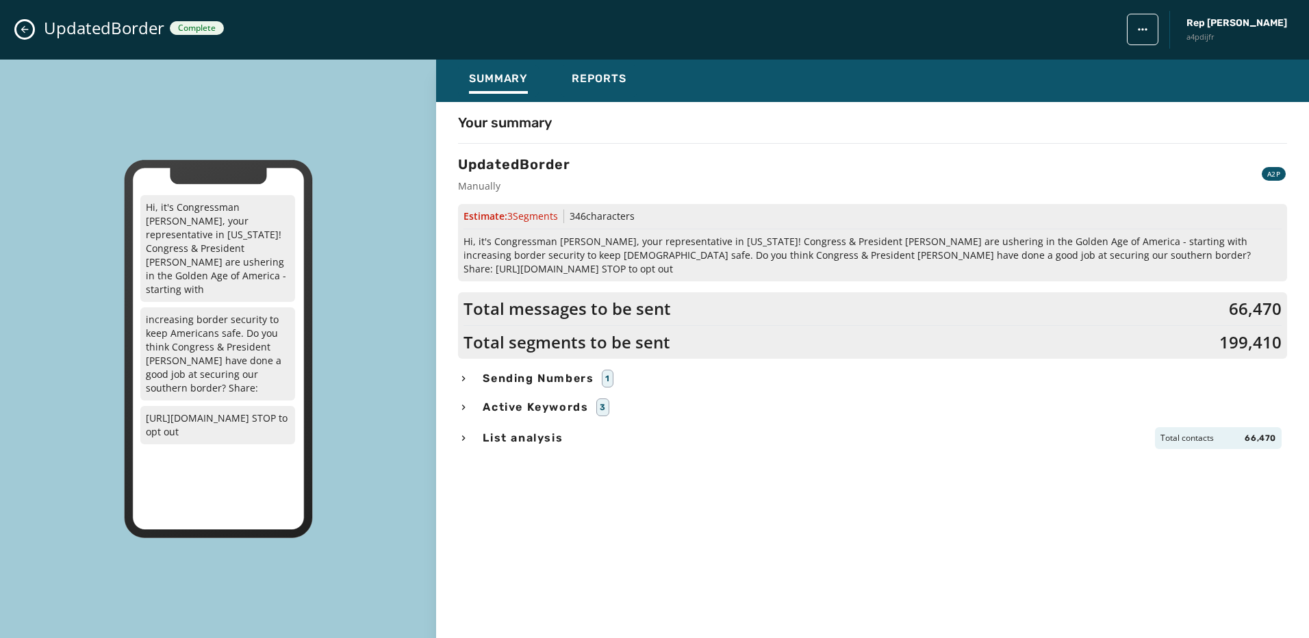
click at [25, 25] on icon "Close admin drawer" at bounding box center [24, 29] width 11 height 11
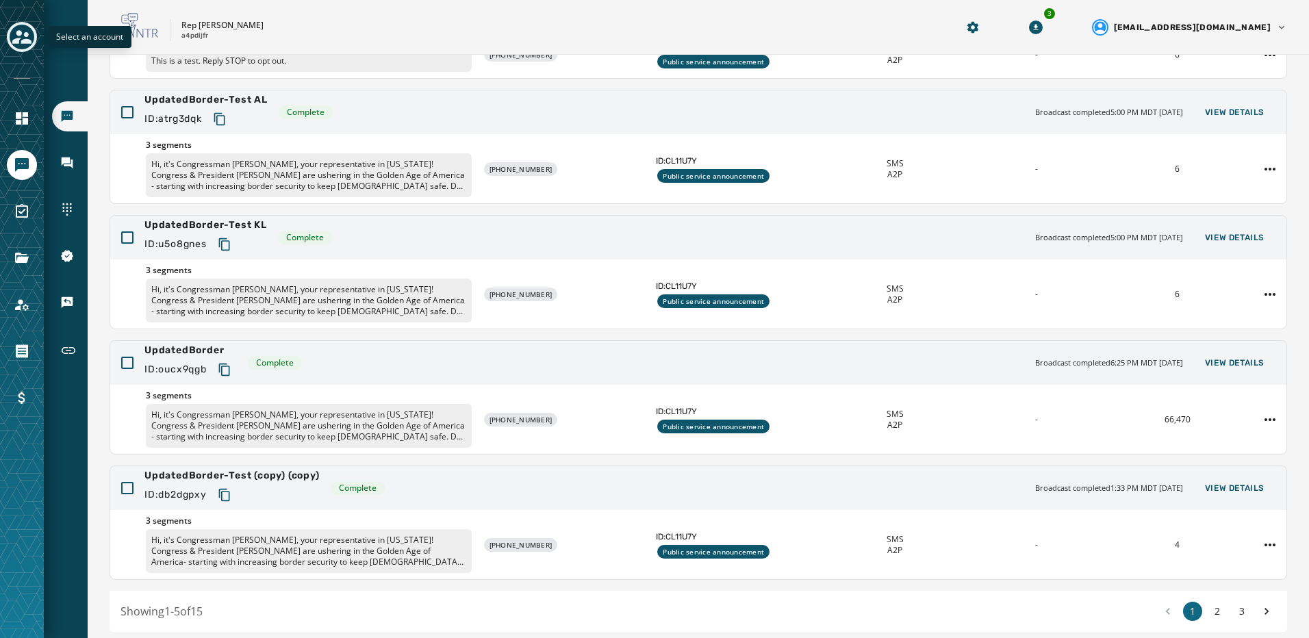
click at [25, 34] on icon "Toggle account select drawer" at bounding box center [21, 37] width 19 height 14
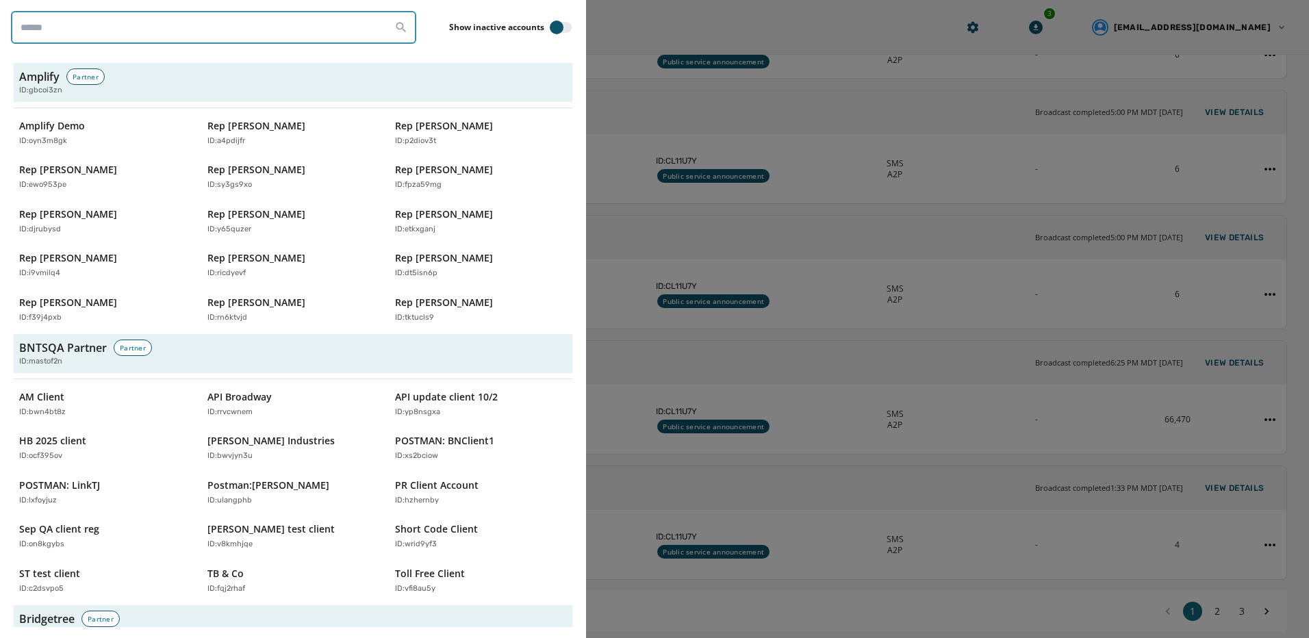
click at [112, 31] on input "search" at bounding box center [213, 27] width 405 height 33
type input "**********"
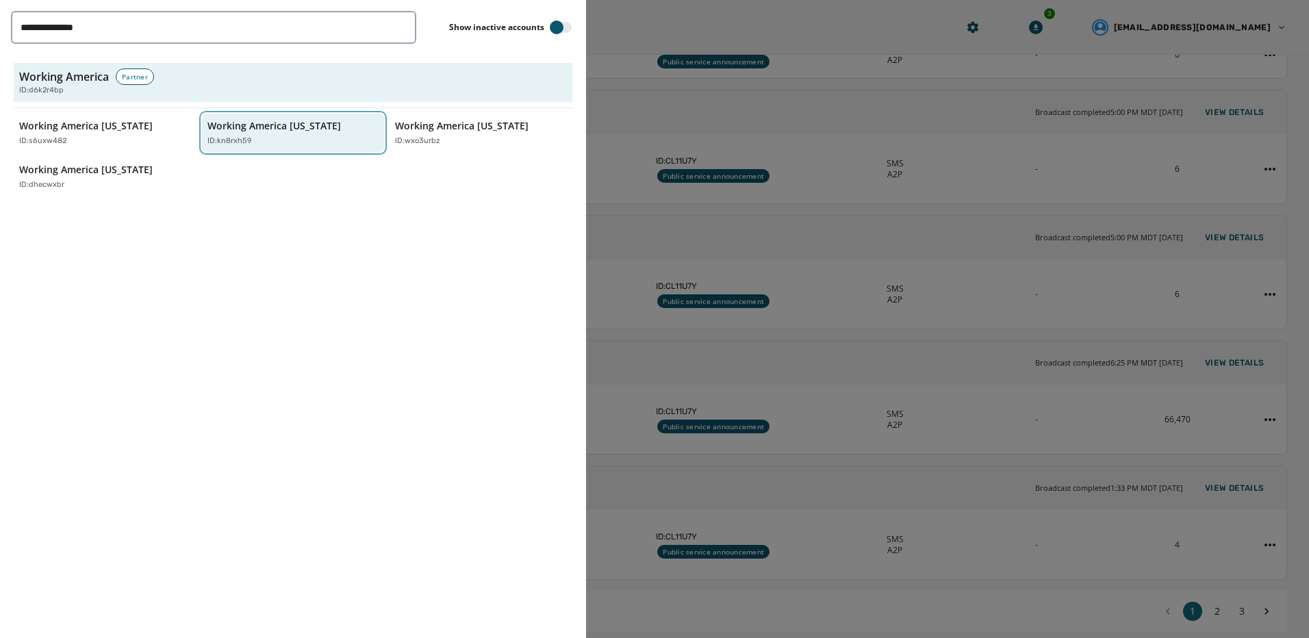
click at [278, 136] on div "ID: kn8rxh59" at bounding box center [287, 142] width 158 height 12
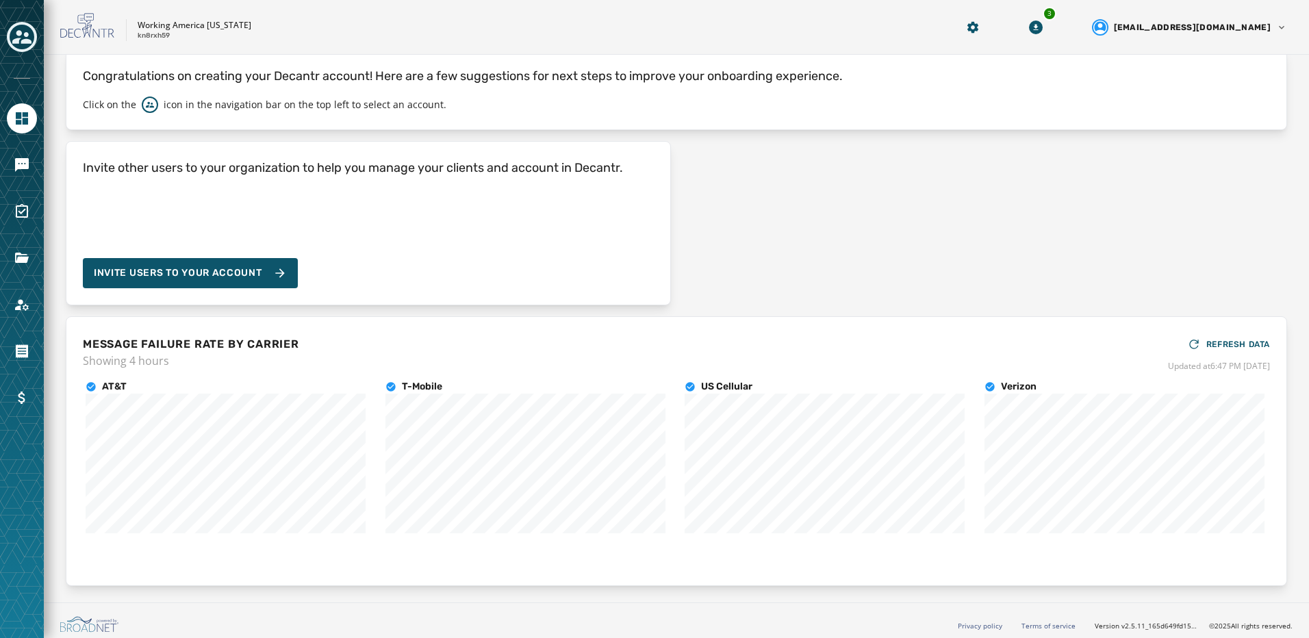
scroll to position [58, 0]
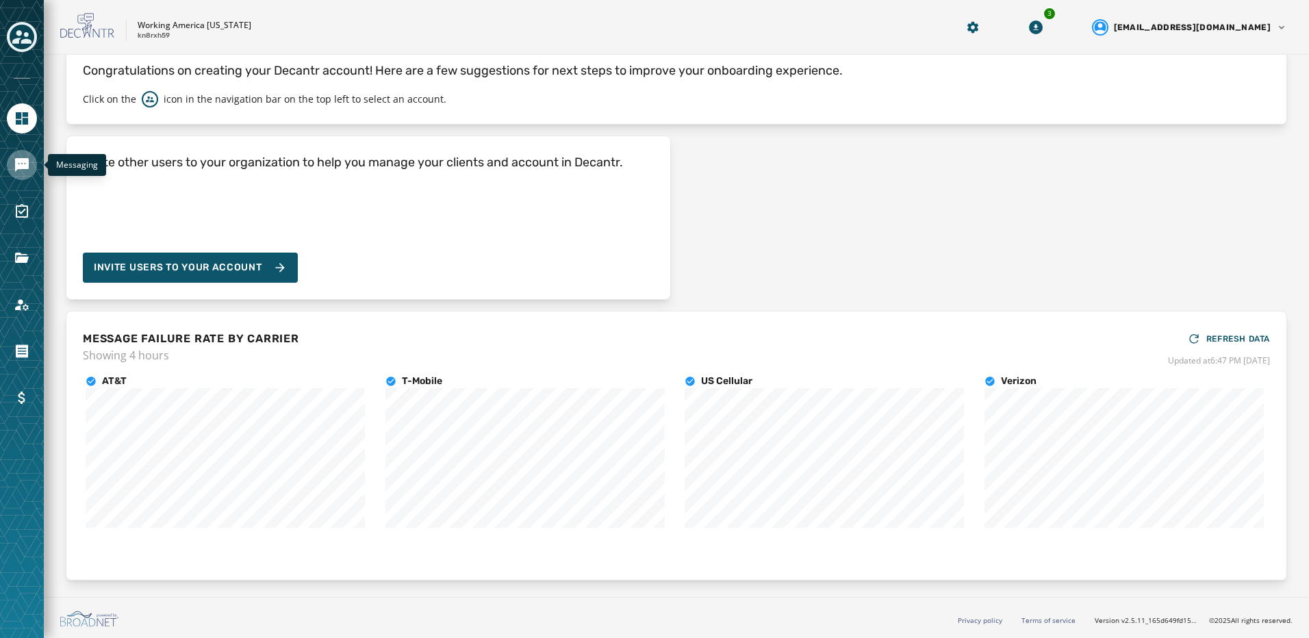
click at [33, 157] on link "Navigate to Messaging" at bounding box center [22, 165] width 30 height 30
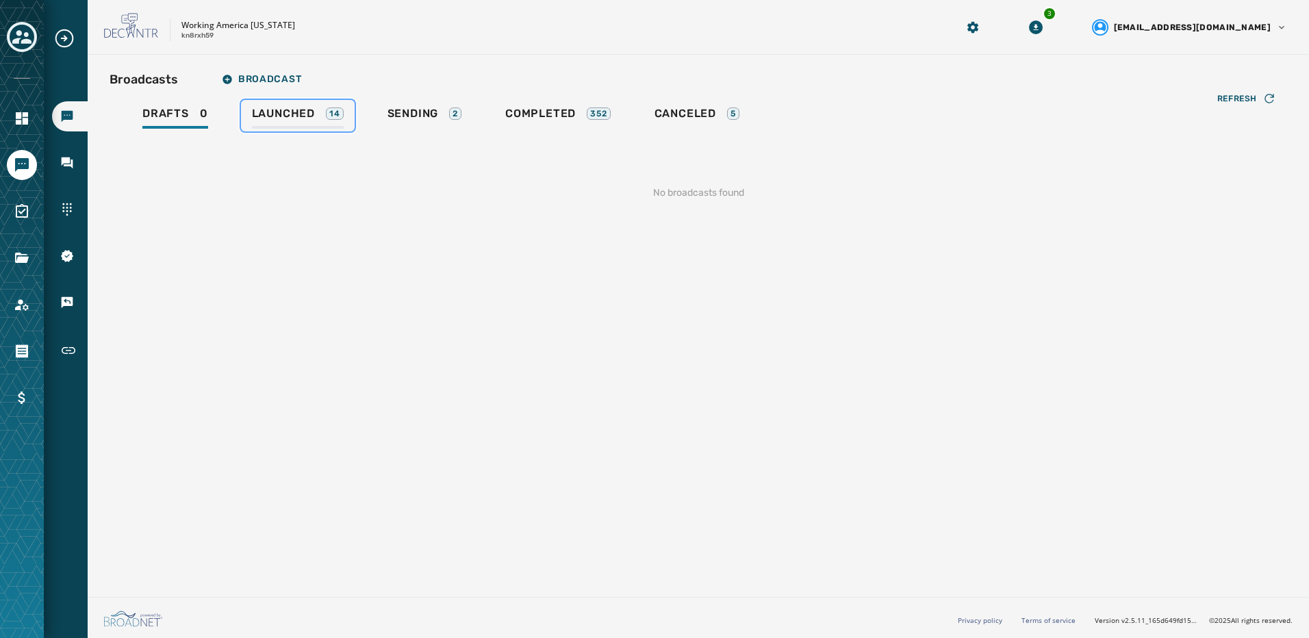
click at [323, 116] on div "Launched 14" at bounding box center [298, 118] width 92 height 22
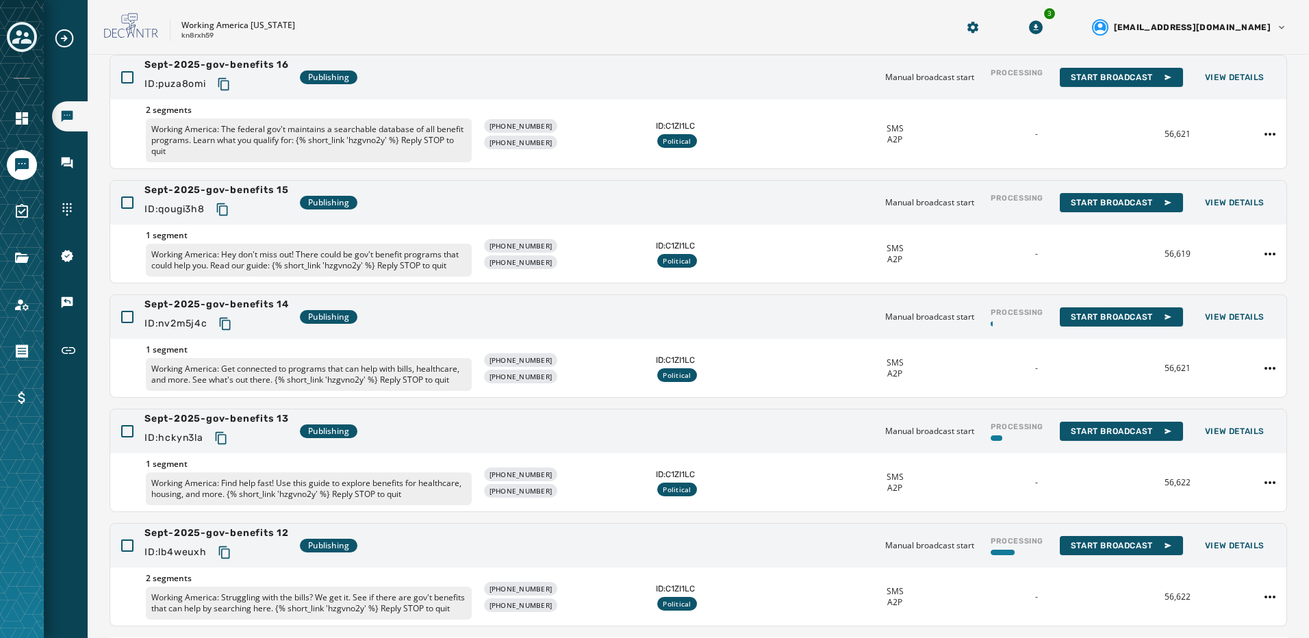
scroll to position [205, 0]
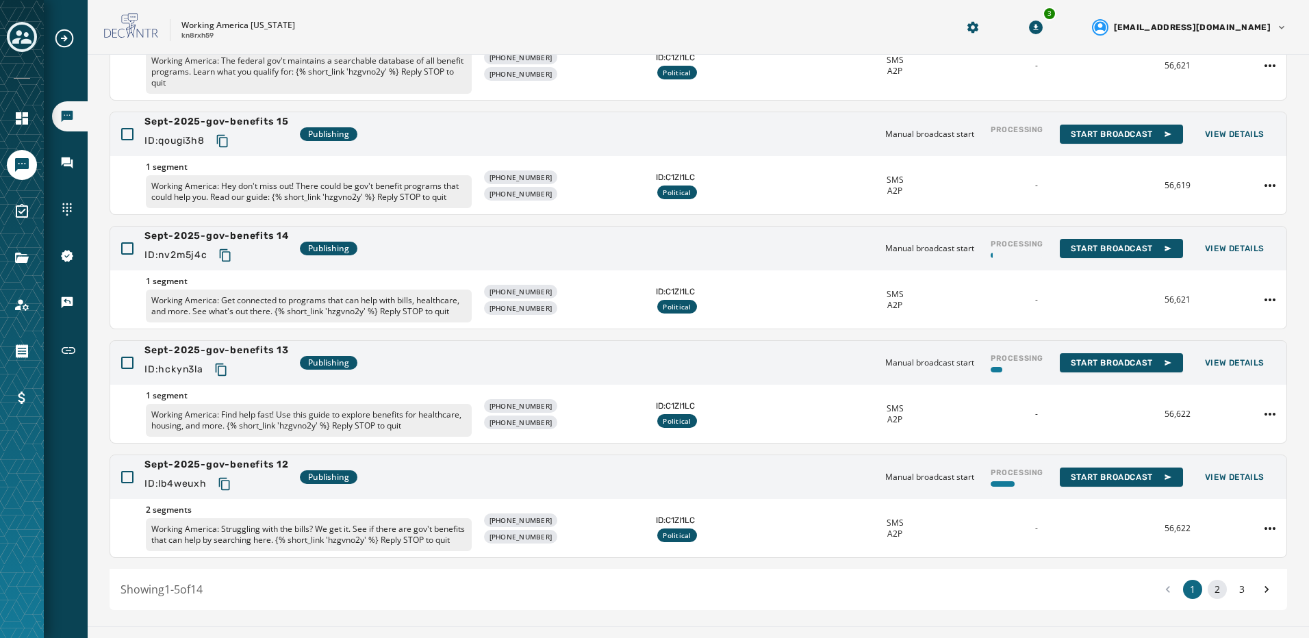
click at [1214, 599] on button "2" at bounding box center [1217, 589] width 19 height 19
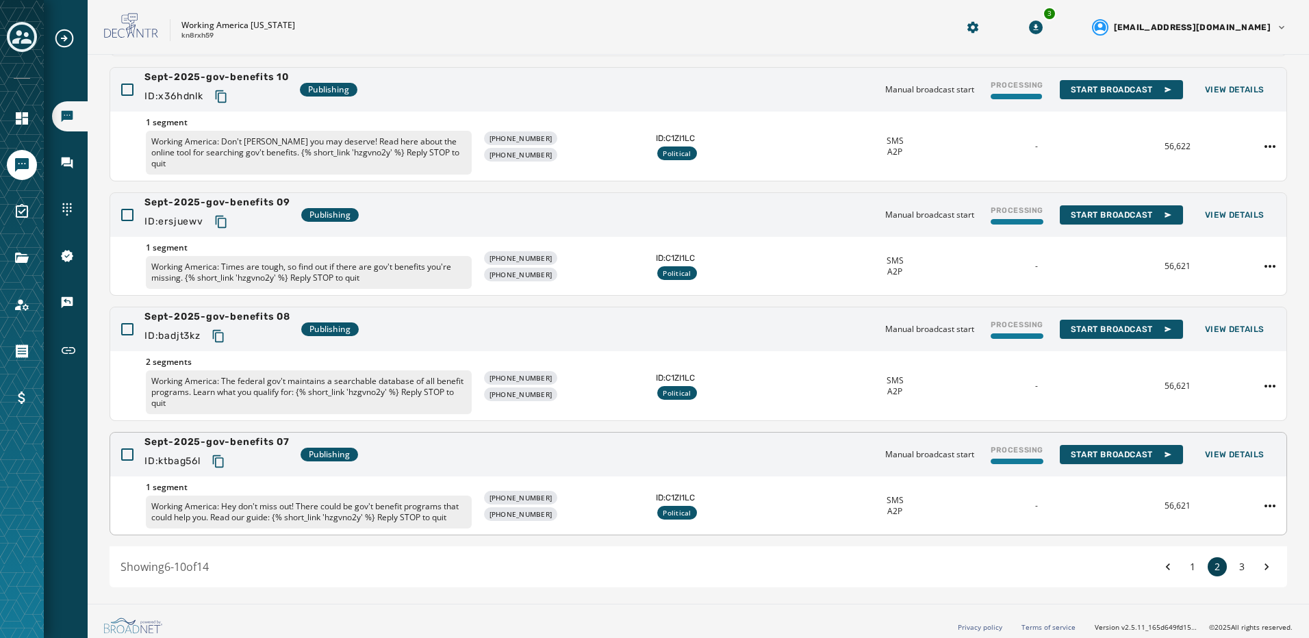
scroll to position [246, 0]
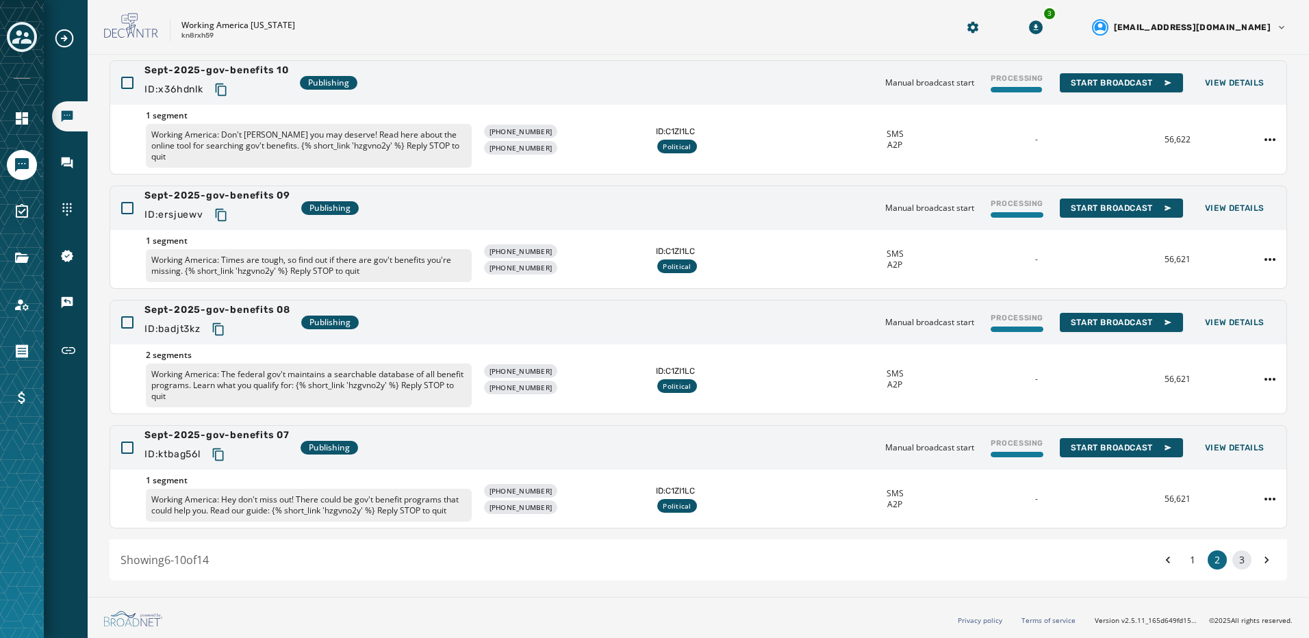
click at [1234, 564] on button "3" at bounding box center [1242, 560] width 19 height 19
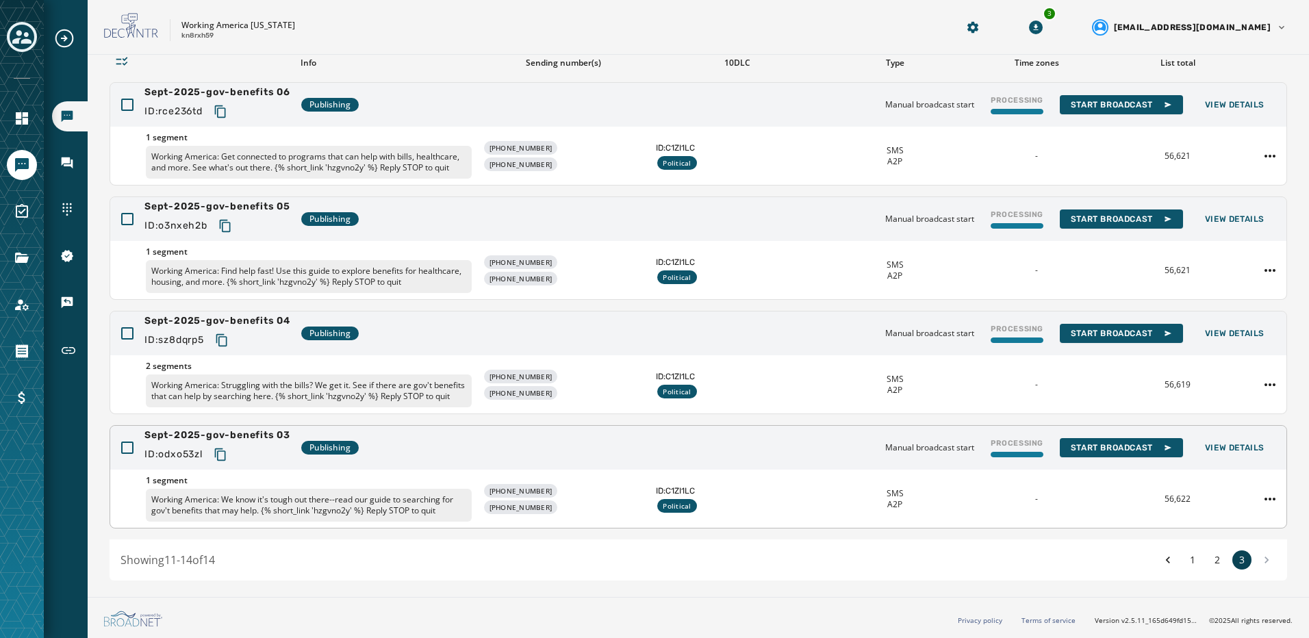
scroll to position [121, 0]
click at [1209, 564] on button "2" at bounding box center [1217, 560] width 19 height 19
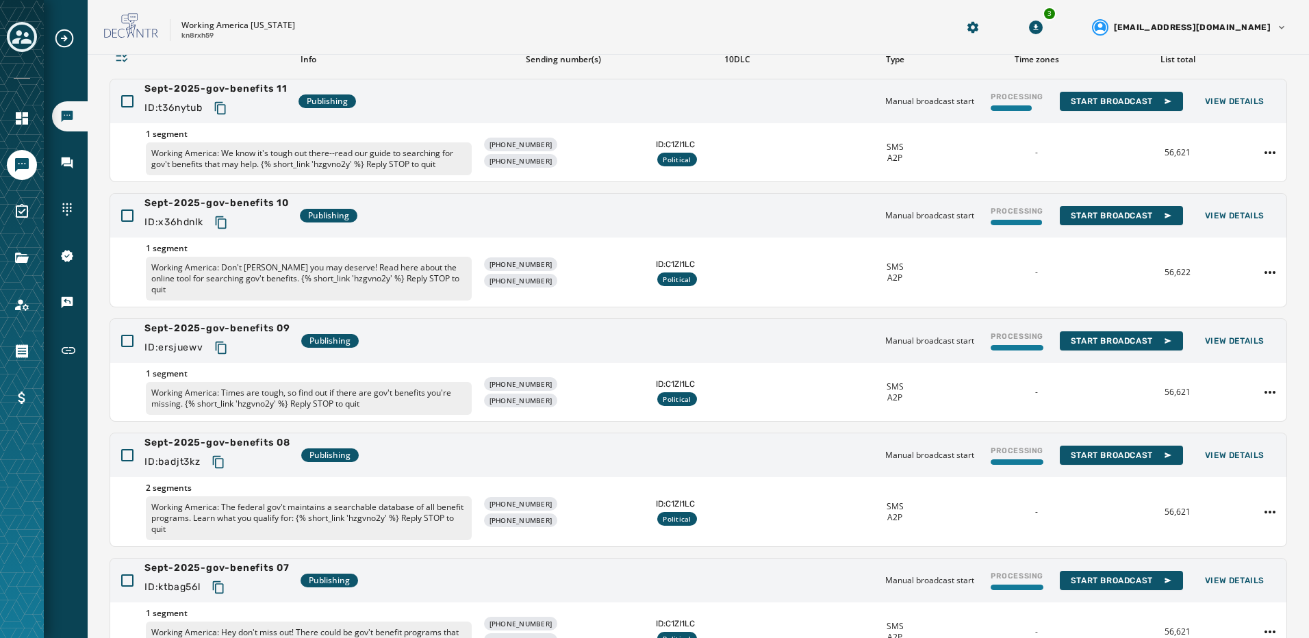
scroll to position [246, 0]
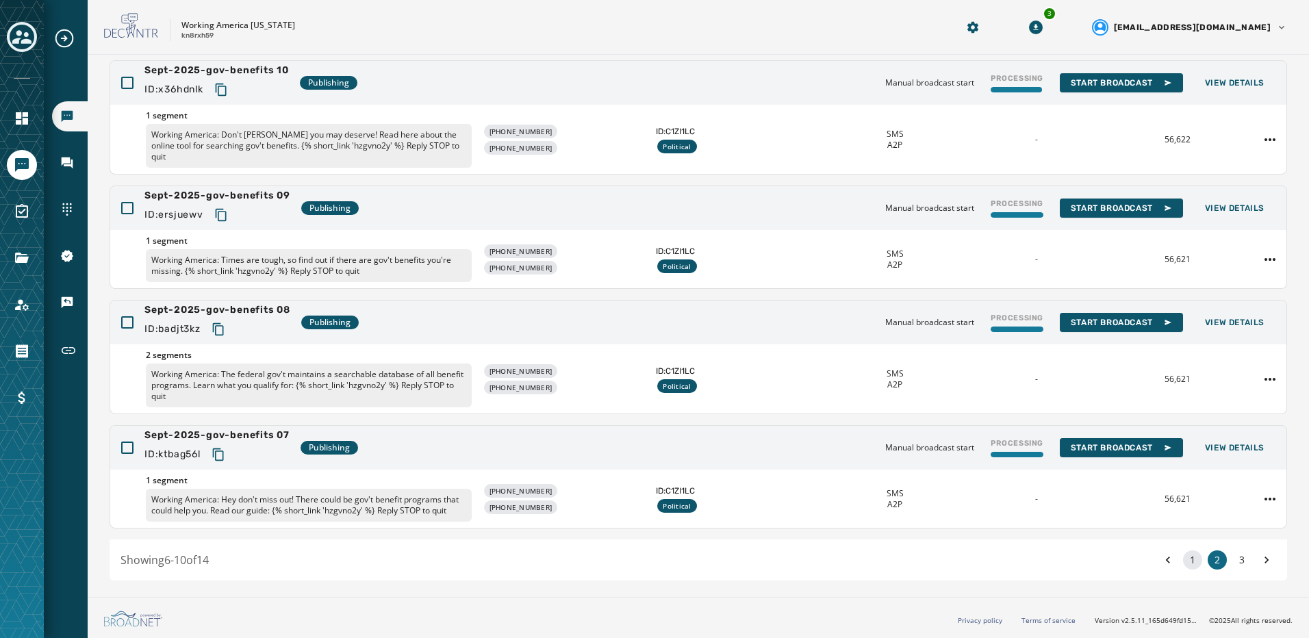
click at [1183, 557] on button "1" at bounding box center [1192, 560] width 19 height 19
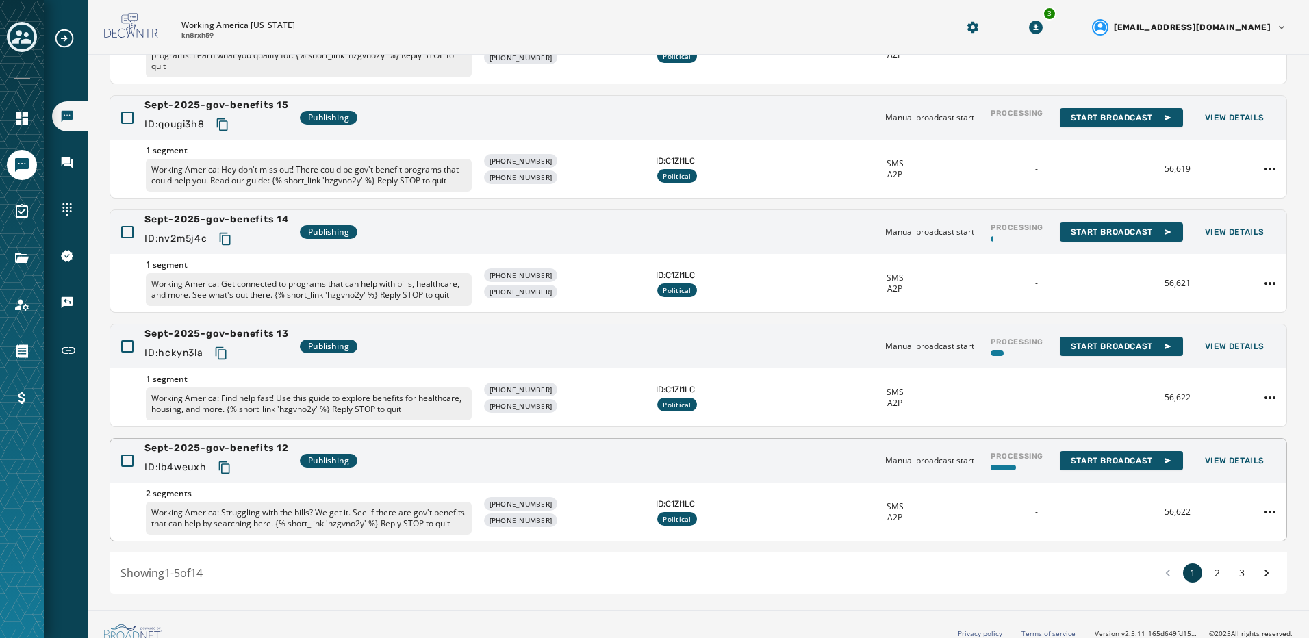
scroll to position [246, 0]
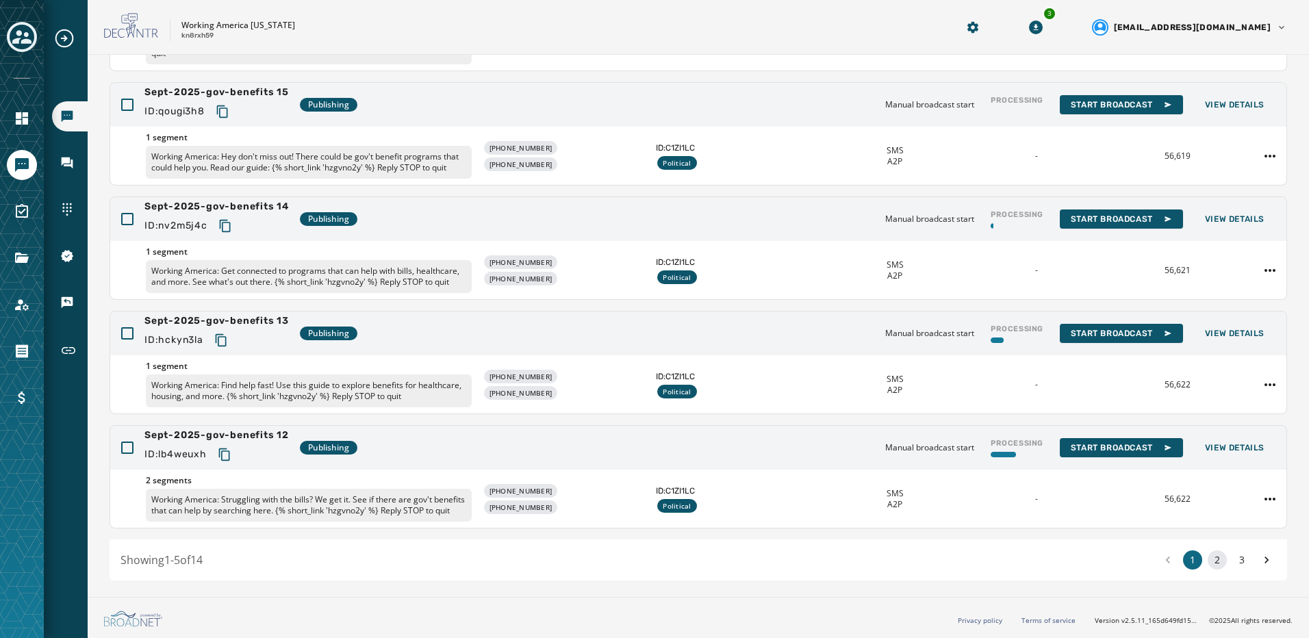
click at [1208, 566] on button "2" at bounding box center [1217, 560] width 19 height 19
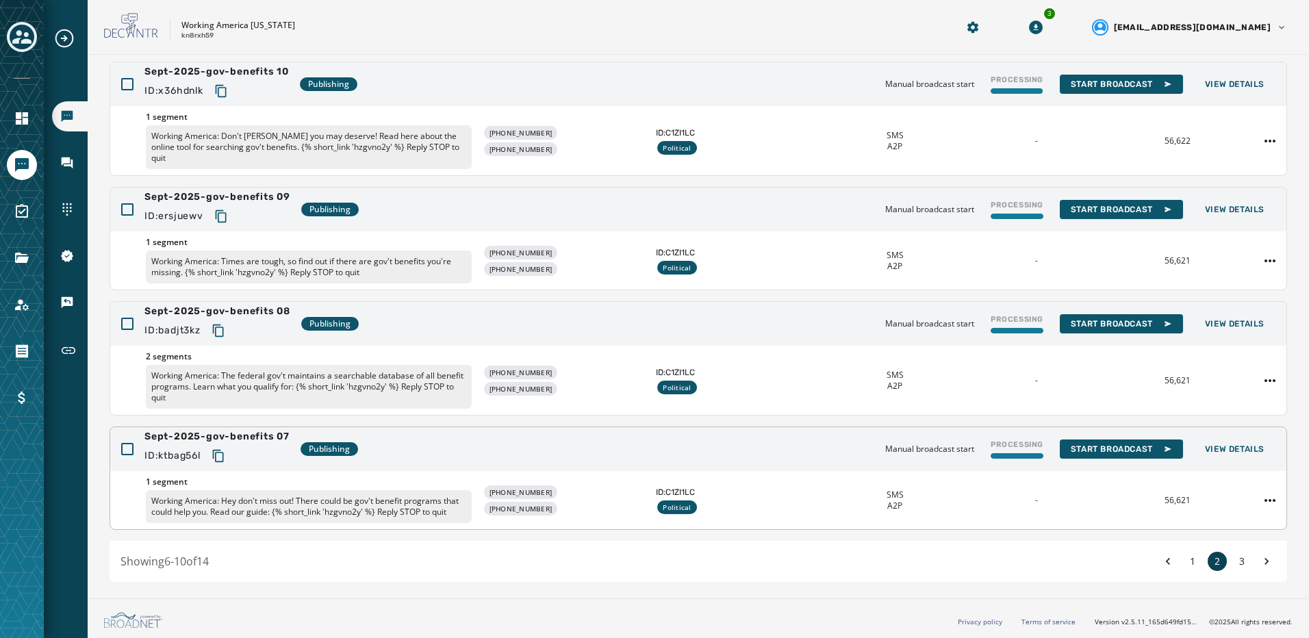
scroll to position [246, 0]
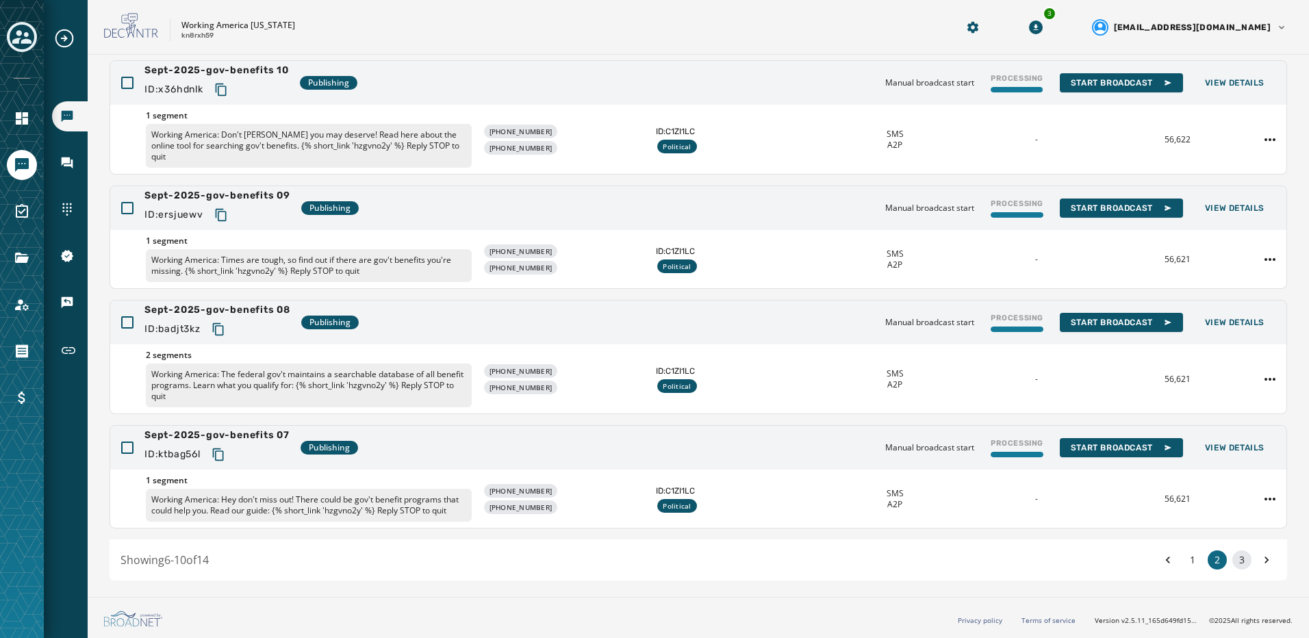
click at [1234, 563] on button "3" at bounding box center [1242, 560] width 19 height 19
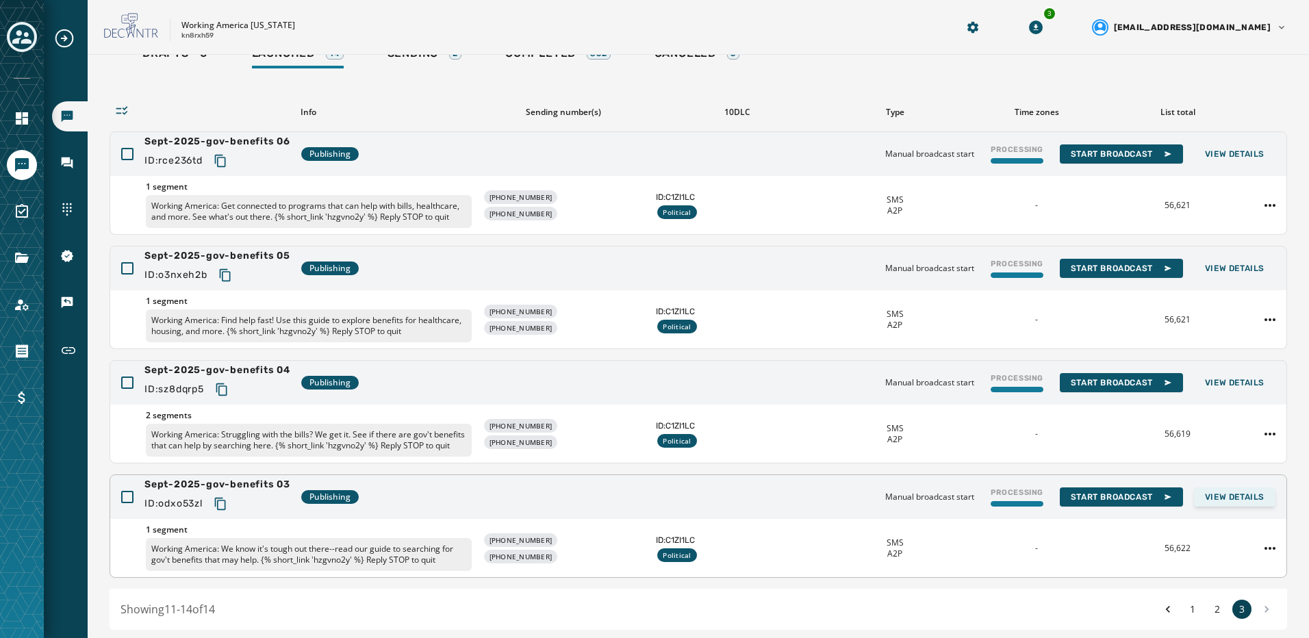
scroll to position [121, 0]
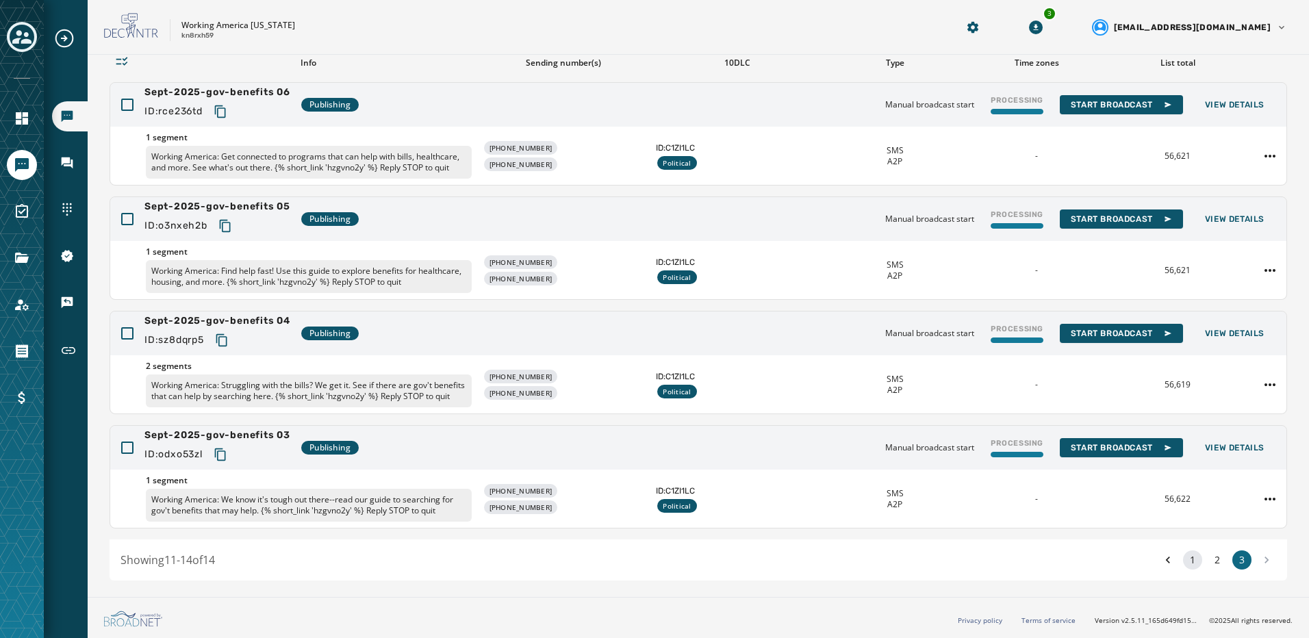
click at [1185, 560] on button "1" at bounding box center [1192, 560] width 19 height 19
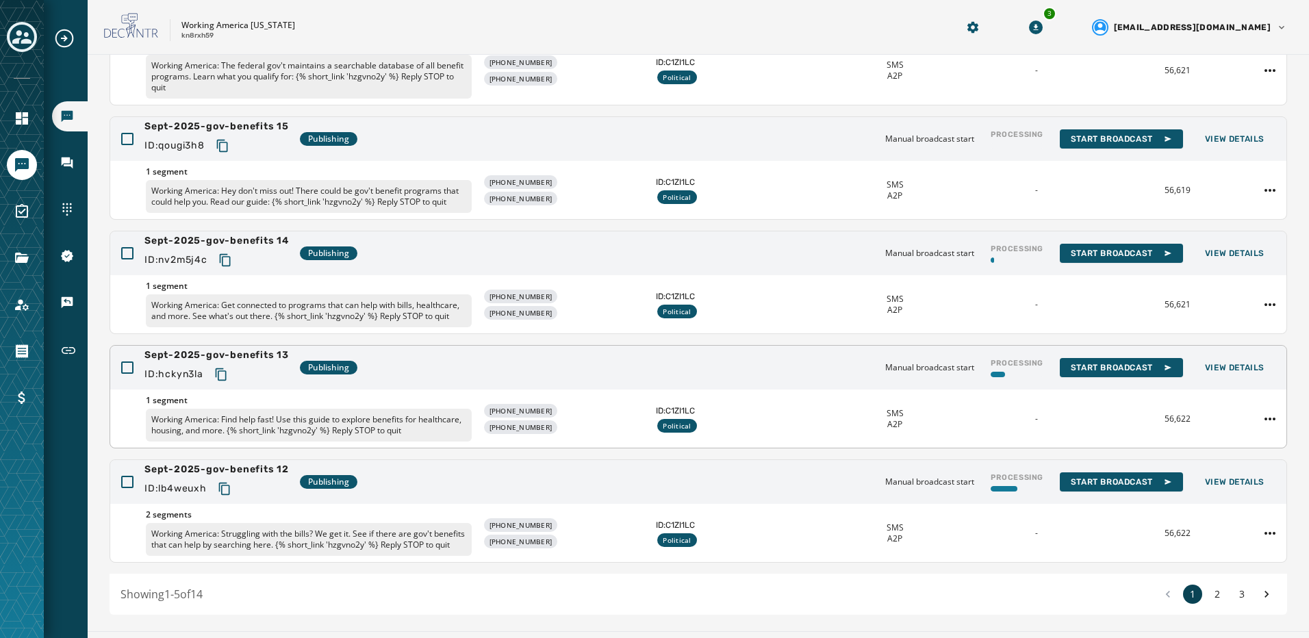
scroll to position [205, 0]
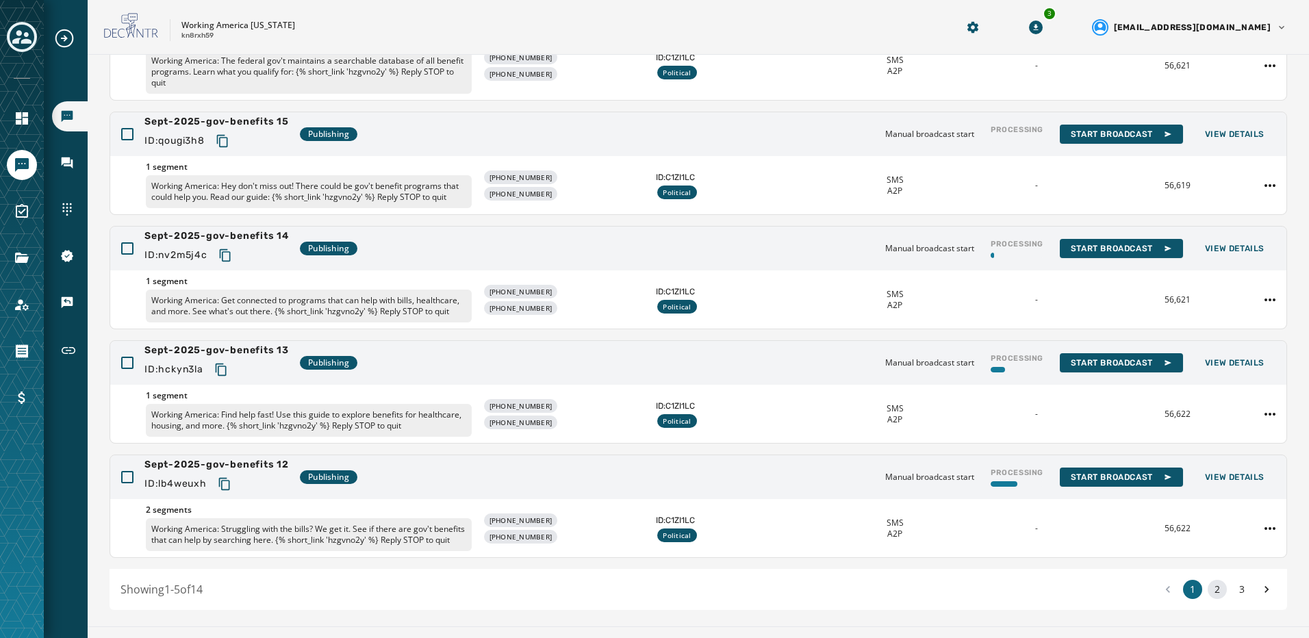
click at [1212, 599] on button "2" at bounding box center [1217, 589] width 19 height 19
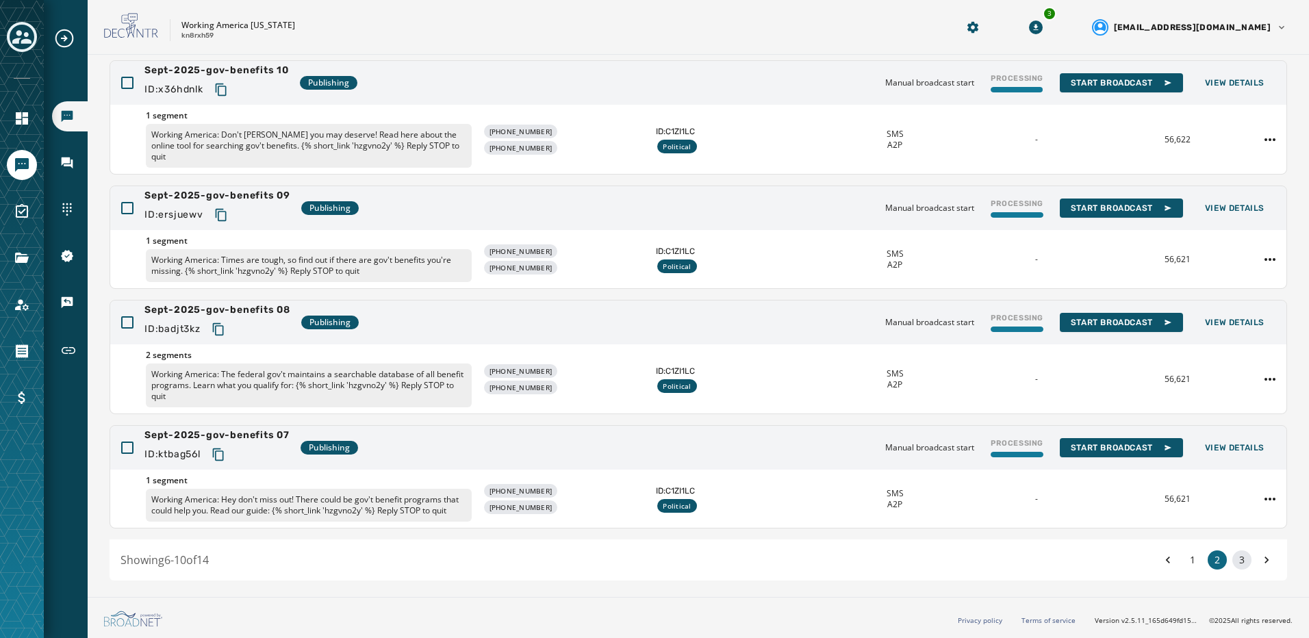
click at [1233, 565] on button "3" at bounding box center [1242, 560] width 19 height 19
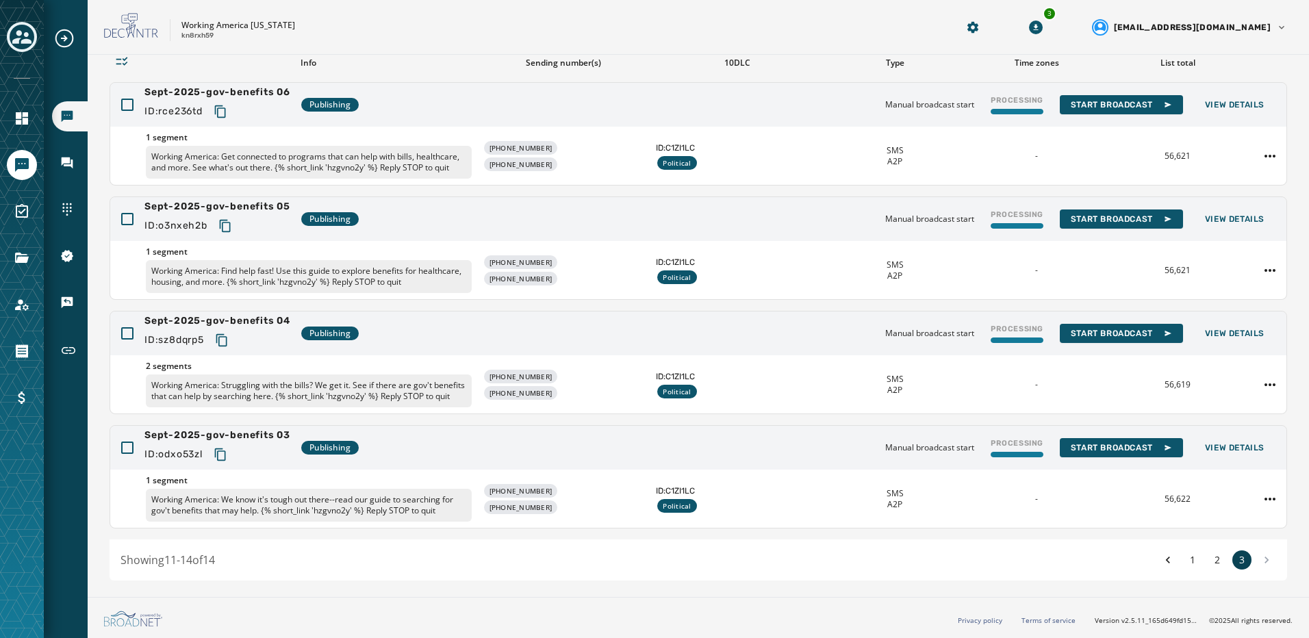
click at [1233, 561] on button "3" at bounding box center [1242, 560] width 19 height 19
click at [1208, 563] on button "2" at bounding box center [1217, 560] width 19 height 19
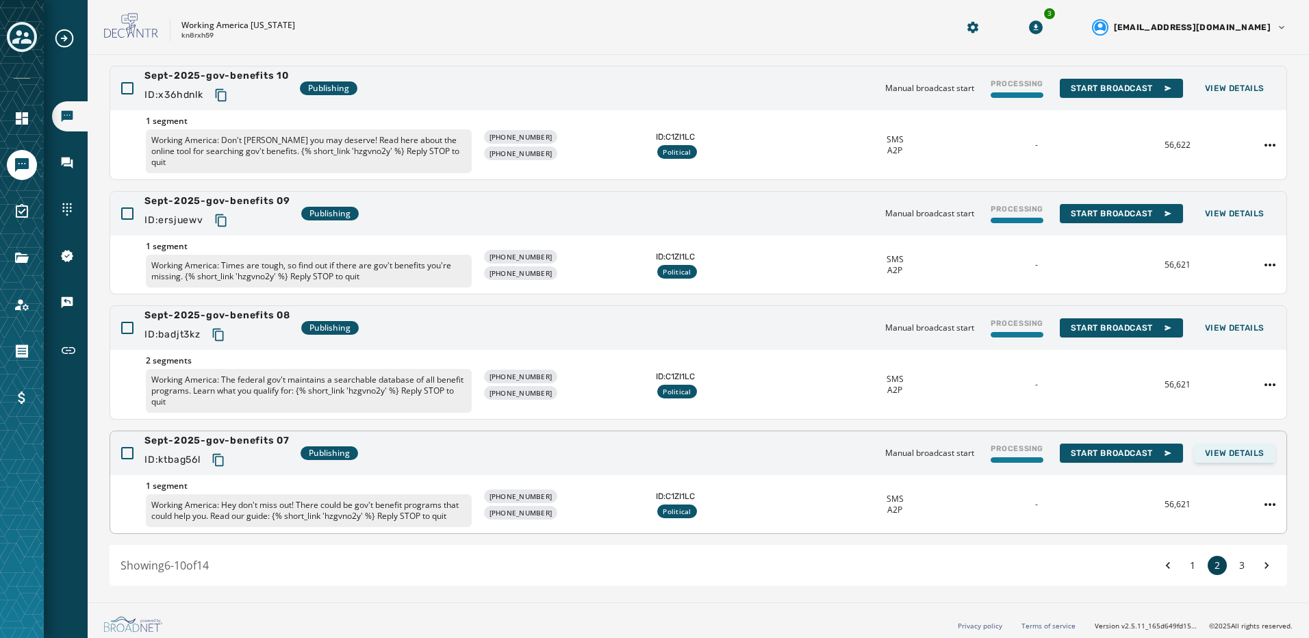
scroll to position [246, 0]
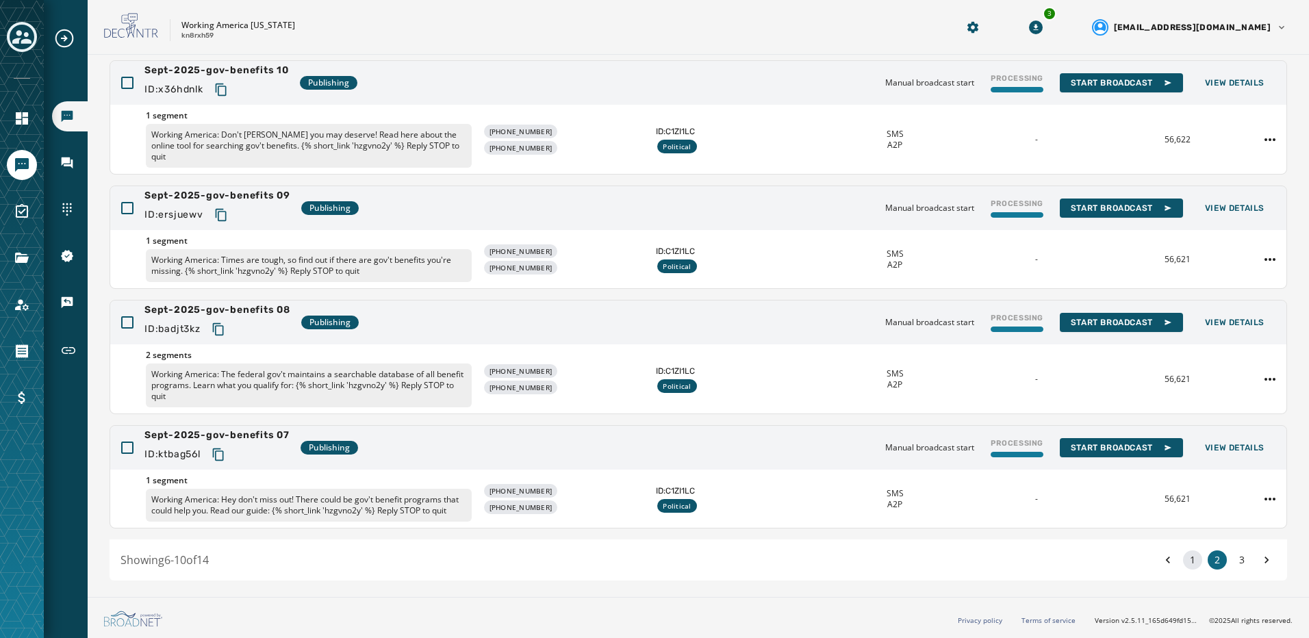
click at [1188, 563] on button "1" at bounding box center [1192, 560] width 19 height 19
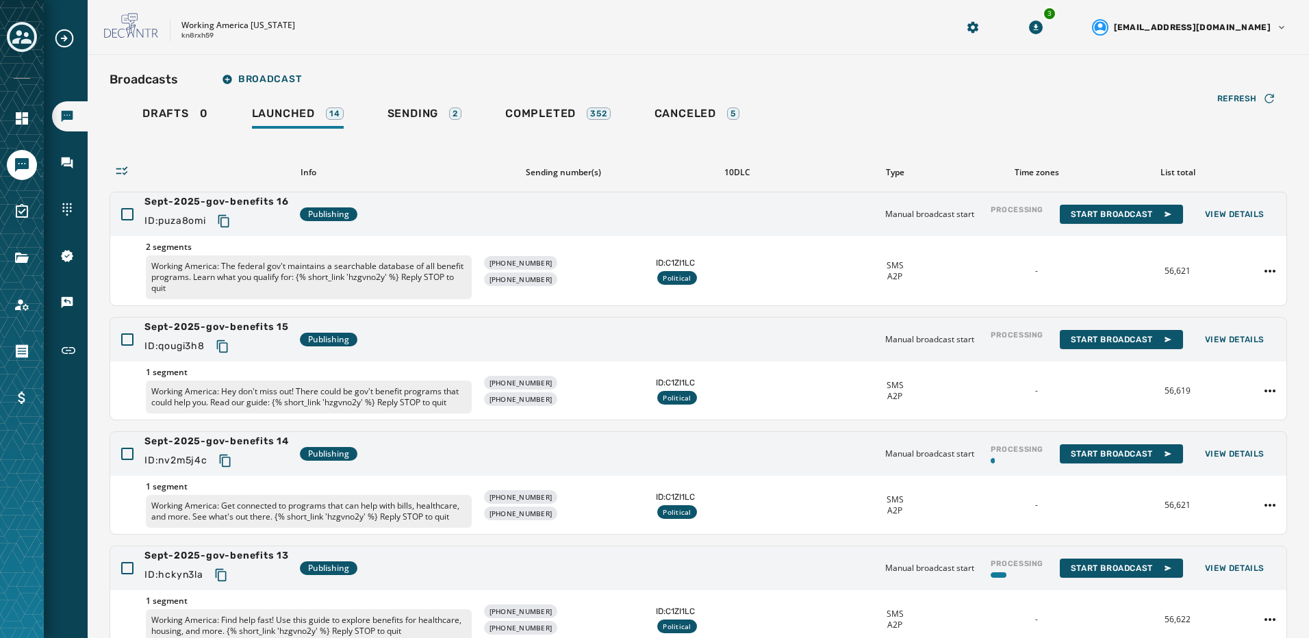
click at [218, 23] on p "Working America [US_STATE]" at bounding box center [238, 25] width 114 height 11
drag, startPoint x: 223, startPoint y: 33, endPoint x: 200, endPoint y: 33, distance: 23.3
click at [200, 33] on div "Working America [US_STATE] kn8rxh59" at bounding box center [238, 30] width 114 height 21
drag, startPoint x: 200, startPoint y: 33, endPoint x: 202, endPoint y: 19, distance: 13.9
click at [202, 20] on p "Working America [US_STATE]" at bounding box center [238, 25] width 114 height 11
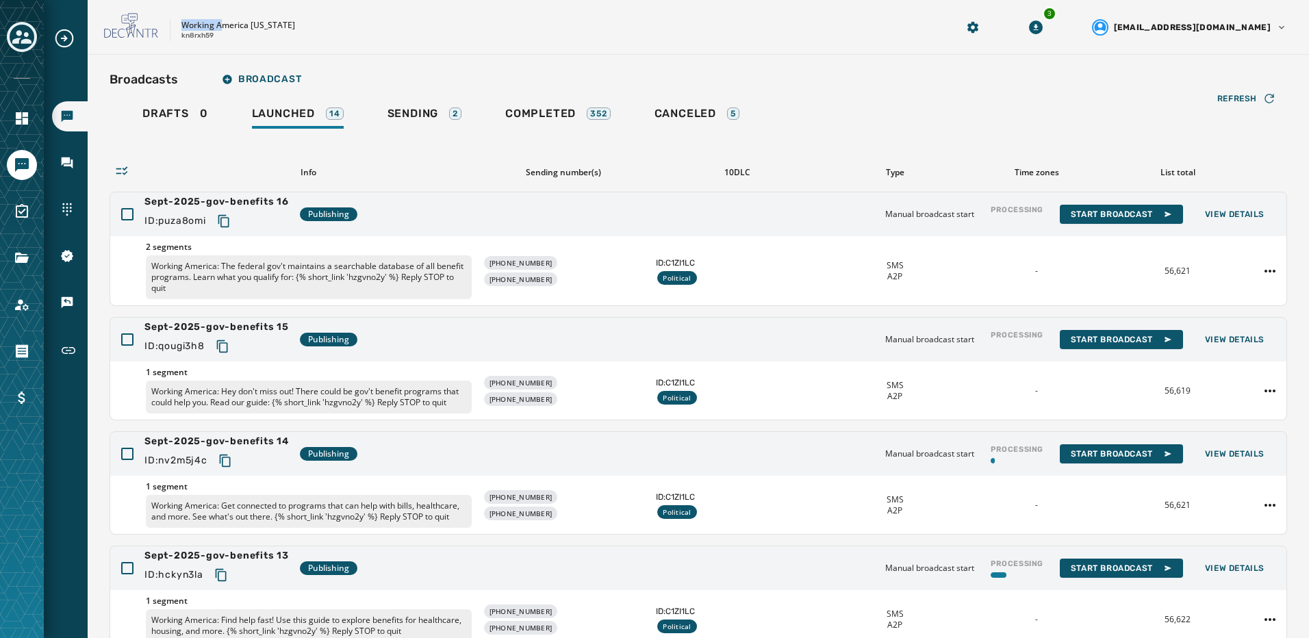
drag, startPoint x: 221, startPoint y: 34, endPoint x: 179, endPoint y: 24, distance: 43.0
click at [179, 24] on div "Working America [US_STATE] kn8rxh59" at bounding box center [513, 27] width 818 height 29
click at [178, 25] on div "Working America [US_STATE] kn8rxh59" at bounding box center [513, 27] width 818 height 29
drag, startPoint x: 178, startPoint y: 22, endPoint x: 328, endPoint y: 52, distance: 153.0
click at [328, 52] on div "Working America [US_STATE] kn8rxh59 3 [EMAIL_ADDRESS][DOMAIN_NAME]" at bounding box center [699, 27] width 1222 height 55
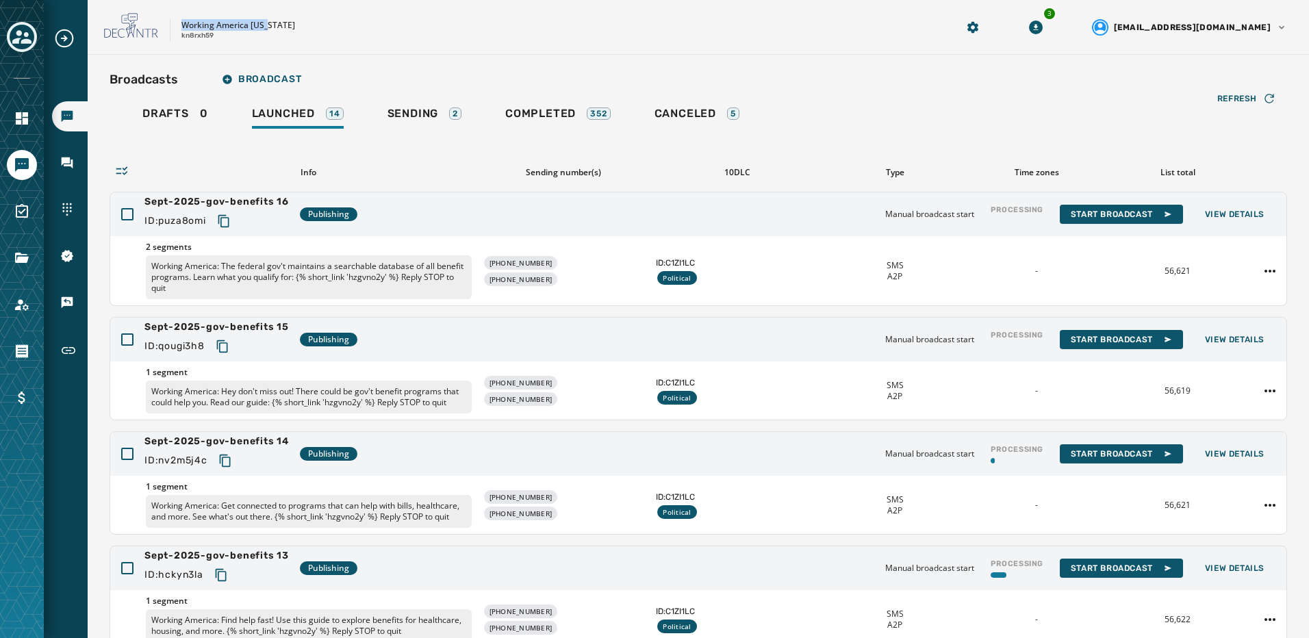
drag, startPoint x: 328, startPoint y: 52, endPoint x: 233, endPoint y: 40, distance: 96.0
click at [233, 40] on div "Working America [US_STATE] kn8rxh59" at bounding box center [238, 30] width 114 height 21
click at [221, 40] on div "Working America [US_STATE] kn8rxh59" at bounding box center [238, 30] width 114 height 21
drag, startPoint x: 214, startPoint y: 38, endPoint x: 177, endPoint y: 23, distance: 39.6
click at [177, 23] on div "Working America [US_STATE] kn8rxh59" at bounding box center [513, 27] width 818 height 29
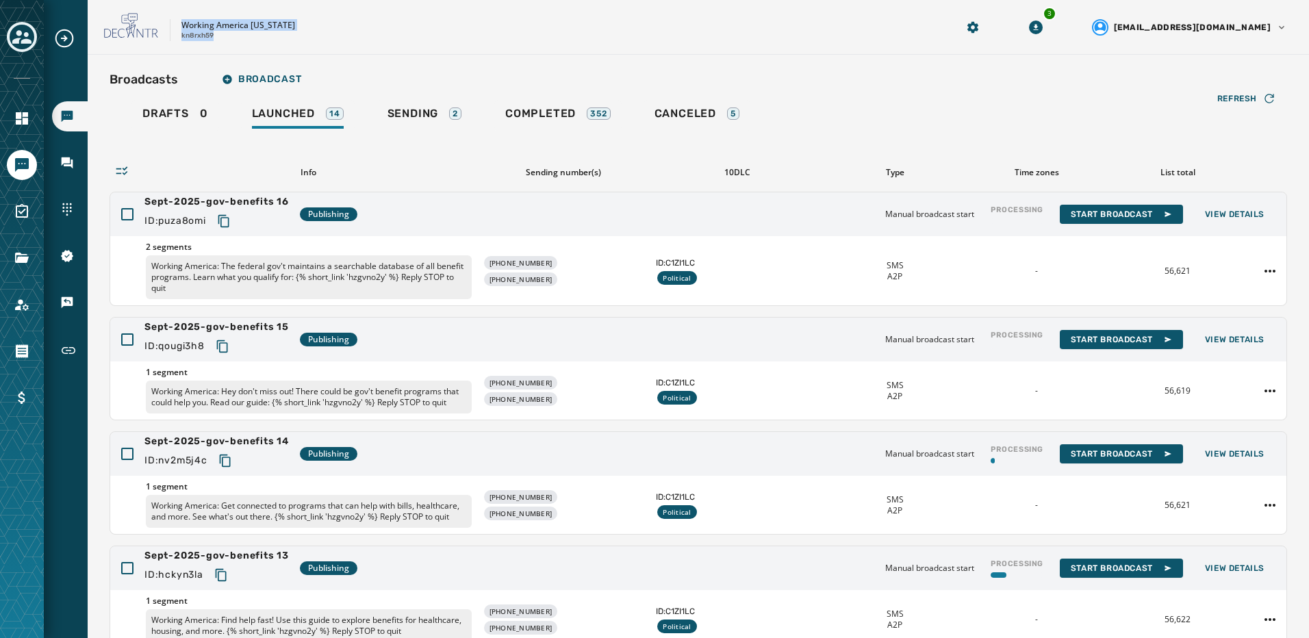
copy div "Working America [US_STATE] kn8rxh59"
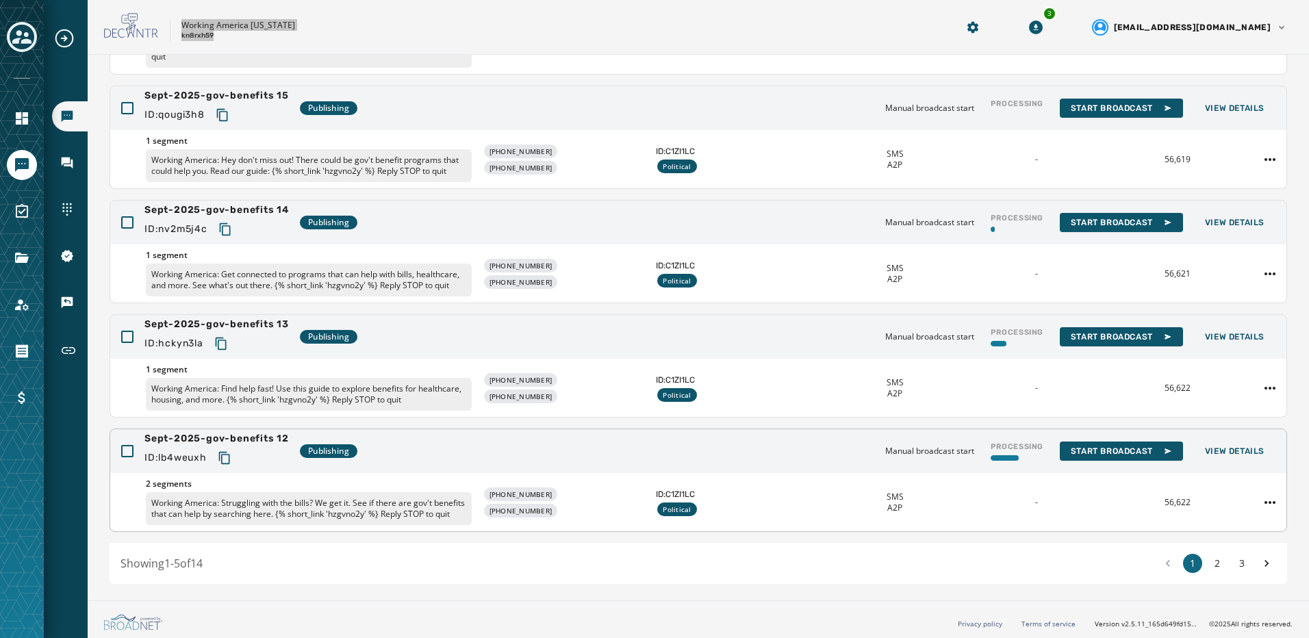
scroll to position [246, 0]
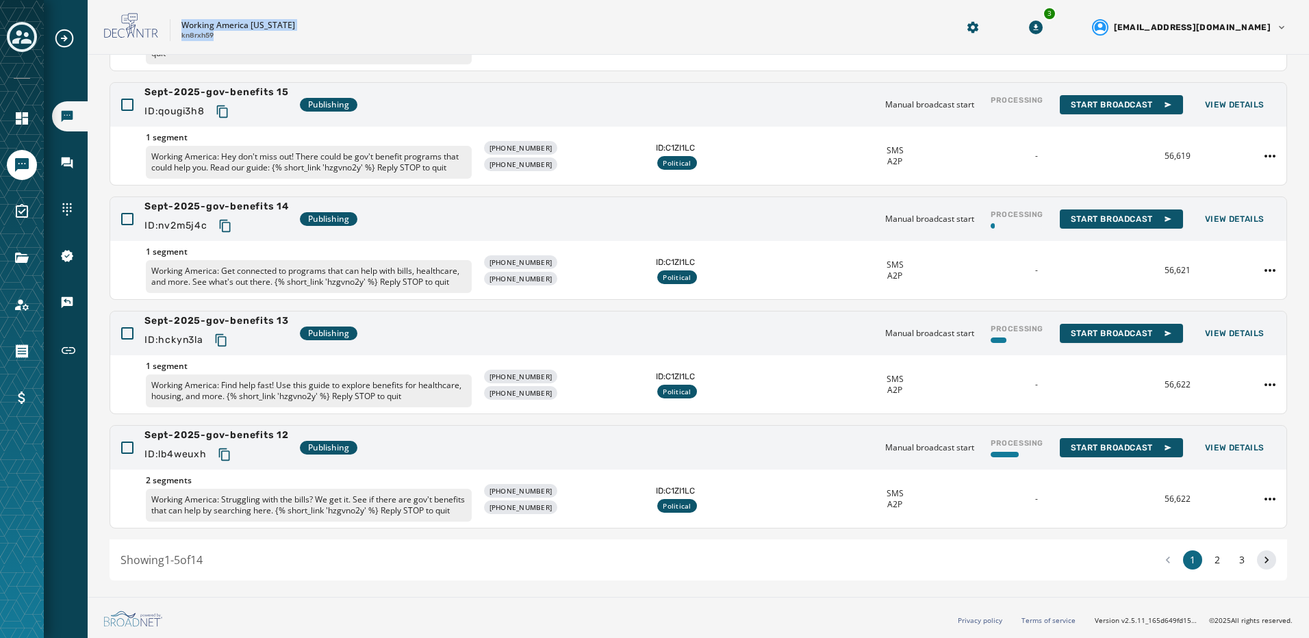
click at [1260, 566] on icon at bounding box center [1267, 560] width 14 height 19
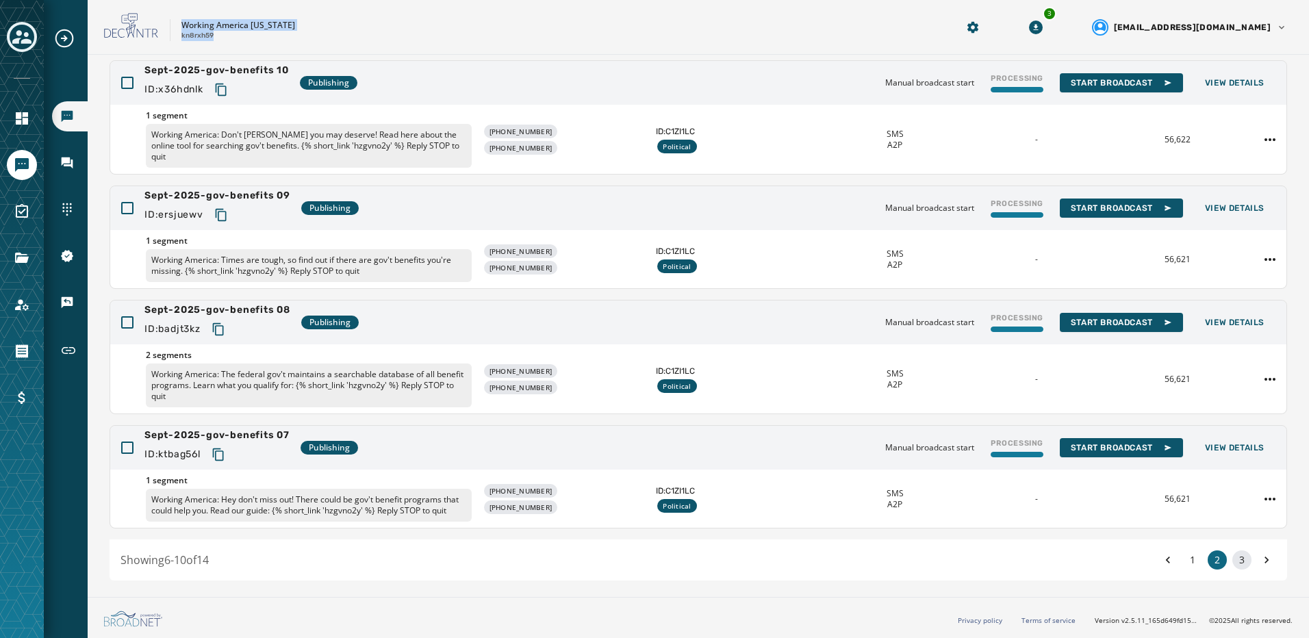
click at [1238, 562] on button "3" at bounding box center [1242, 560] width 19 height 19
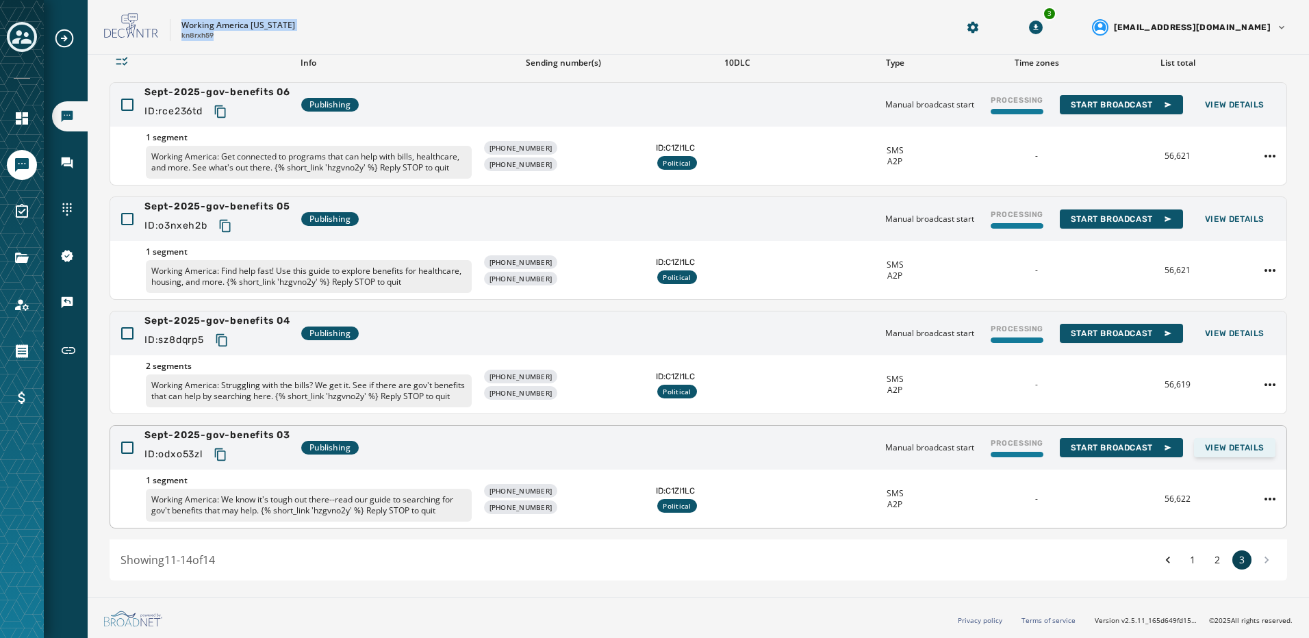
scroll to position [121, 0]
click at [224, 458] on icon "Copy text to clipboard" at bounding box center [221, 455] width 14 height 14
click at [229, 334] on icon "Copy text to clipboard" at bounding box center [222, 341] width 14 height 14
click at [229, 219] on icon "Copy text to clipboard" at bounding box center [225, 226] width 14 height 14
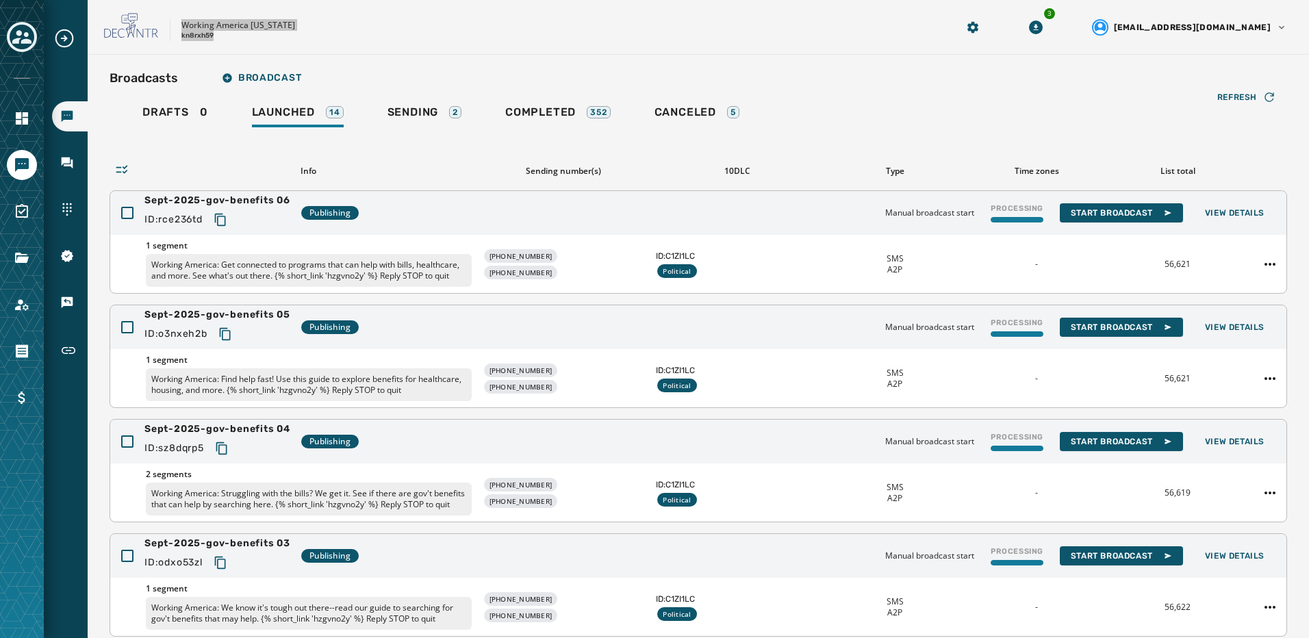
scroll to position [0, 0]
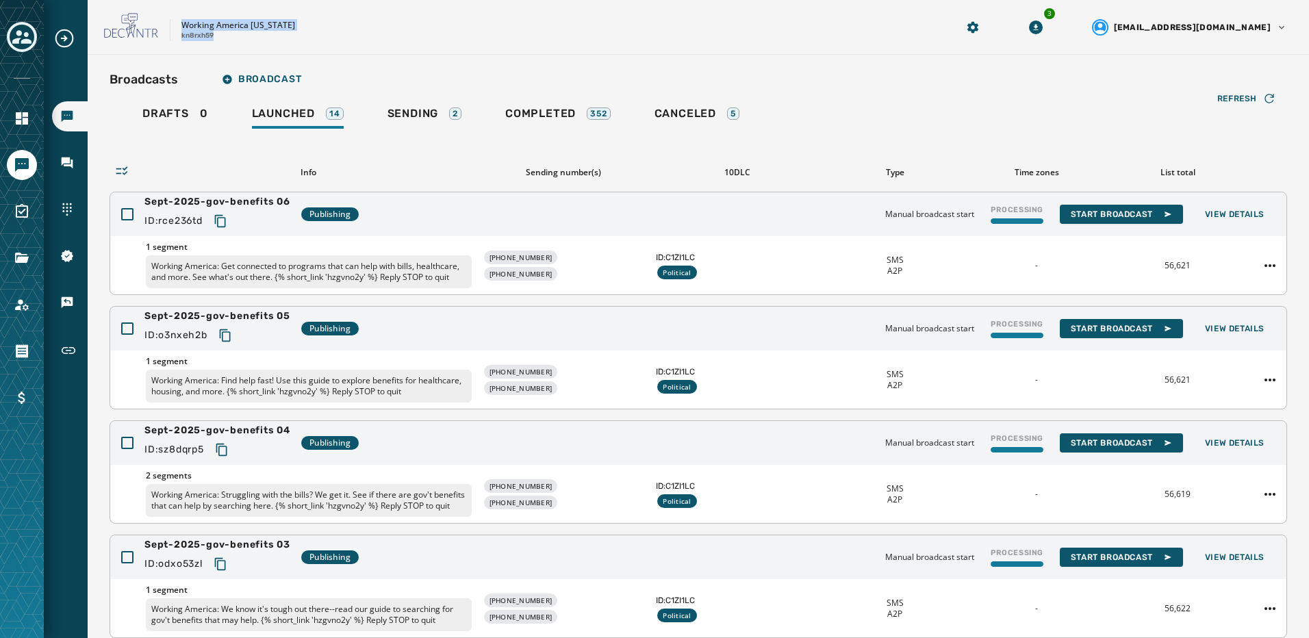
click at [226, 212] on button "Copy text to clipboard" at bounding box center [220, 221] width 25 height 25
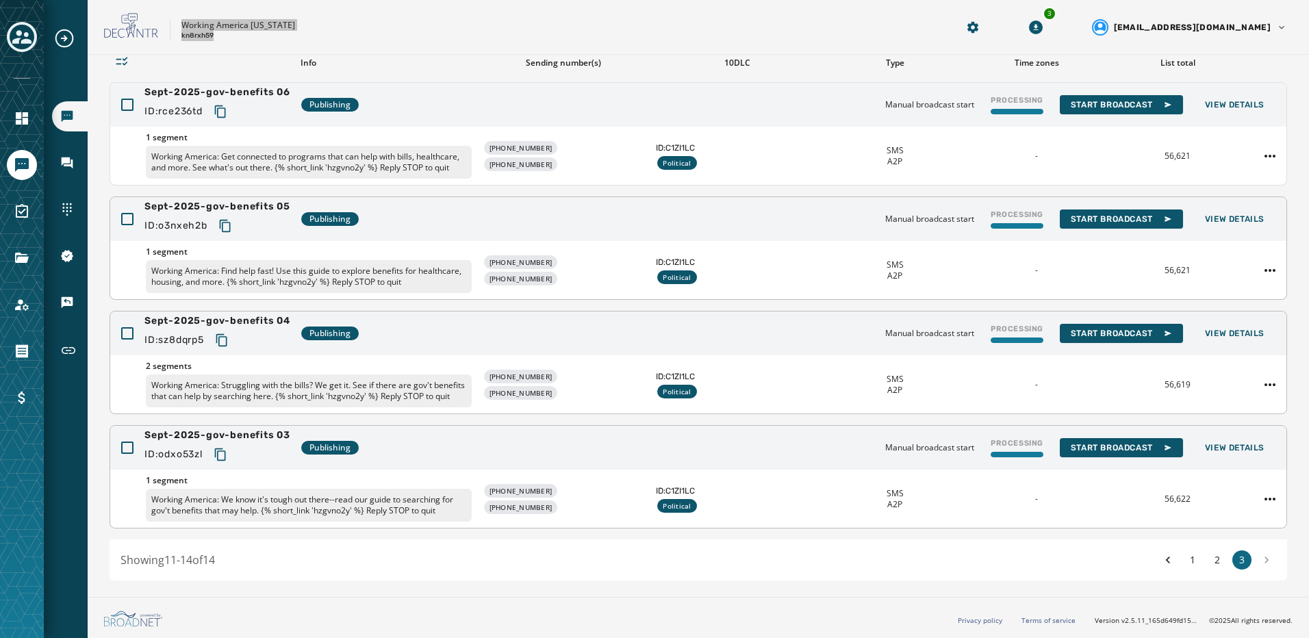
scroll to position [121, 0]
click at [1215, 564] on button "2" at bounding box center [1217, 560] width 19 height 19
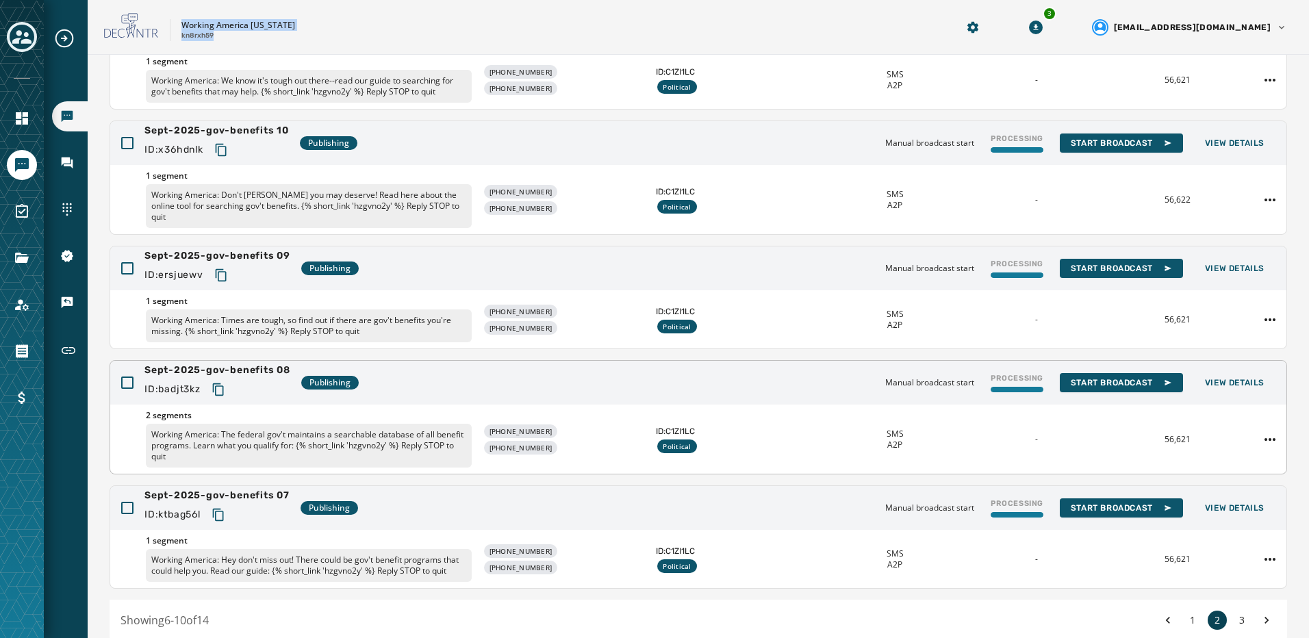
scroll to position [246, 0]
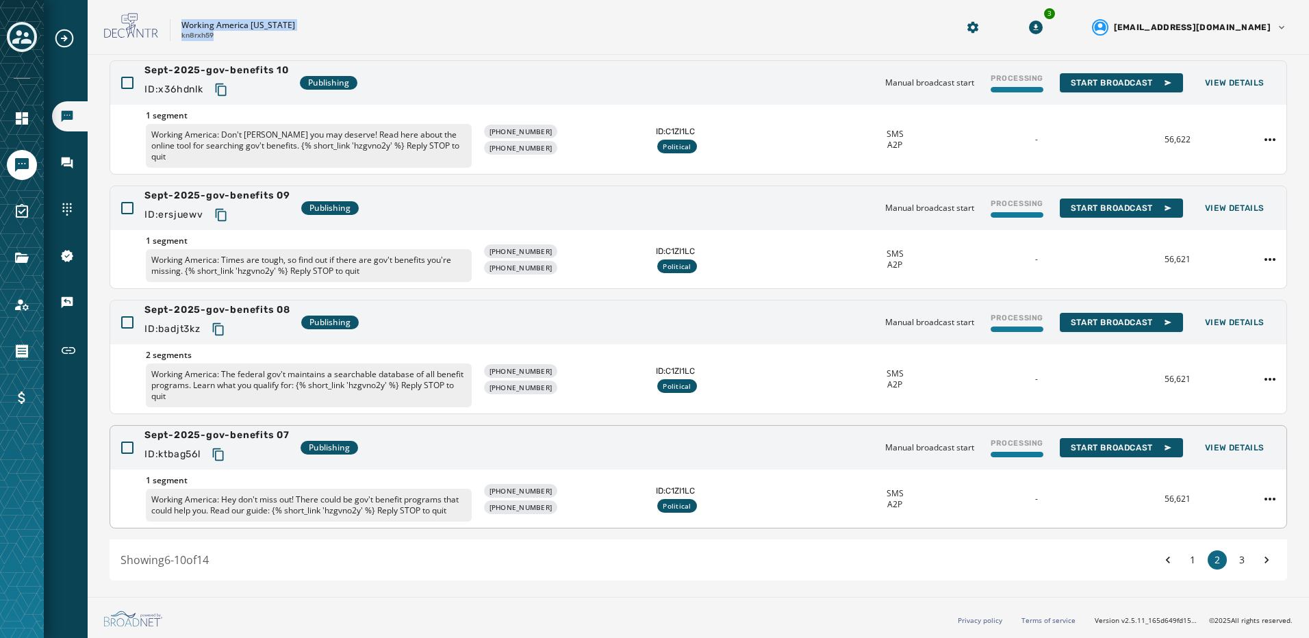
click at [224, 460] on icon "Copy text to clipboard" at bounding box center [219, 455] width 14 height 14
click at [221, 334] on icon "Copy text to clipboard" at bounding box center [219, 330] width 14 height 14
click at [221, 222] on button "Copy text to clipboard" at bounding box center [221, 215] width 25 height 25
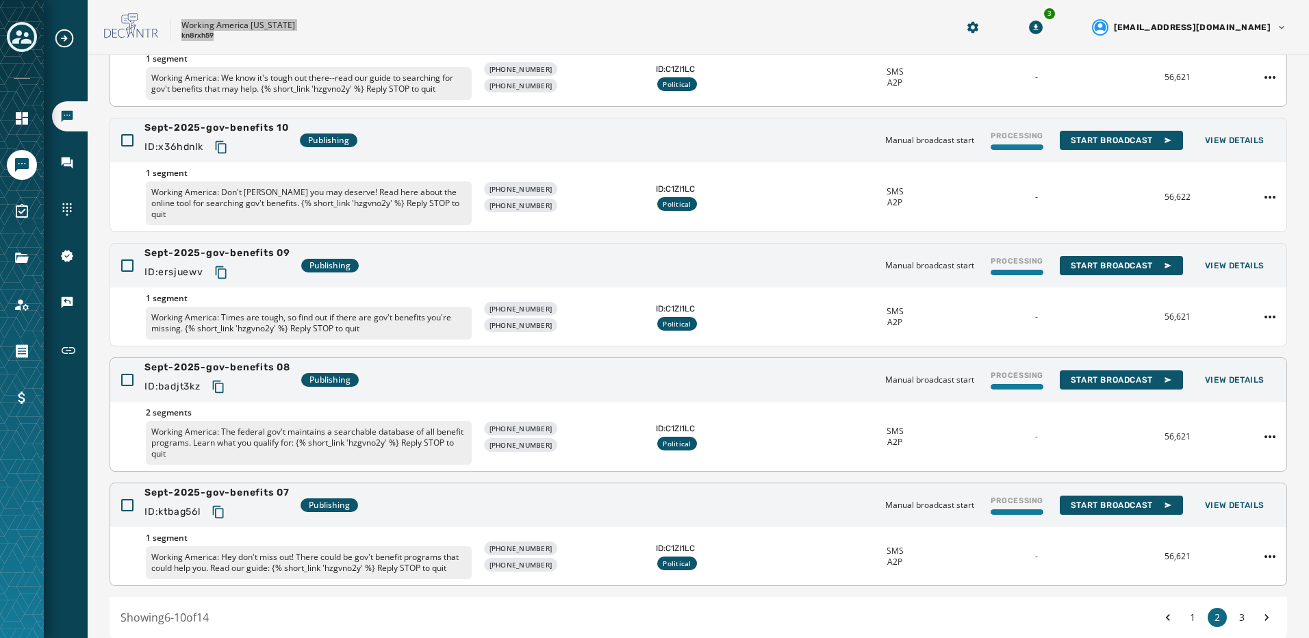
scroll to position [109, 0]
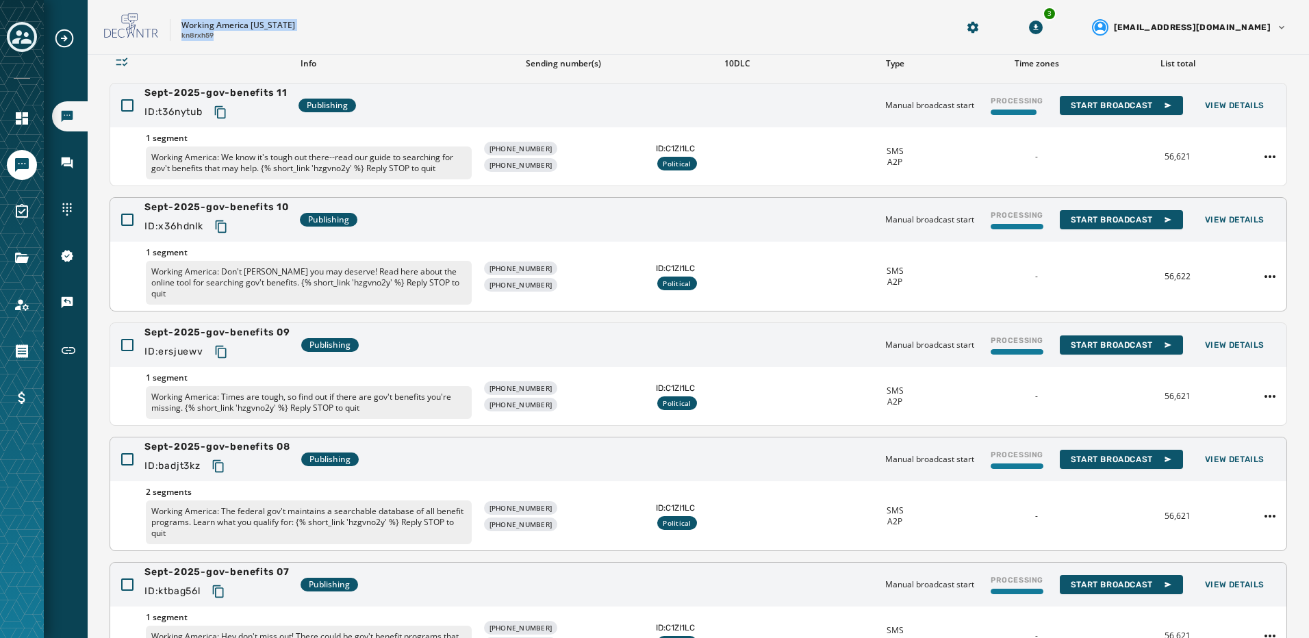
click at [225, 222] on icon "Copy text to clipboard" at bounding box center [221, 227] width 14 height 14
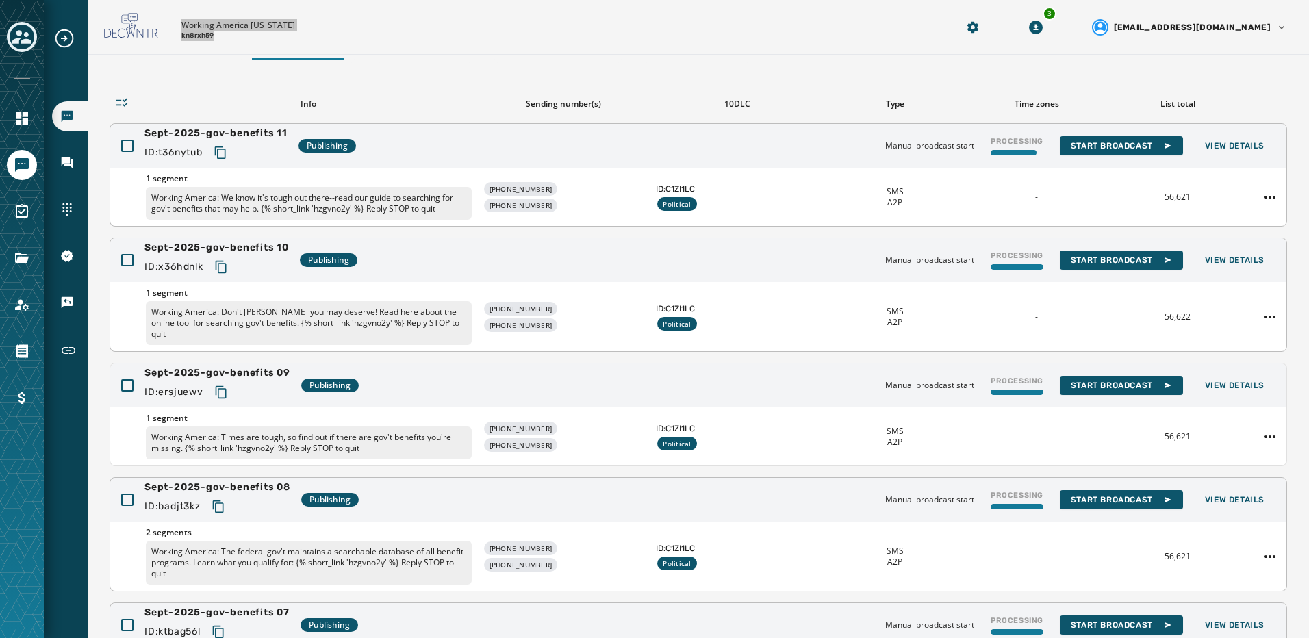
scroll to position [0, 0]
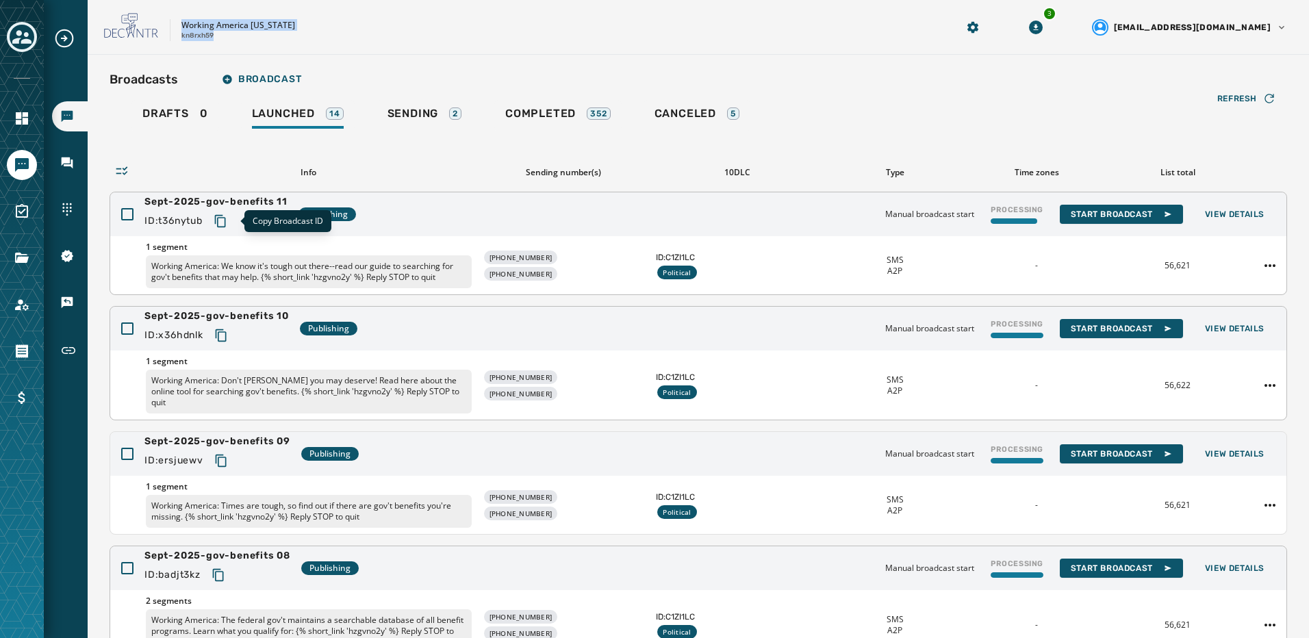
click at [219, 218] on icon "Copy text to clipboard" at bounding box center [219, 221] width 11 height 12
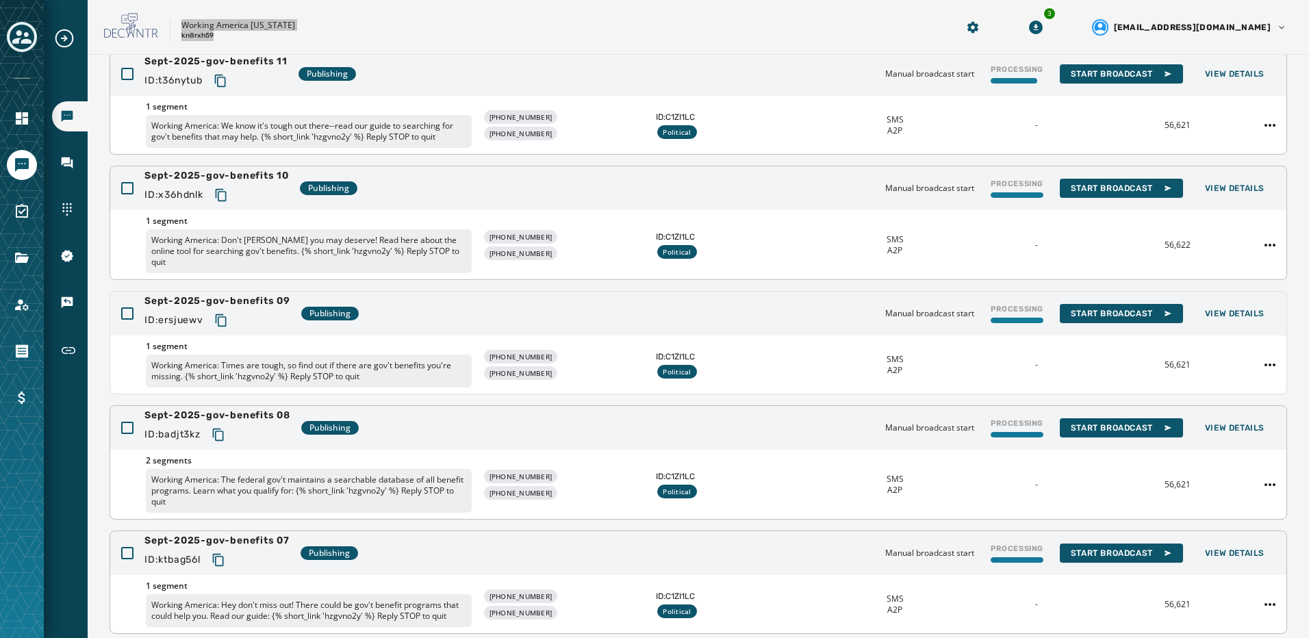
scroll to position [246, 0]
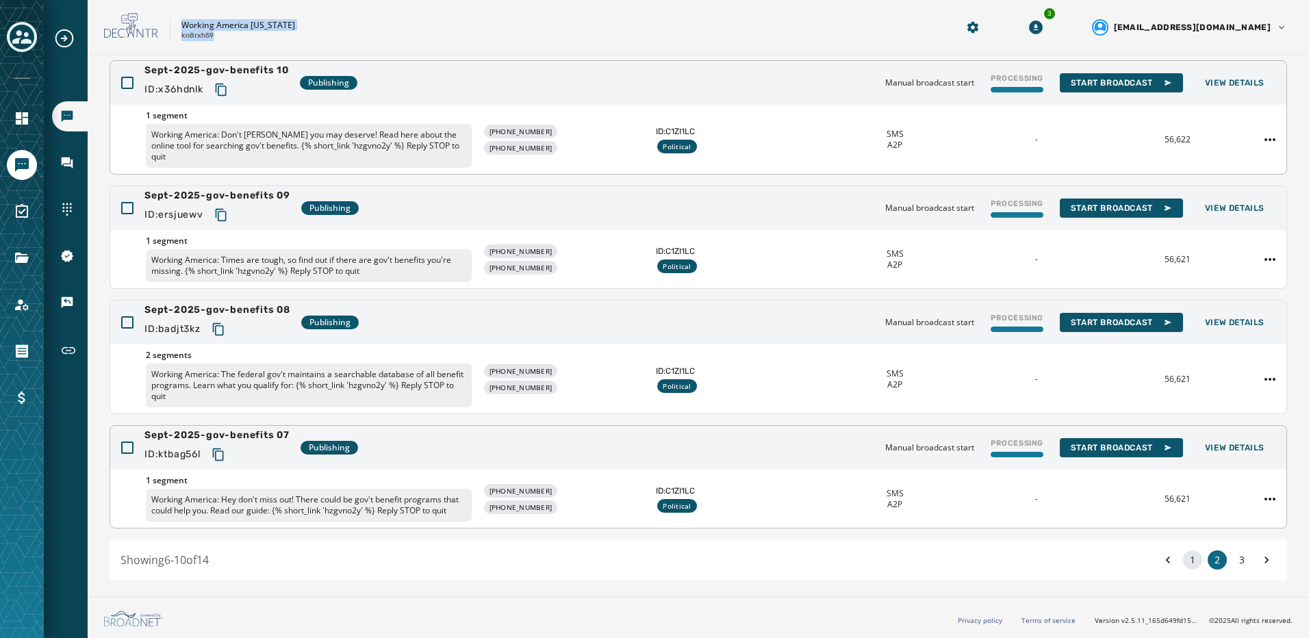
click at [1183, 563] on button "1" at bounding box center [1192, 560] width 19 height 19
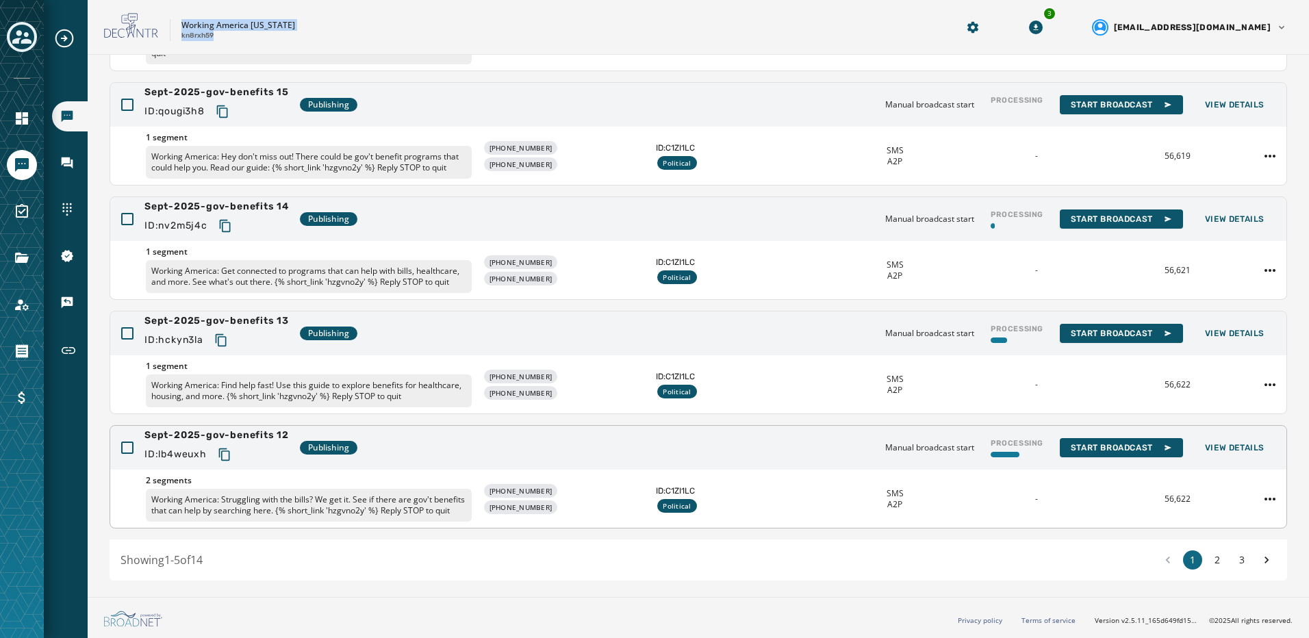
click at [231, 448] on icon "Copy text to clipboard" at bounding box center [225, 455] width 14 height 14
click at [228, 334] on icon "Copy text to clipboard" at bounding box center [221, 341] width 14 height 14
click at [230, 219] on icon "Copy text to clipboard" at bounding box center [225, 226] width 14 height 14
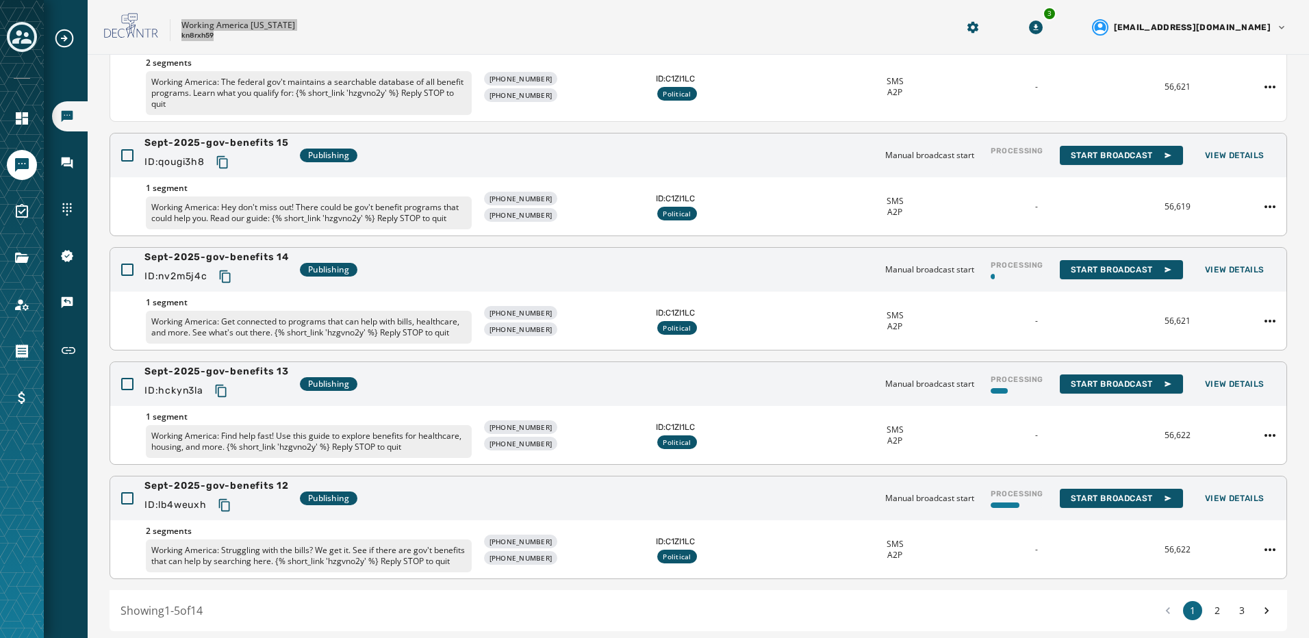
scroll to position [109, 0]
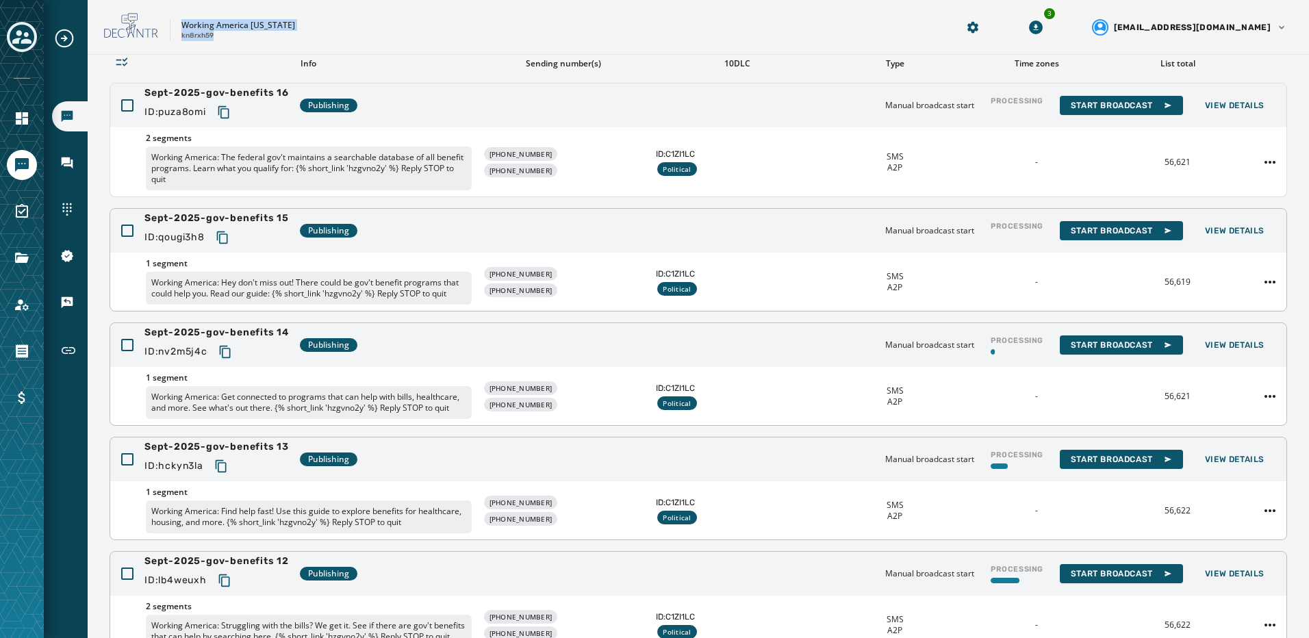
click at [227, 242] on icon "Copy text to clipboard" at bounding box center [223, 238] width 14 height 14
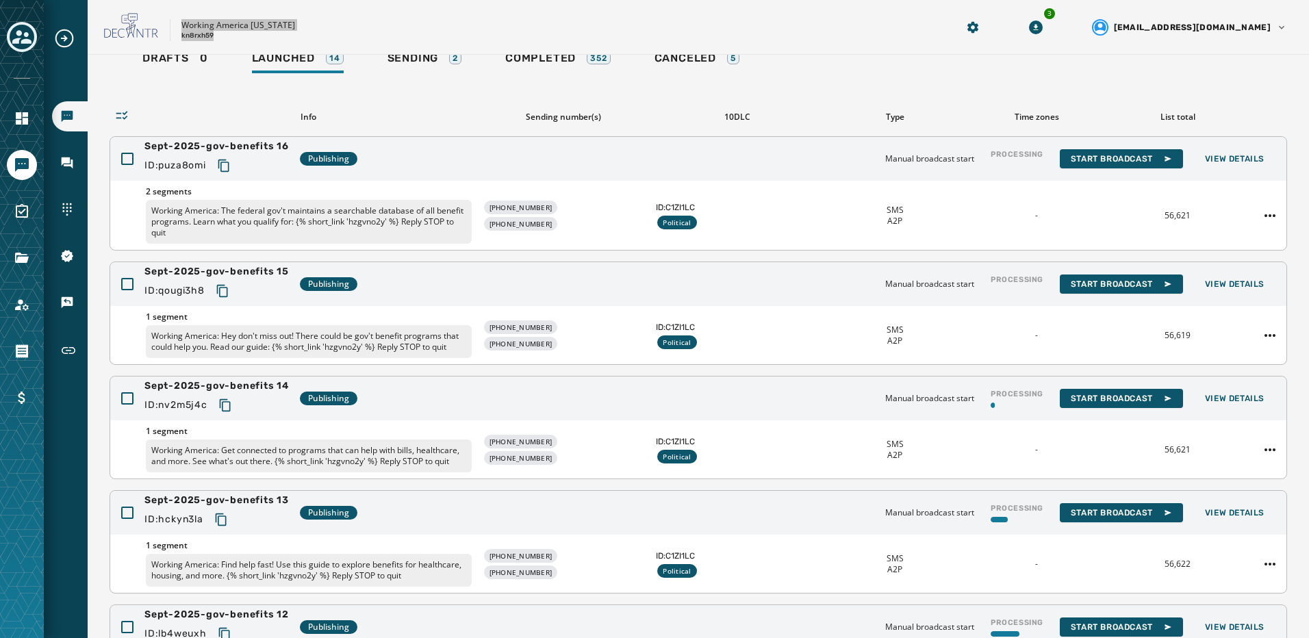
scroll to position [0, 0]
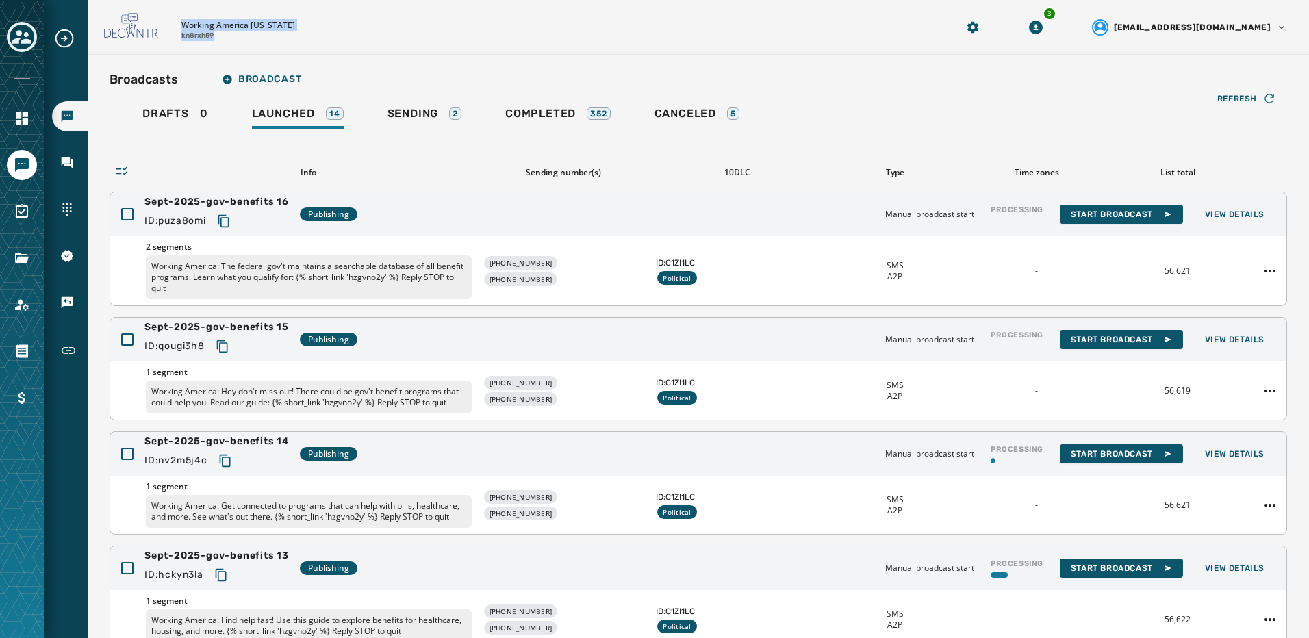
click at [231, 221] on icon "Copy text to clipboard" at bounding box center [224, 221] width 14 height 14
click at [14, 40] on icon "Toggle account select drawer" at bounding box center [21, 37] width 19 height 14
